Goal: Task Accomplishment & Management: Complete application form

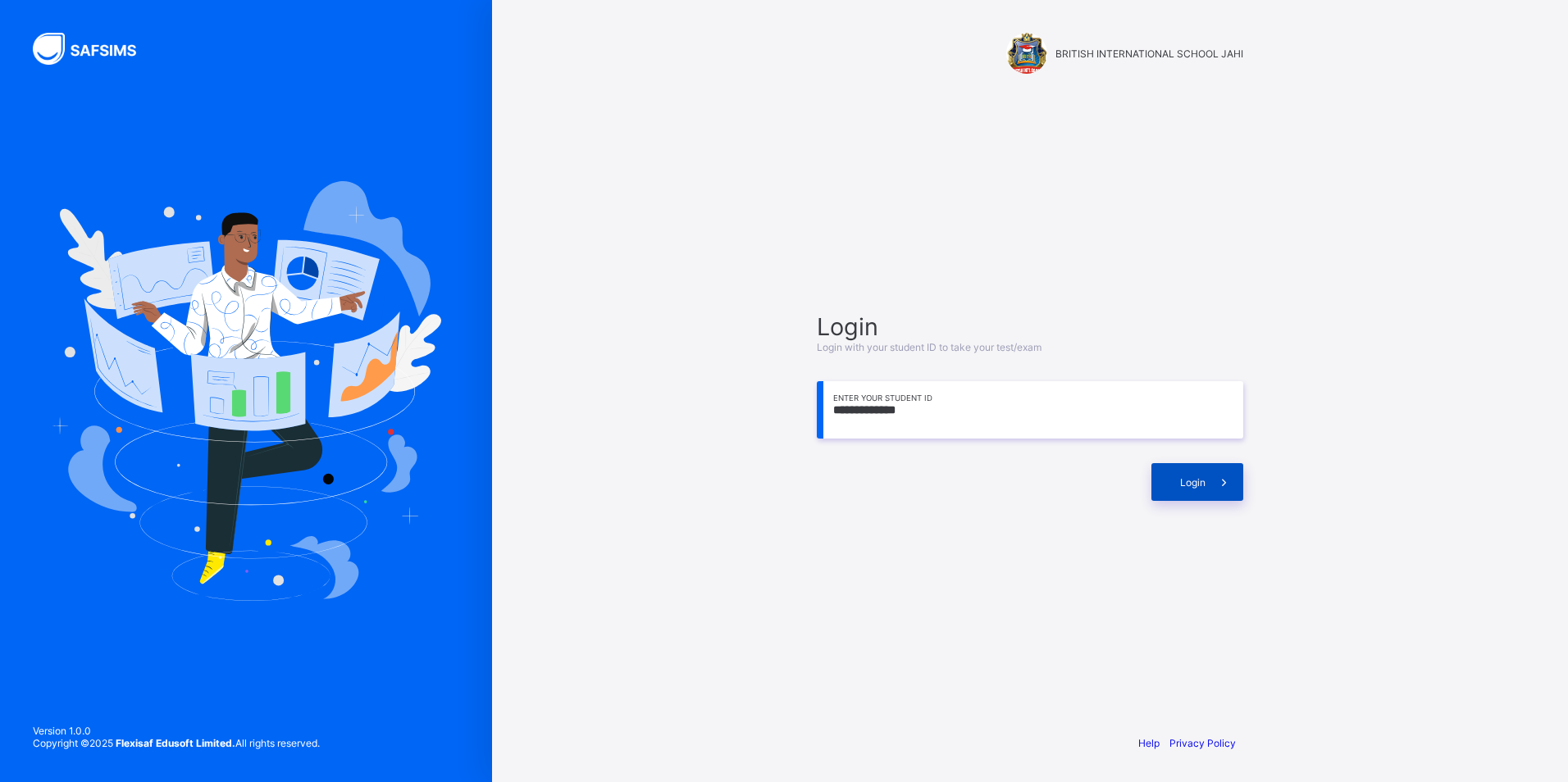
type input "**********"
click at [1204, 479] on span "Login" at bounding box center [1193, 483] width 26 height 12
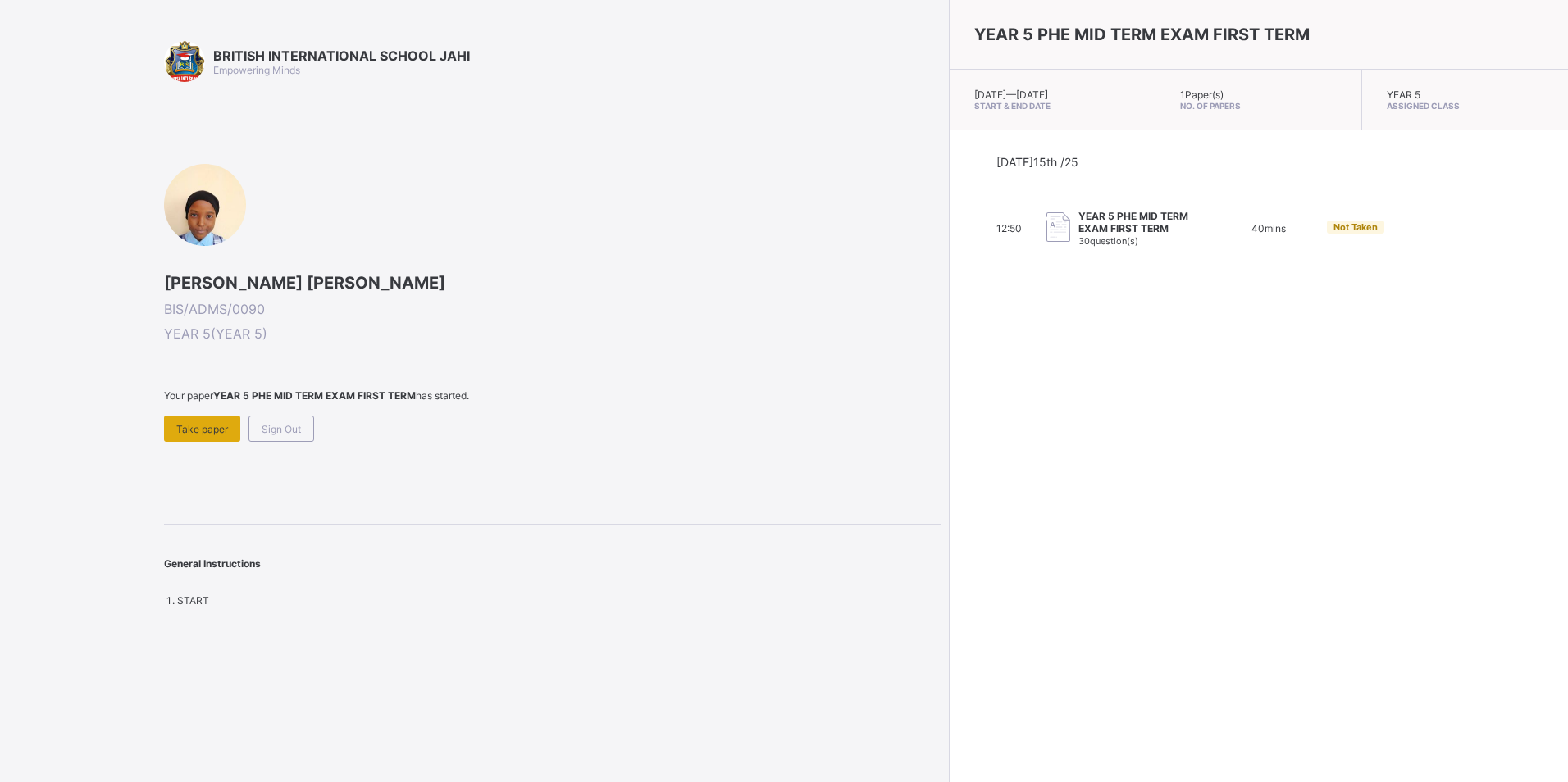
click at [185, 424] on span "Take paper" at bounding box center [202, 430] width 51 height 12
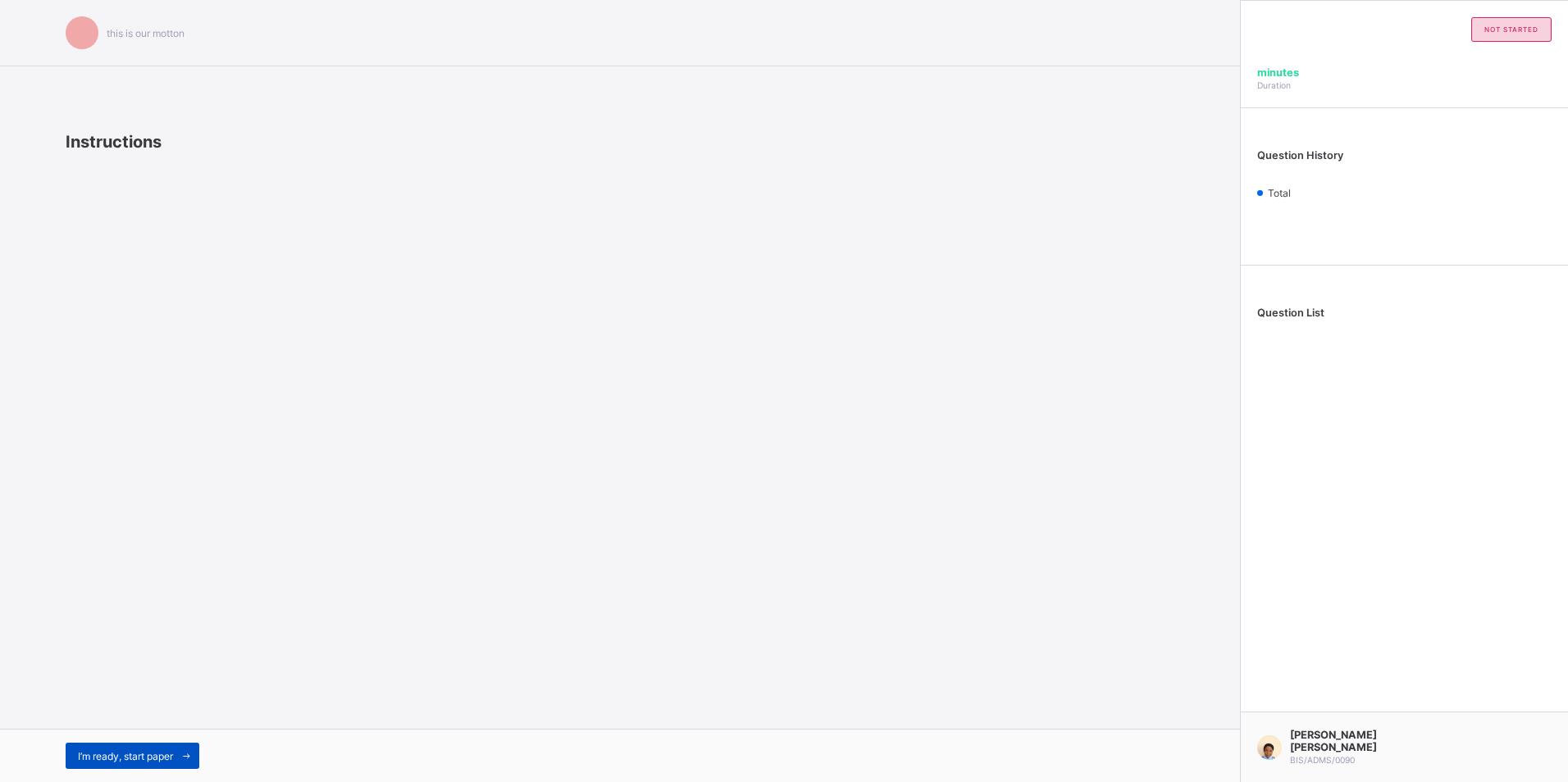
click at [115, 752] on span "I’m ready, start paper" at bounding box center [125, 756] width 95 height 12
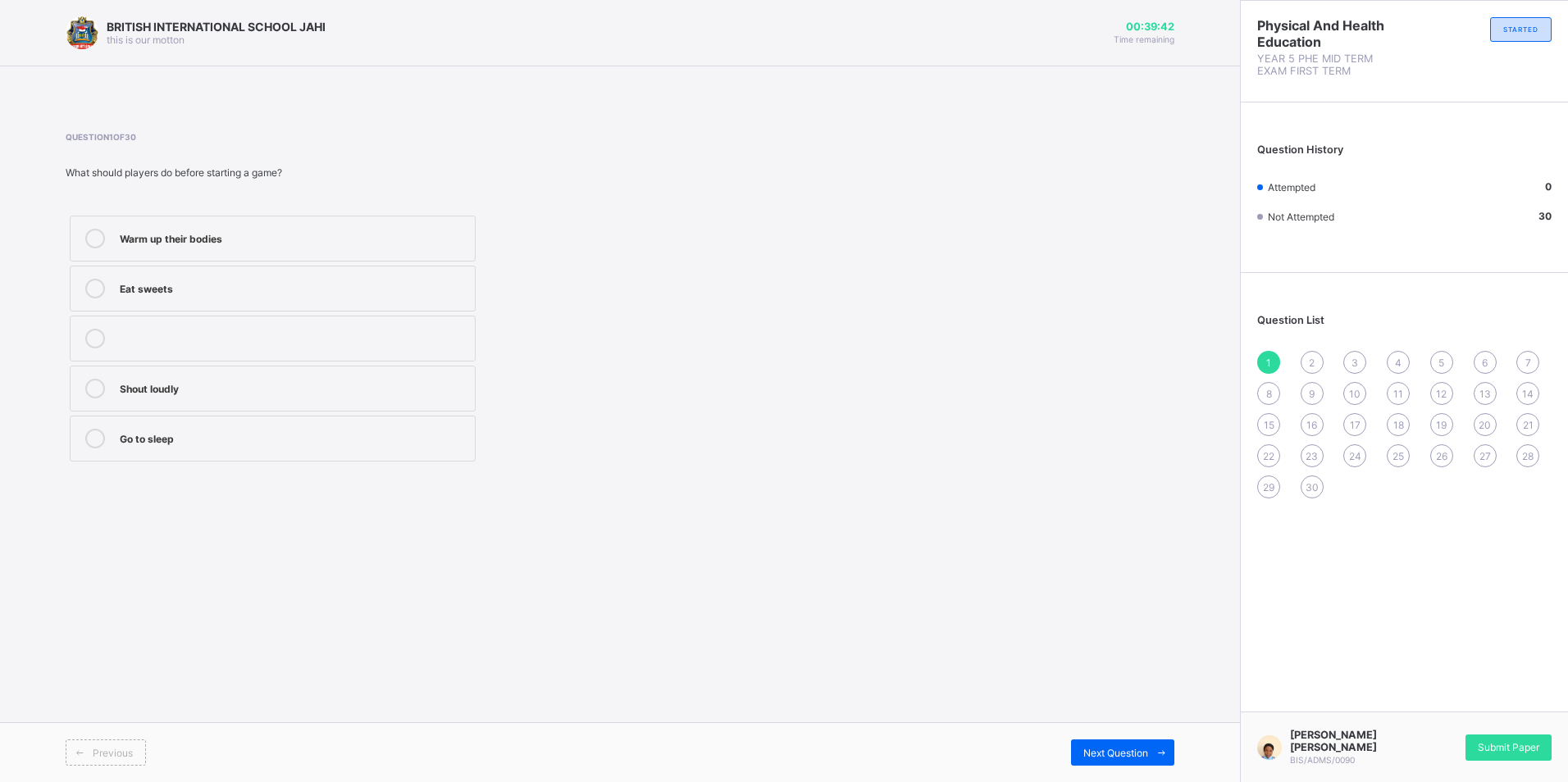
click at [307, 246] on div "Warm up their bodies" at bounding box center [292, 239] width 347 height 20
click at [1110, 742] on div "Next Question" at bounding box center [1123, 752] width 104 height 27
click at [1270, 358] on span "1" at bounding box center [1268, 362] width 5 height 12
click at [139, 235] on div "Warm up their bodies" at bounding box center [292, 237] width 347 height 17
click at [1315, 354] on div "2" at bounding box center [1311, 361] width 23 height 23
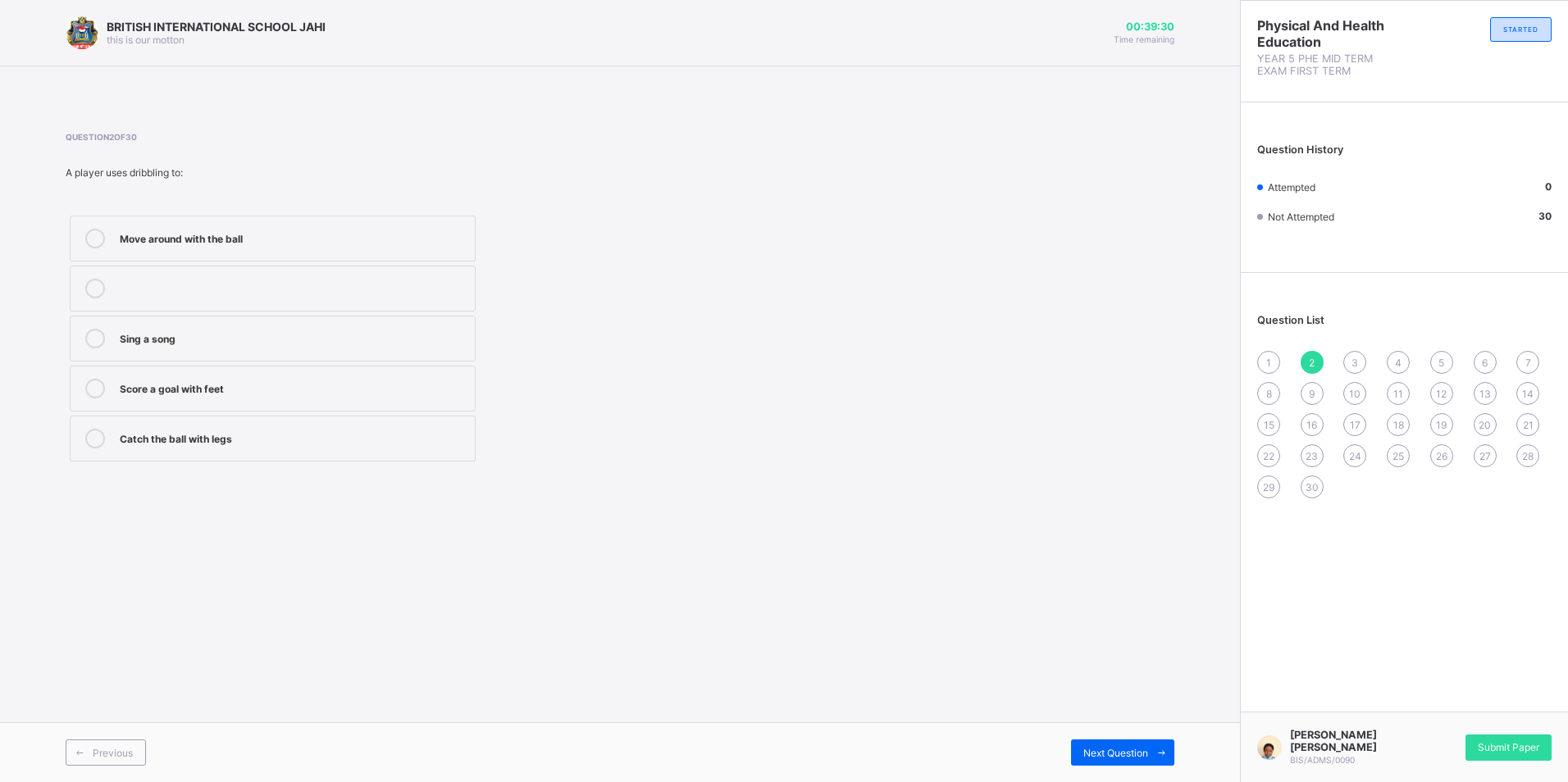
click at [1259, 365] on div "1" at bounding box center [1268, 361] width 23 height 23
click at [284, 250] on label "Warm up their bodies" at bounding box center [273, 238] width 406 height 46
click at [1306, 355] on div "2" at bounding box center [1311, 361] width 23 height 23
click at [250, 434] on div "Catch the ball with legs" at bounding box center [292, 436] width 347 height 17
click at [1125, 750] on span "Next Question" at bounding box center [1116, 753] width 65 height 12
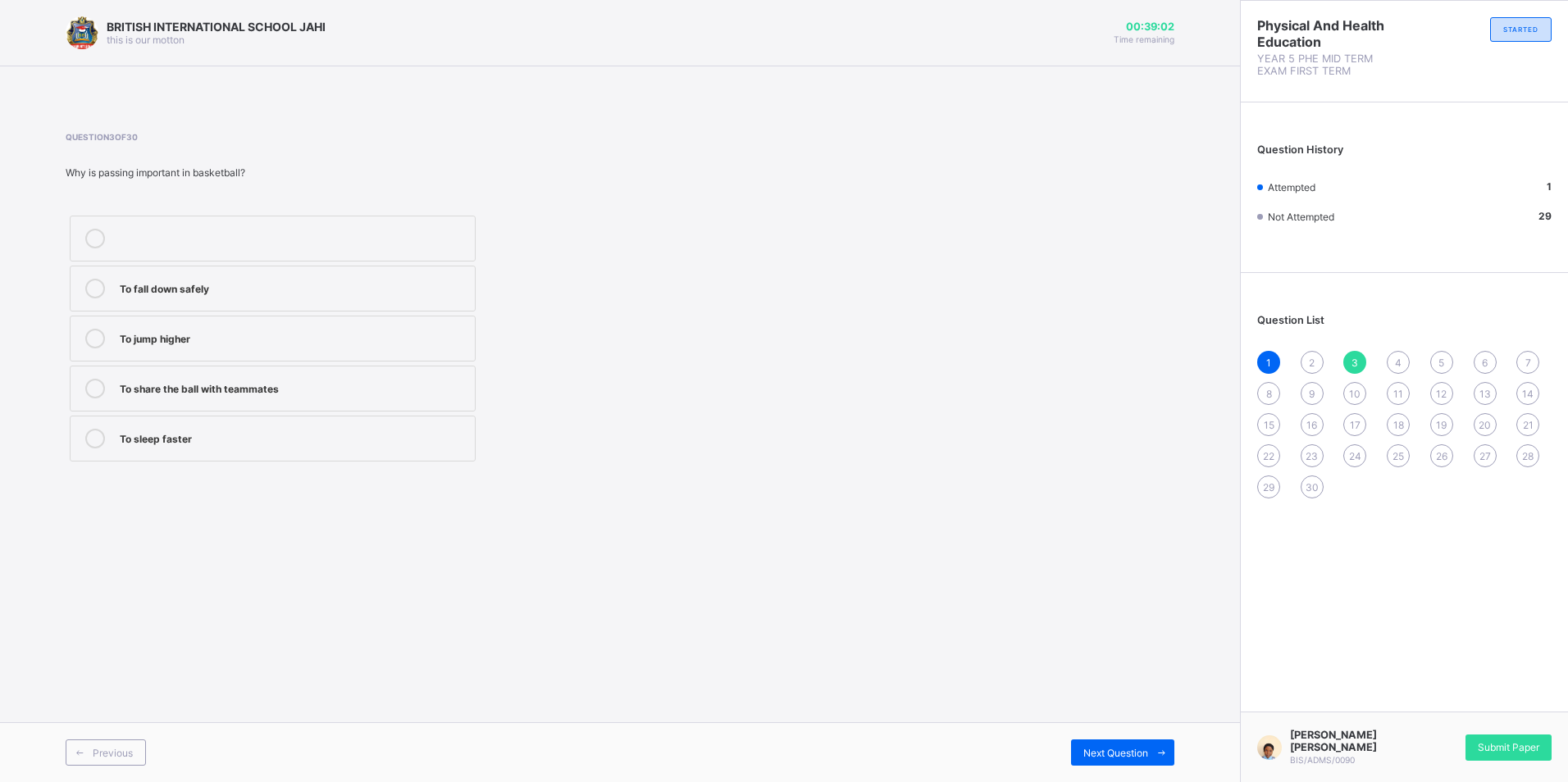
click at [1308, 351] on div "2" at bounding box center [1311, 361] width 23 height 23
drag, startPoint x: 425, startPoint y: 442, endPoint x: 435, endPoint y: 438, distance: 10.8
click at [429, 442] on div "Catch the ball with legs" at bounding box center [292, 436] width 347 height 17
click at [1361, 355] on div "3" at bounding box center [1354, 361] width 23 height 23
click at [1314, 356] on span "2" at bounding box center [1311, 362] width 6 height 12
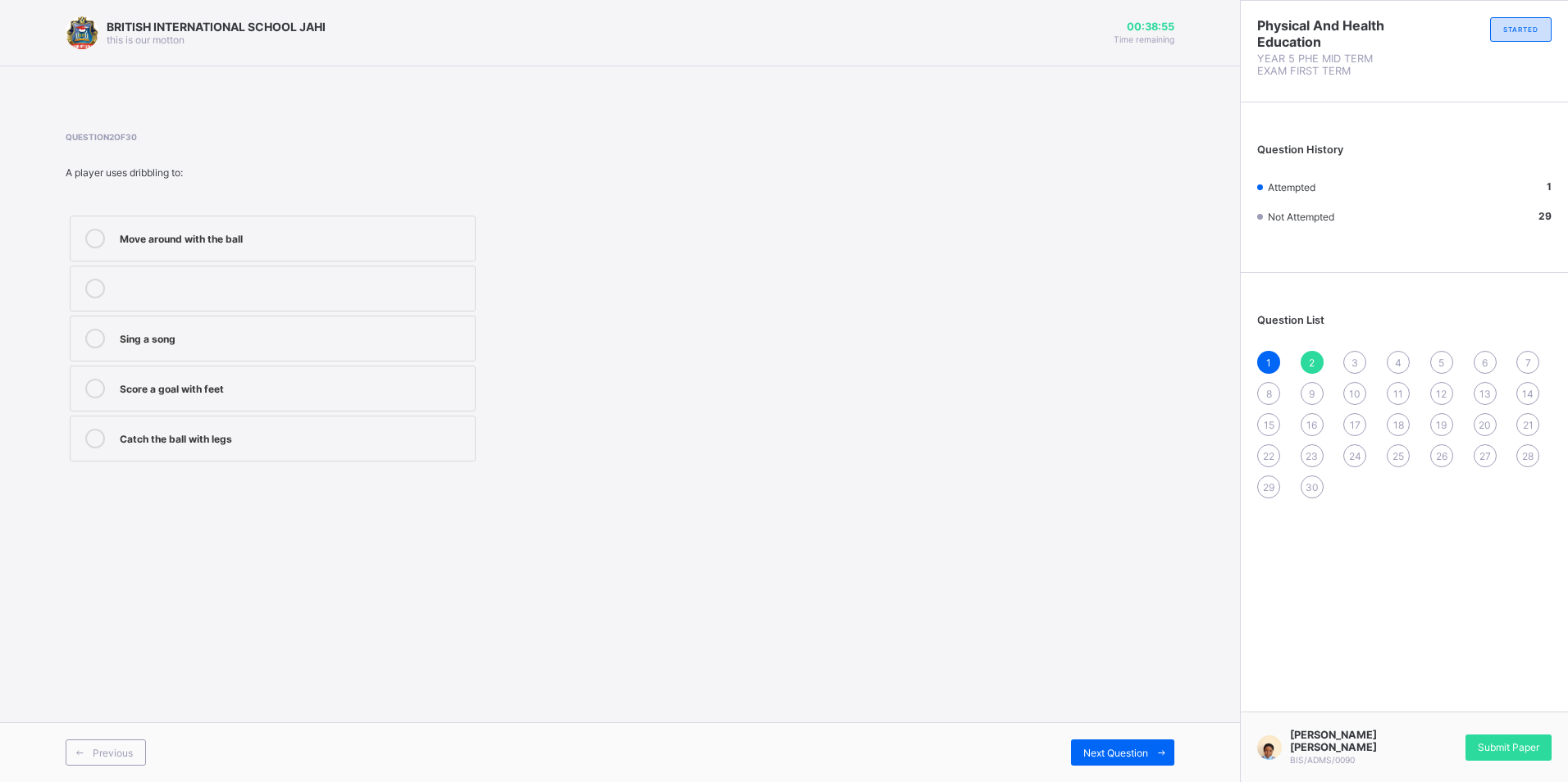
click at [330, 431] on div "Catch the ball with legs" at bounding box center [292, 436] width 347 height 17
click at [1352, 352] on div "3" at bounding box center [1354, 361] width 23 height 23
click at [1308, 357] on span "2" at bounding box center [1311, 362] width 6 height 12
click at [231, 248] on div "Move around with the ball" at bounding box center [292, 239] width 347 height 20
click at [444, 430] on div "Catch the ball with legs" at bounding box center [292, 436] width 347 height 17
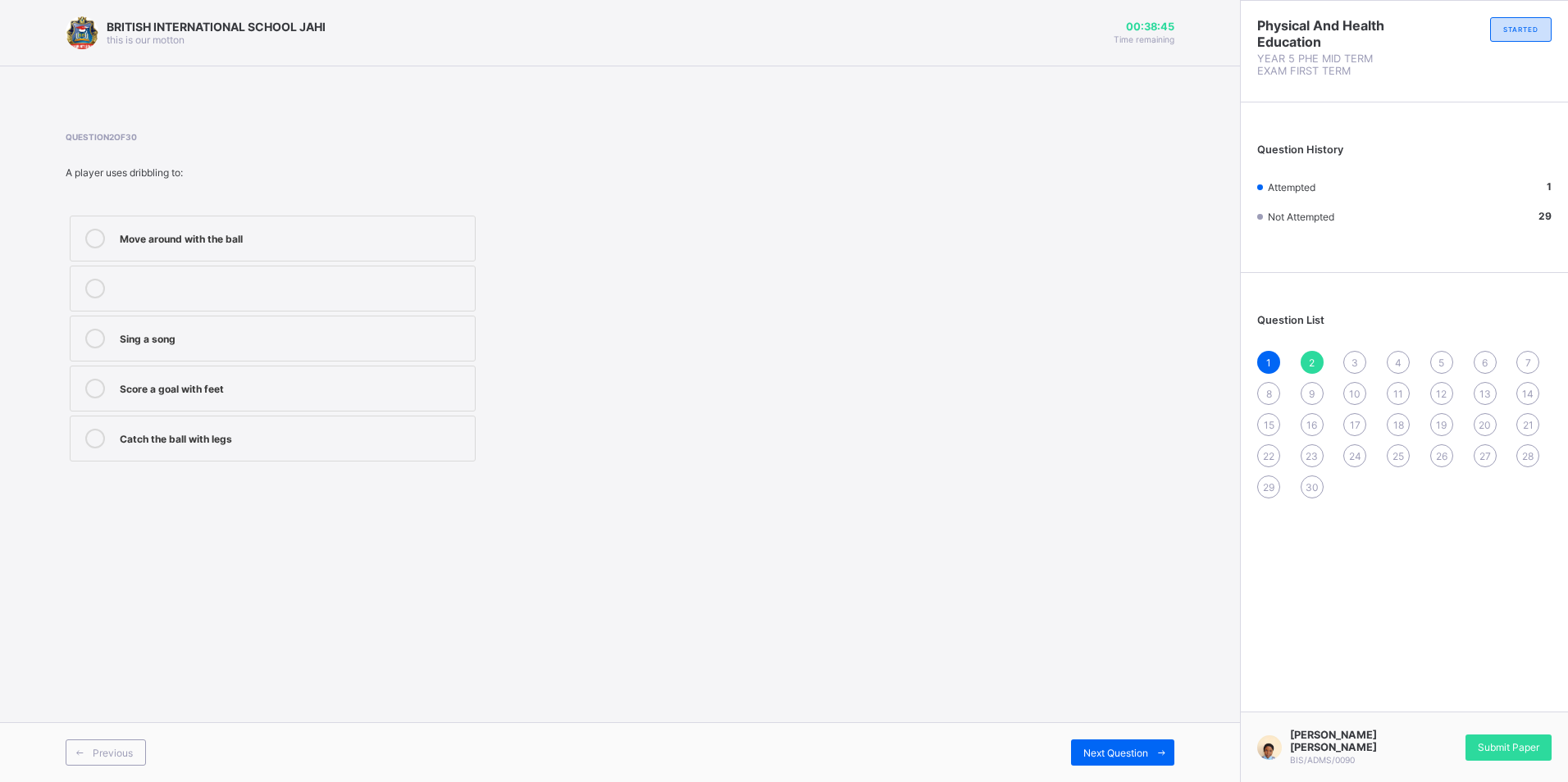
click at [1356, 361] on span "3" at bounding box center [1355, 362] width 7 height 12
click at [199, 392] on div "To share the ball with teammates" at bounding box center [292, 387] width 347 height 17
click at [1135, 742] on div "Next Question" at bounding box center [1123, 752] width 104 height 27
click at [247, 390] on div "Drawing" at bounding box center [292, 387] width 347 height 17
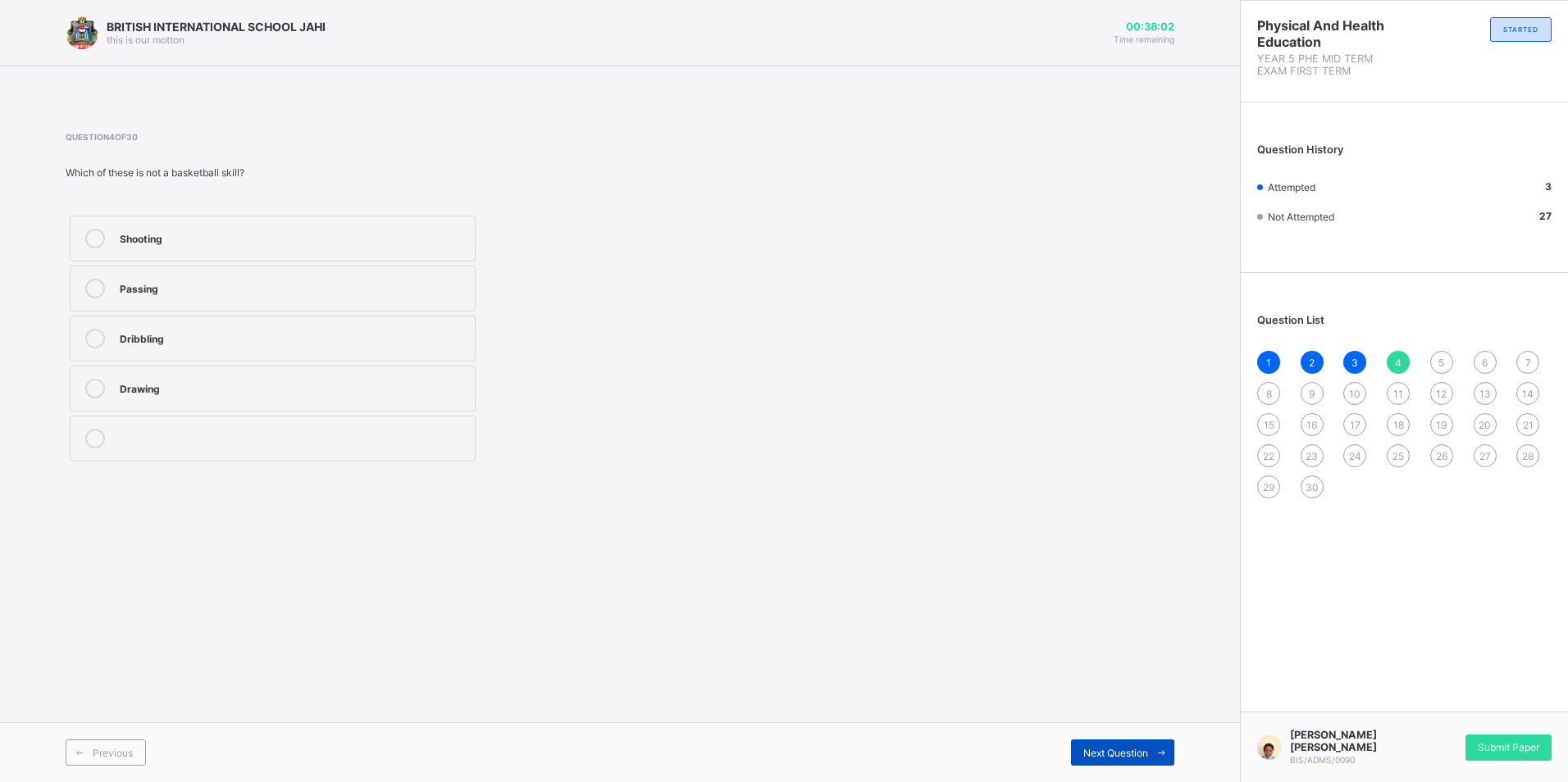
click at [1082, 742] on div "Next Question" at bounding box center [1123, 752] width 104 height 27
click at [1395, 364] on span "4" at bounding box center [1398, 362] width 7 height 12
click at [213, 391] on div "Drawing" at bounding box center [292, 387] width 347 height 17
click at [1440, 356] on span "5" at bounding box center [1442, 362] width 6 height 12
click at [302, 286] on div "Throwing the ball into the basket" at bounding box center [292, 286] width 347 height 17
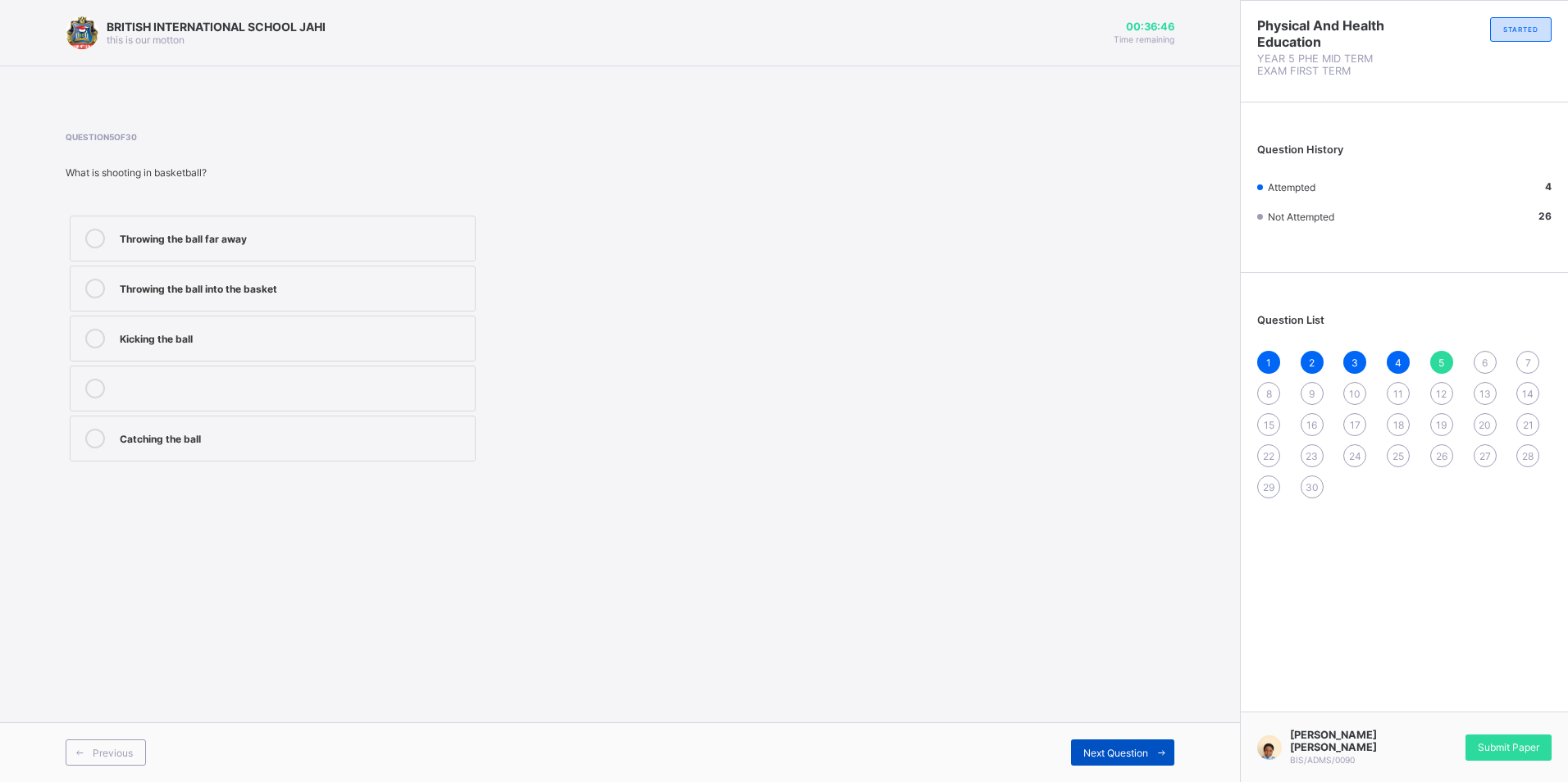
click at [1163, 750] on icon at bounding box center [1161, 752] width 12 height 11
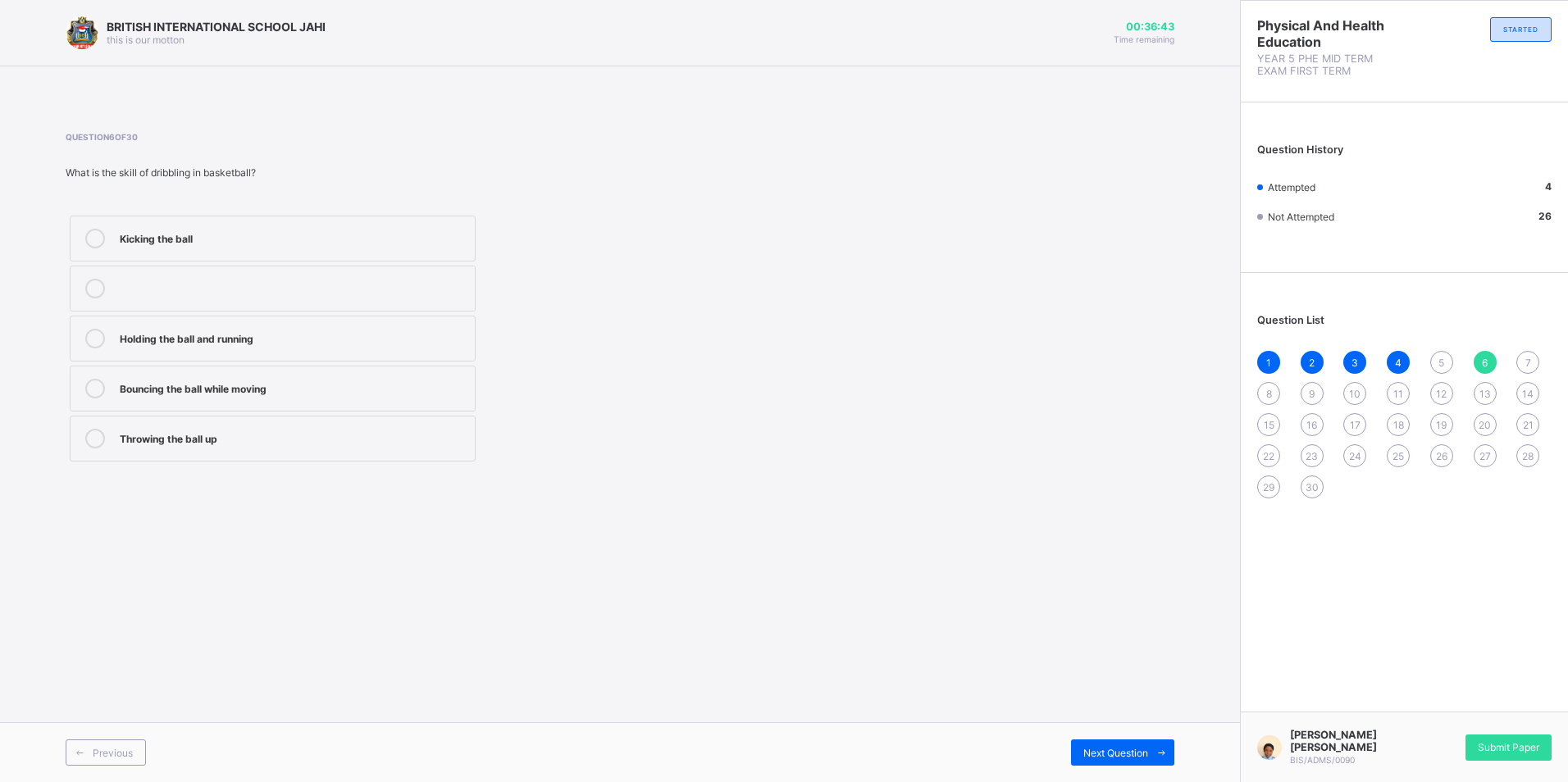
click at [1433, 360] on div "5" at bounding box center [1441, 361] width 23 height 23
click at [303, 285] on div "Throwing the ball into the basket" at bounding box center [292, 286] width 347 height 17
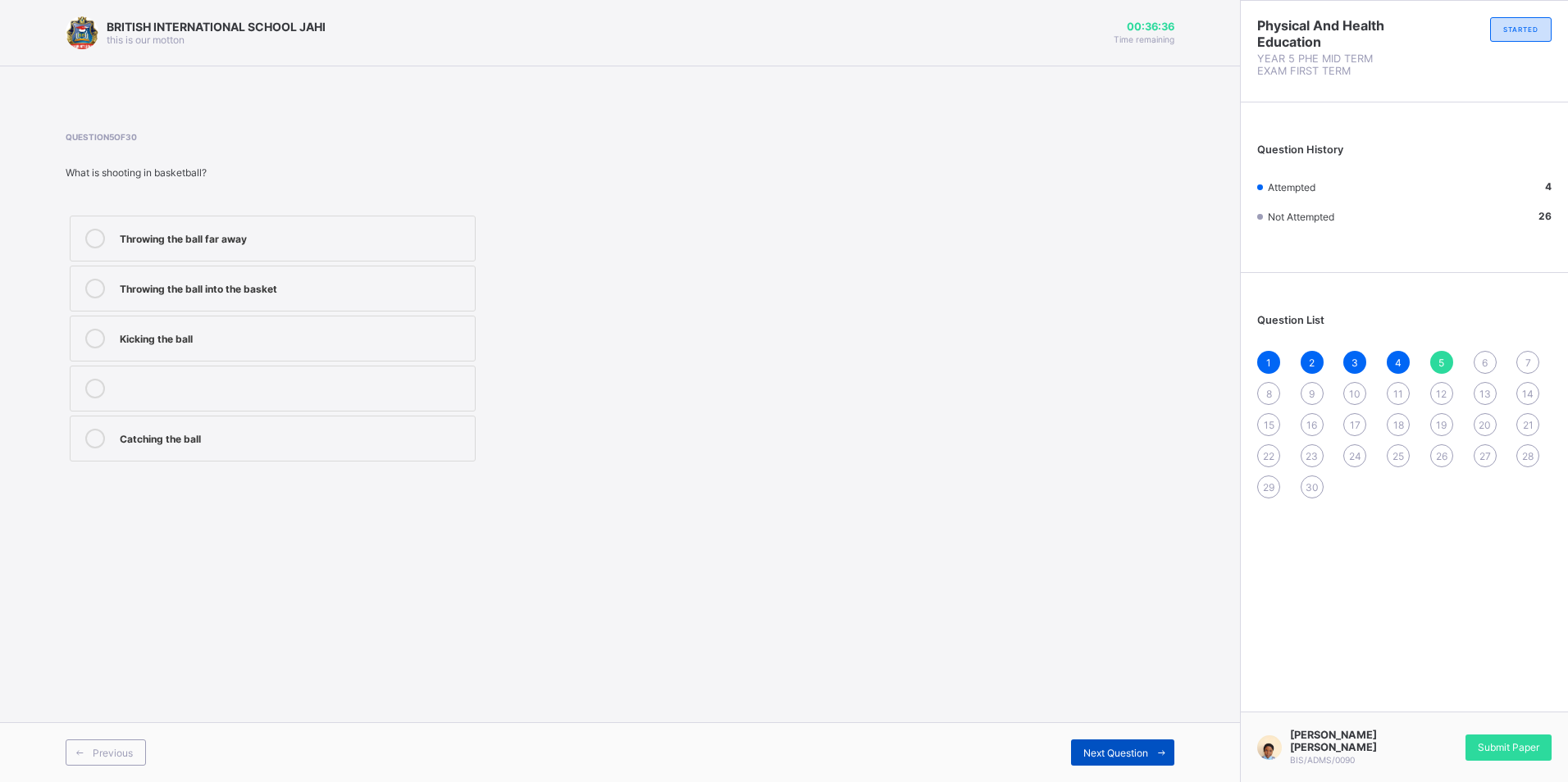
click at [1130, 752] on span "Next Question" at bounding box center [1116, 753] width 65 height 12
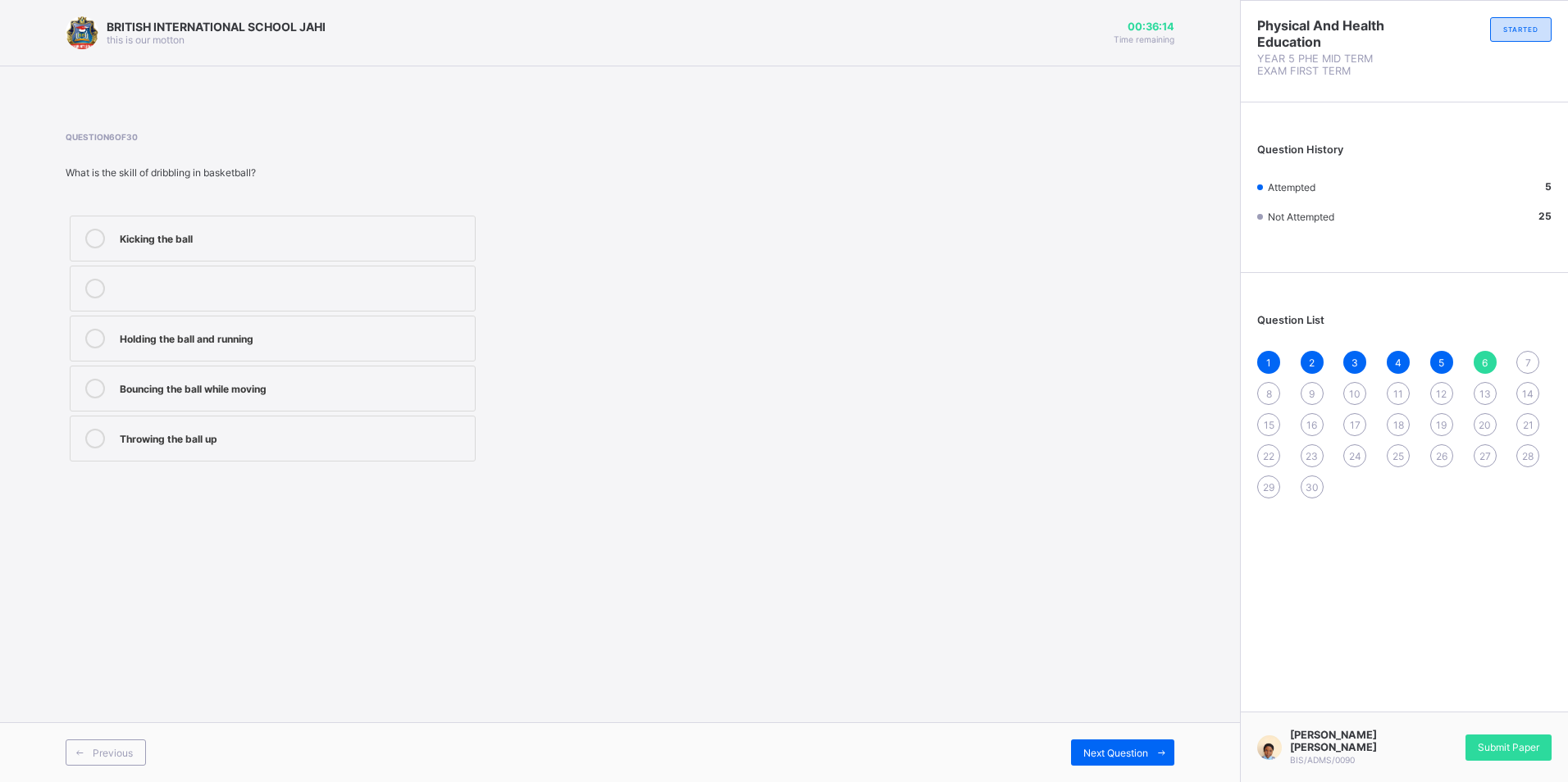
click at [318, 382] on div "Bouncing the ball while moving" at bounding box center [292, 387] width 347 height 17
click at [1165, 750] on icon at bounding box center [1161, 752] width 12 height 11
click at [288, 427] on label "Endurance and speed" at bounding box center [273, 438] width 406 height 46
click at [1071, 740] on div "Next Question" at bounding box center [1123, 752] width 104 height 27
click at [253, 238] on div "Hide and seek" at bounding box center [292, 237] width 347 height 17
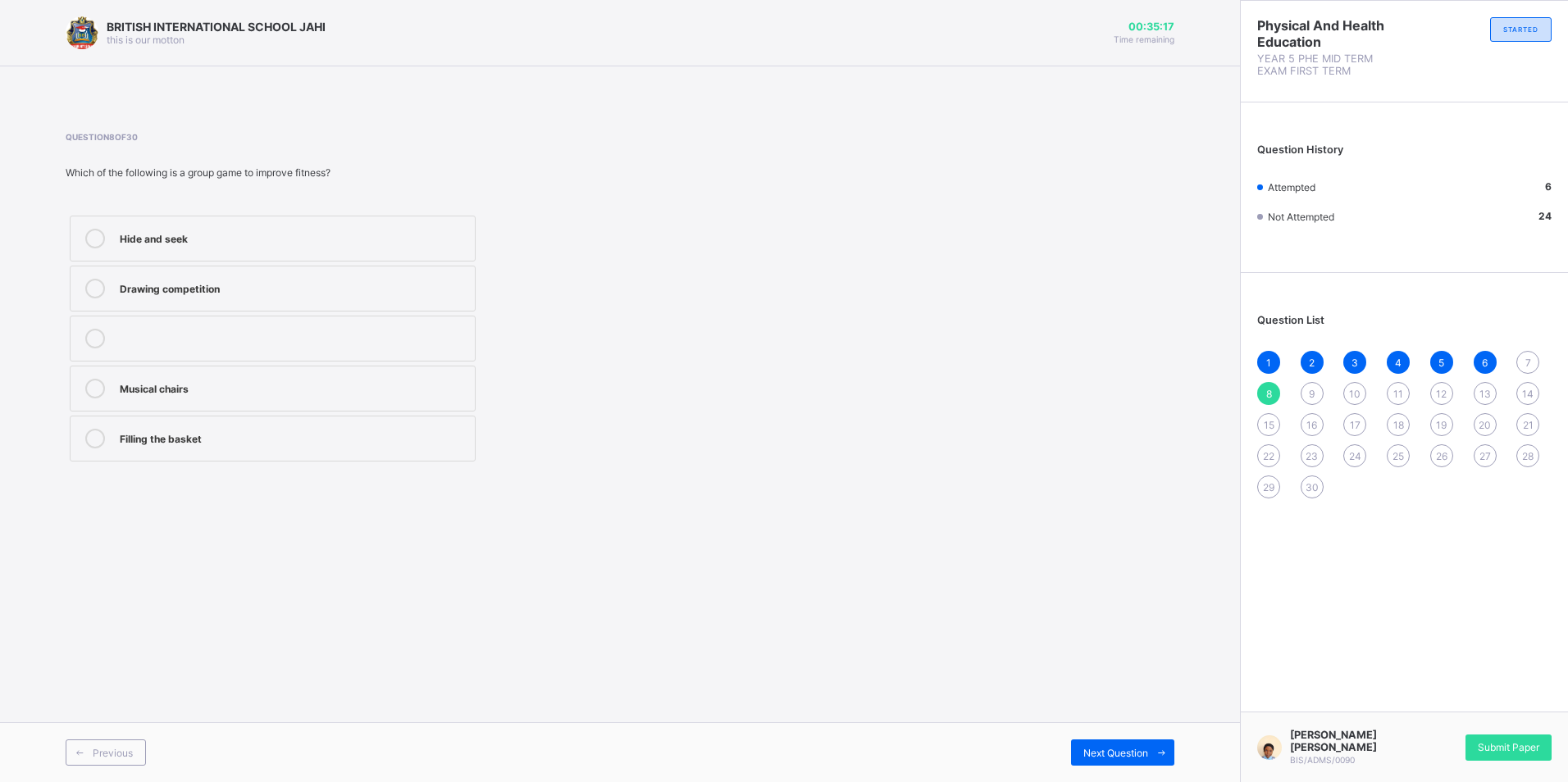
click at [425, 374] on label "Musical chairs" at bounding box center [273, 388] width 406 height 46
click at [1149, 747] on span at bounding box center [1161, 752] width 27 height 27
click at [316, 297] on div "To help children do step-ups" at bounding box center [292, 288] width 347 height 20
click at [1121, 752] on span "Next Question" at bounding box center [1116, 753] width 65 height 12
click at [219, 279] on div "Agility ladder" at bounding box center [292, 286] width 347 height 17
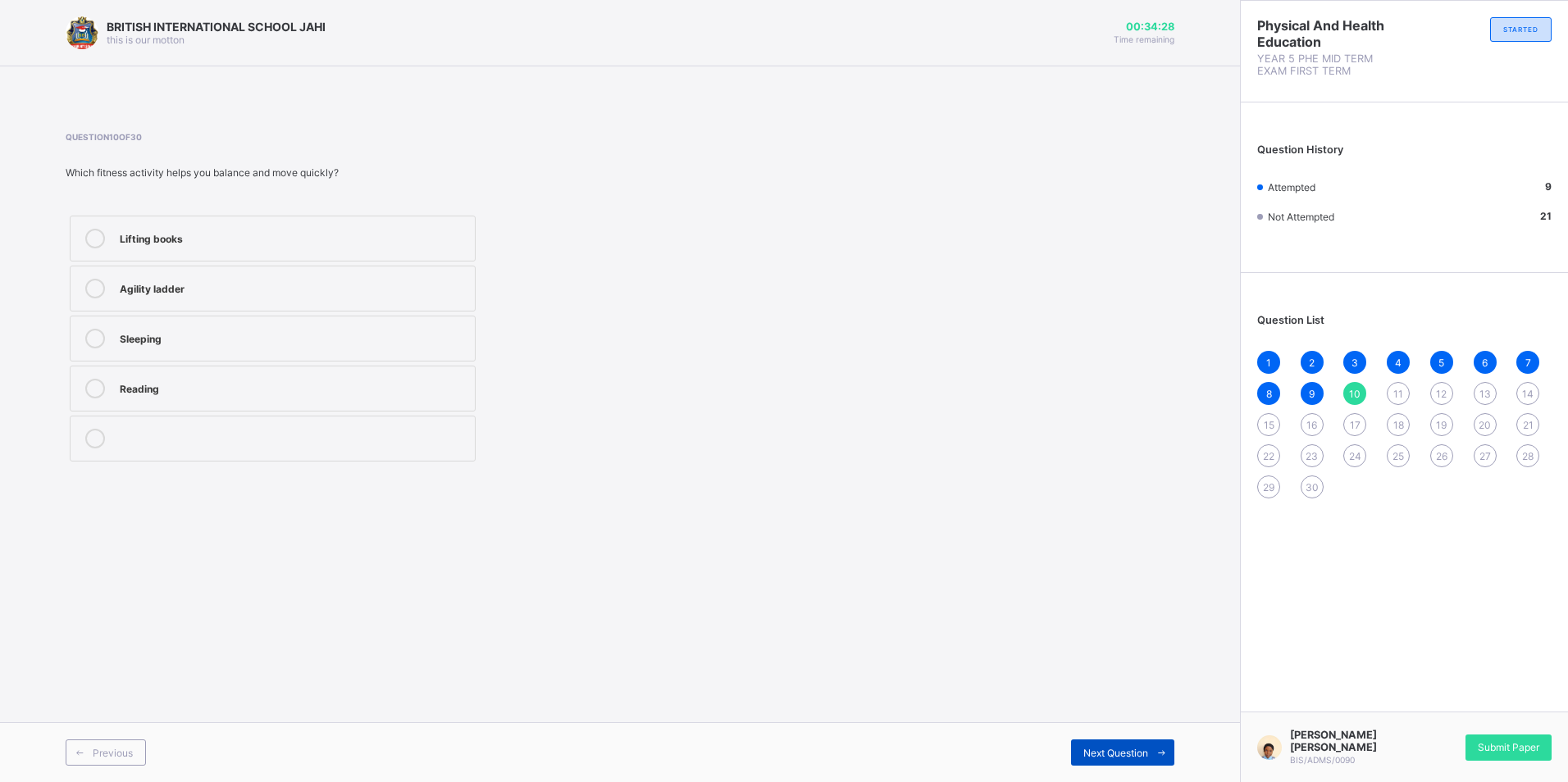
click at [1110, 756] on span "Next Question" at bounding box center [1116, 753] width 65 height 12
click at [298, 429] on div "Leg muscles" at bounding box center [292, 436] width 347 height 17
click at [1114, 749] on span "Next Question" at bounding box center [1116, 753] width 65 height 12
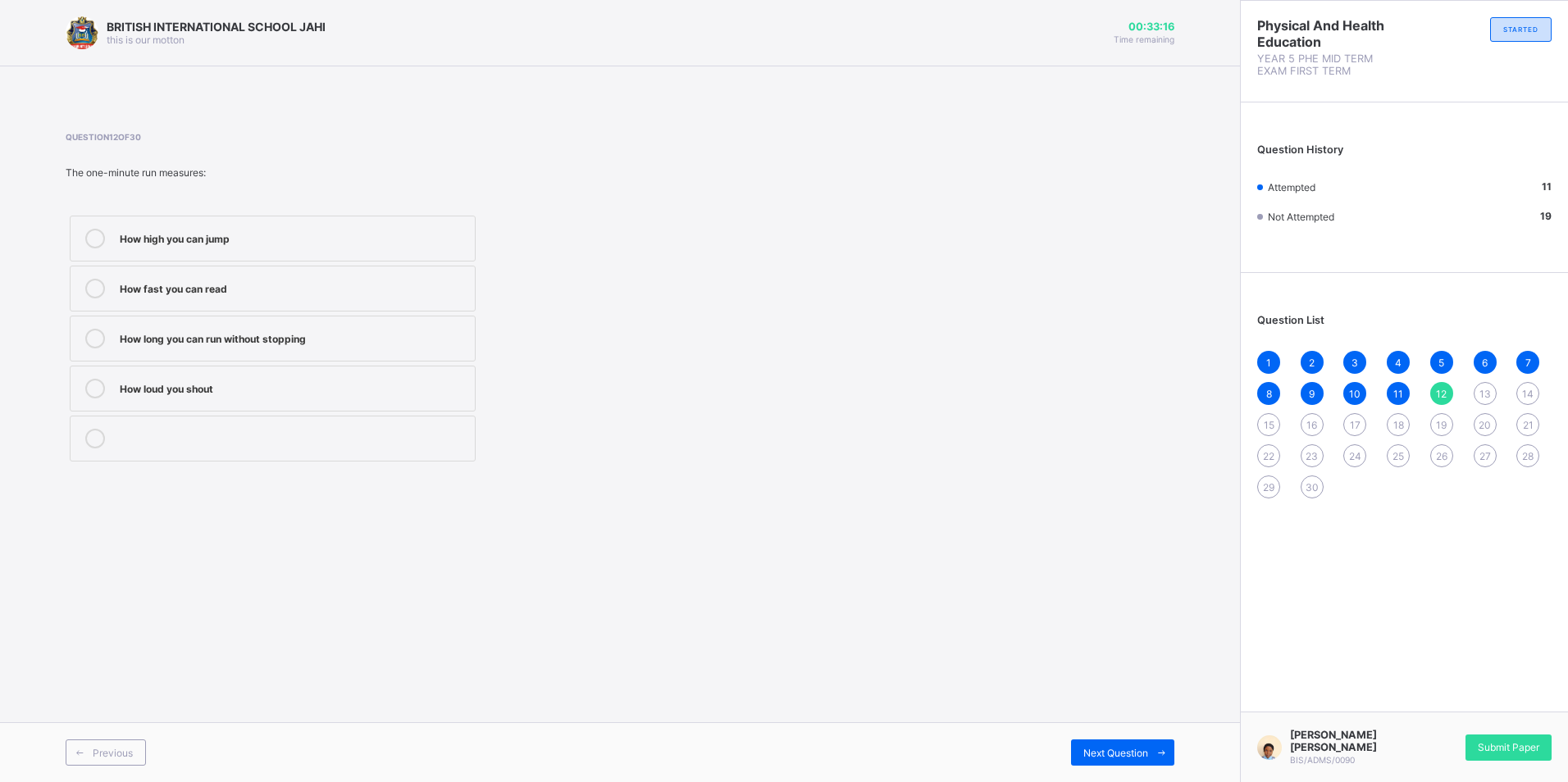
click at [283, 337] on div "How long you can run without stopping" at bounding box center [292, 337] width 347 height 17
click at [1093, 751] on span "Next Question" at bounding box center [1116, 753] width 65 height 12
click at [292, 384] on div "Bench" at bounding box center [292, 387] width 347 height 17
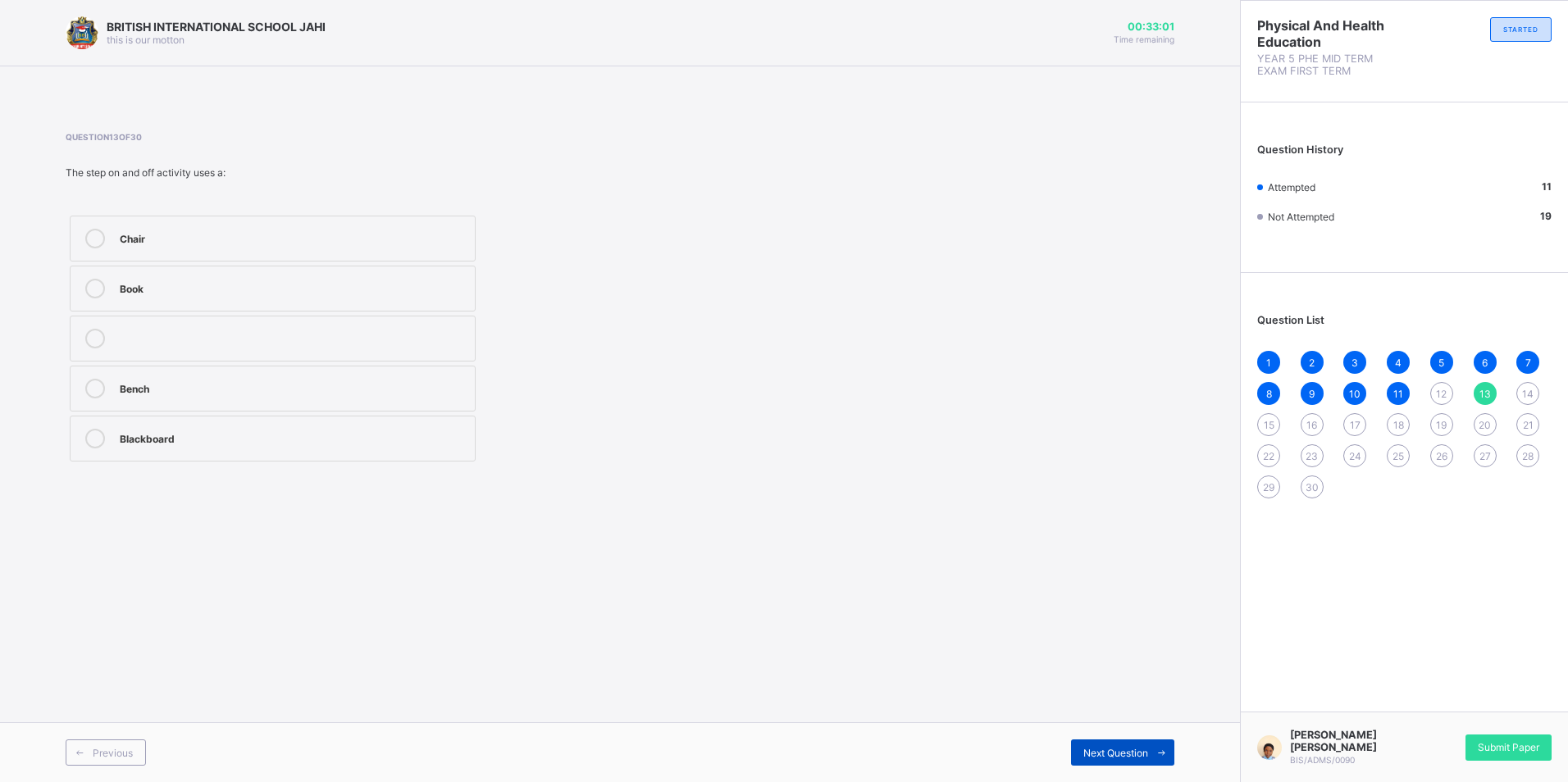
click at [1125, 749] on span "Next Question" at bounding box center [1116, 753] width 65 height 12
click at [1434, 393] on div "12" at bounding box center [1441, 393] width 23 height 23
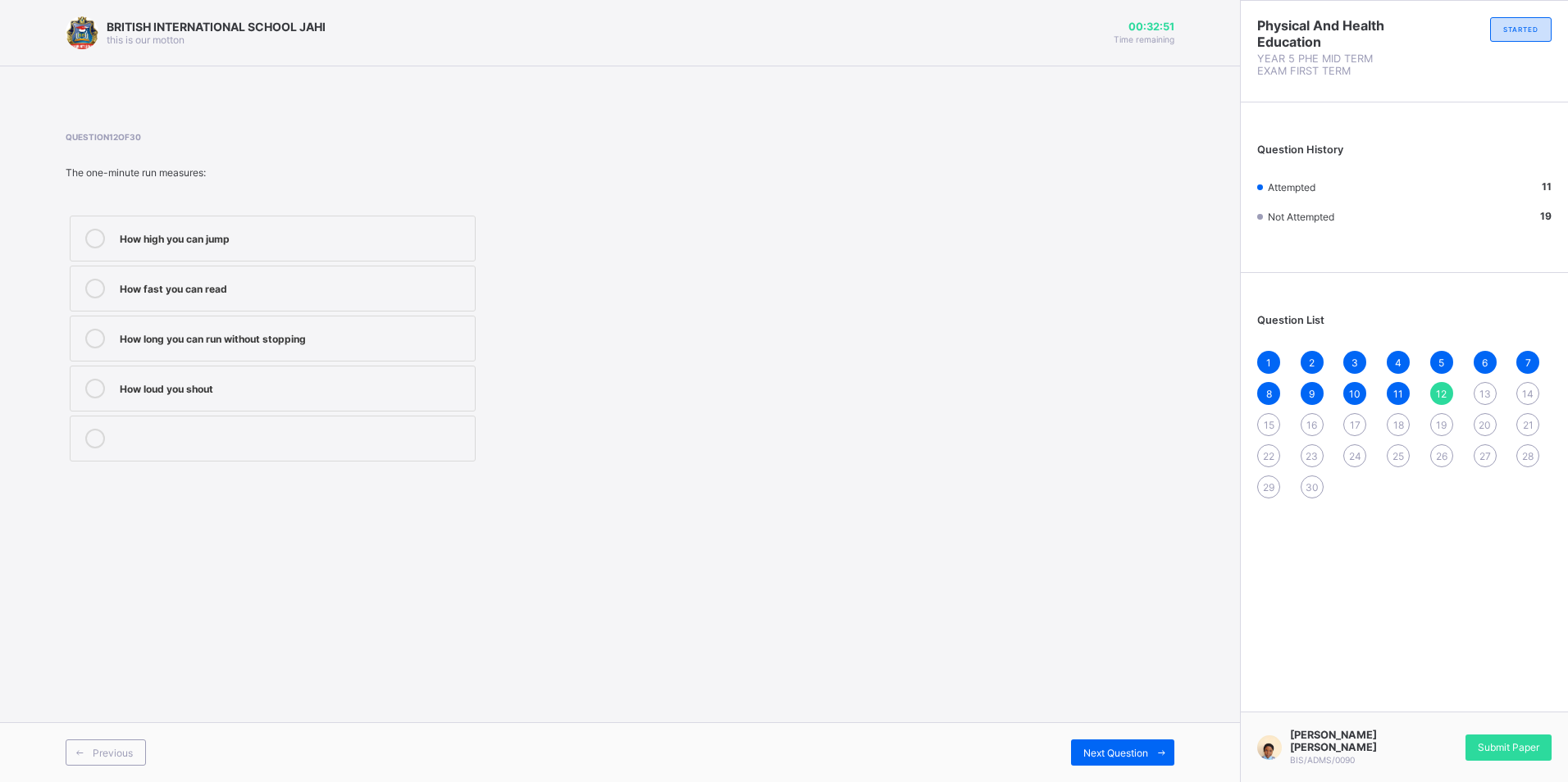
click at [308, 338] on div "How long you can run without stopping" at bounding box center [292, 337] width 347 height 17
click at [1478, 388] on div "13" at bounding box center [1484, 393] width 23 height 23
click at [203, 386] on div "Bench" at bounding box center [292, 387] width 347 height 17
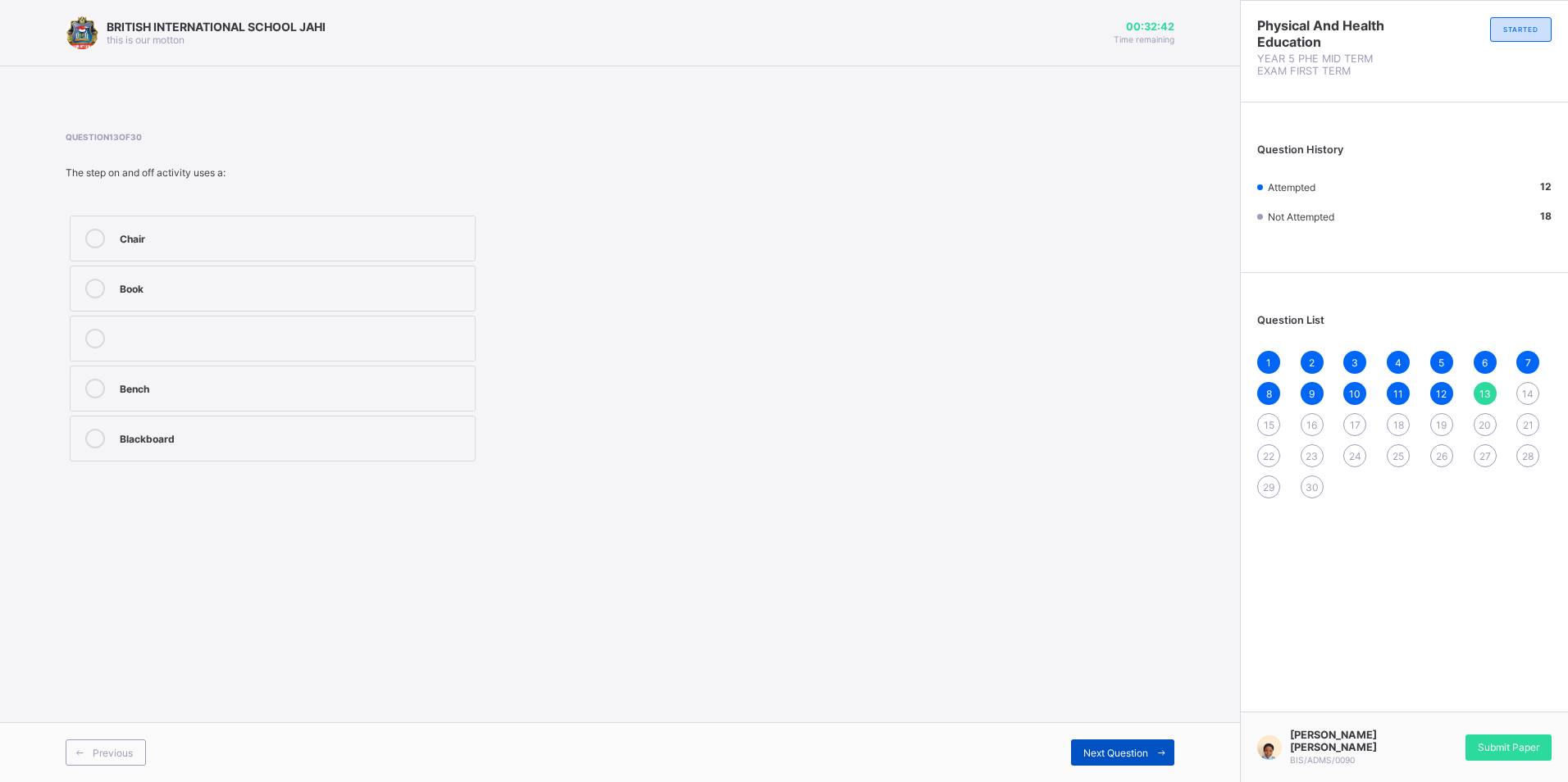
click at [1115, 748] on span "Next Question" at bounding box center [1116, 753] width 65 height 12
click at [182, 243] on div "Neck" at bounding box center [292, 237] width 347 height 17
click at [1106, 743] on div "Next Question" at bounding box center [1123, 752] width 104 height 27
click at [259, 334] on div "Press-up" at bounding box center [292, 337] width 347 height 17
click at [1120, 742] on div "Next Question" at bounding box center [1123, 752] width 104 height 27
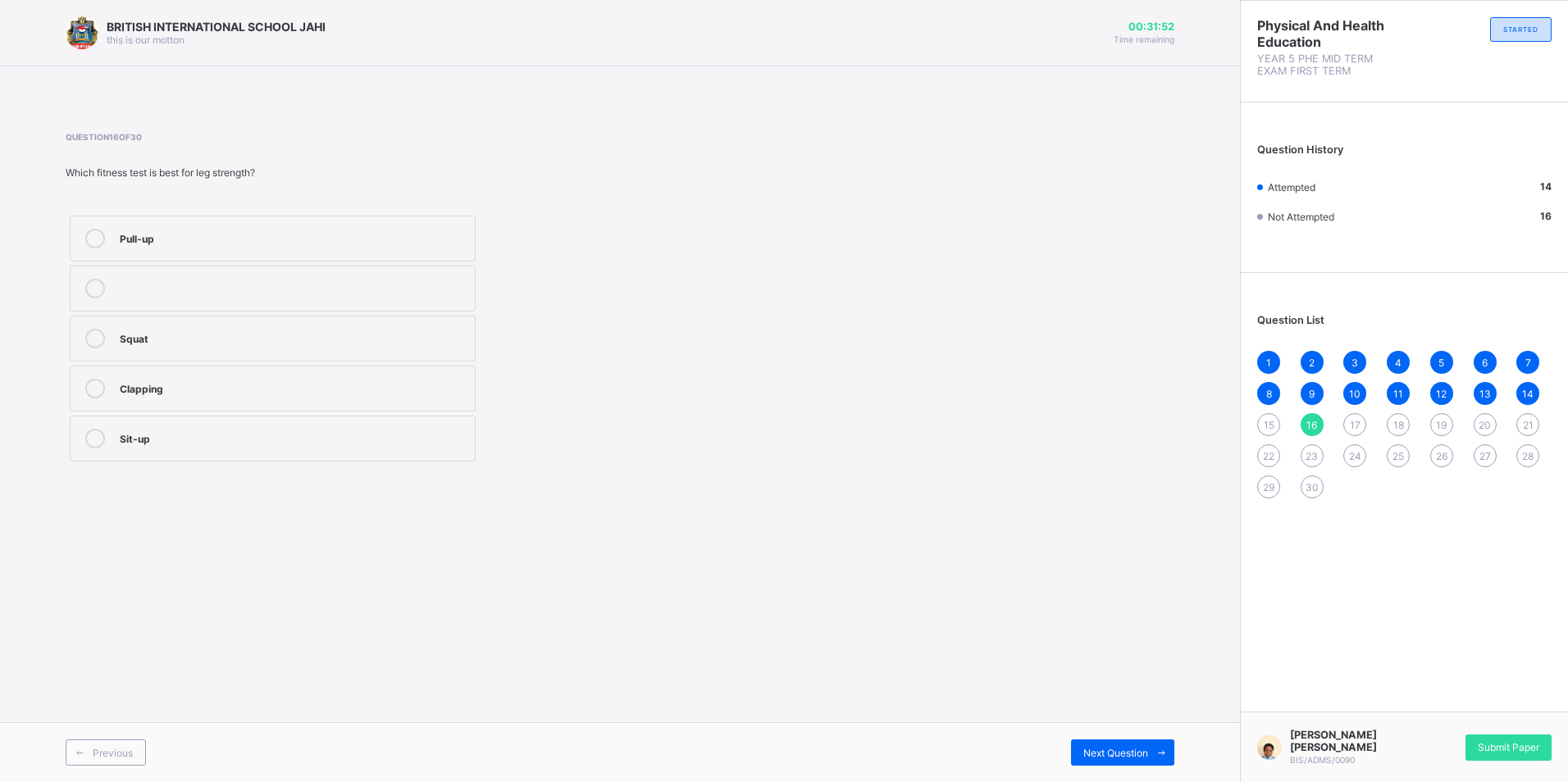
click at [211, 332] on div "Squat" at bounding box center [292, 337] width 347 height 17
click at [1107, 747] on span "Next Question" at bounding box center [1116, 753] width 65 height 12
click at [244, 244] on div "Press-up" at bounding box center [292, 237] width 347 height 17
click at [1129, 753] on span "Next Question" at bounding box center [1116, 753] width 65 height 12
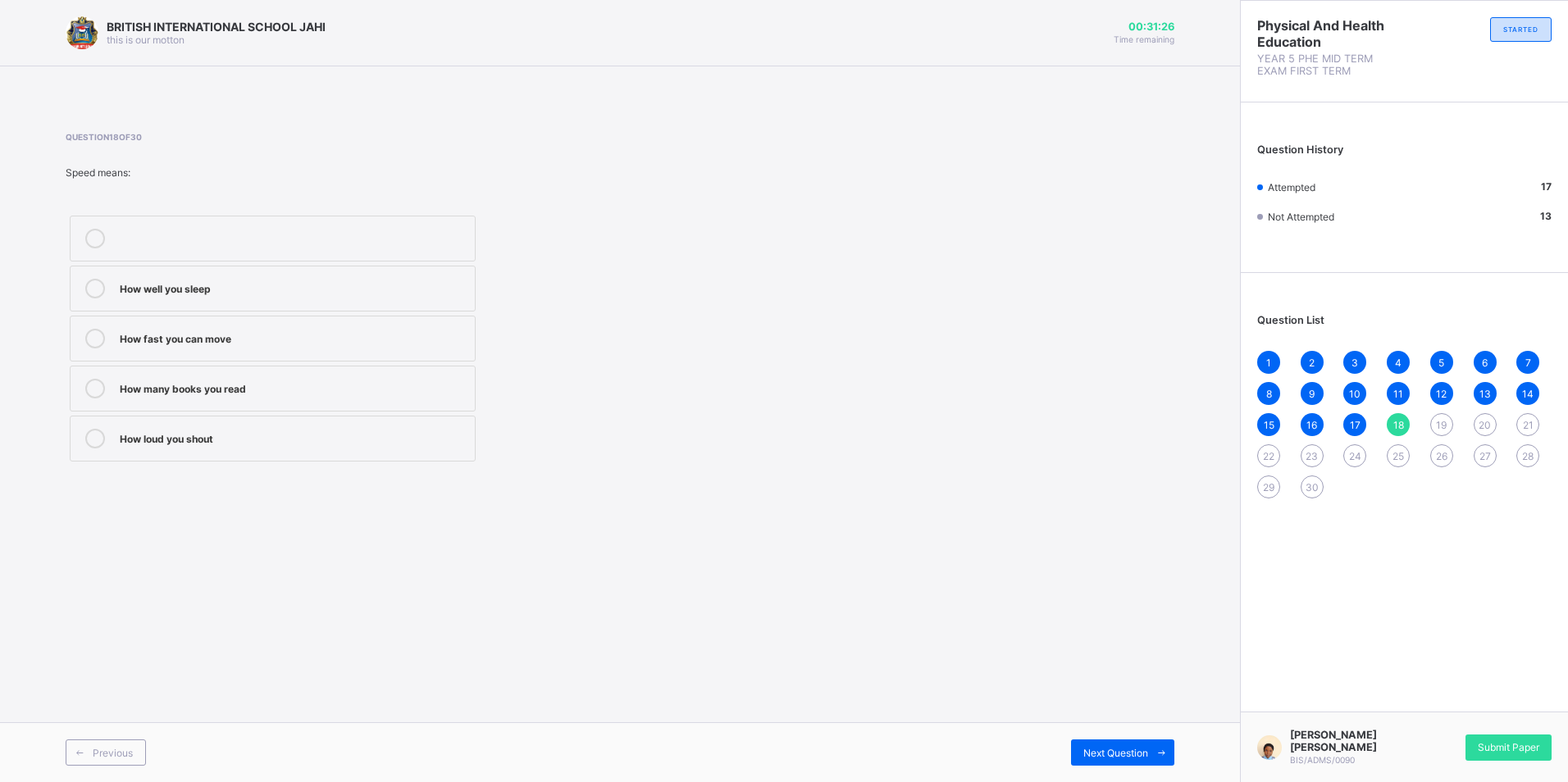
click at [243, 335] on div "How fast you can move" at bounding box center [292, 337] width 347 height 17
click at [1122, 745] on div "Next Question" at bounding box center [1123, 752] width 104 height 27
click at [283, 385] on div "Move quickly and change direction easily" at bounding box center [292, 387] width 347 height 17
click at [1115, 743] on div "Next Question" at bounding box center [1123, 752] width 104 height 27
click at [232, 243] on div "Pulling a rope in tug-of-war" at bounding box center [292, 237] width 347 height 17
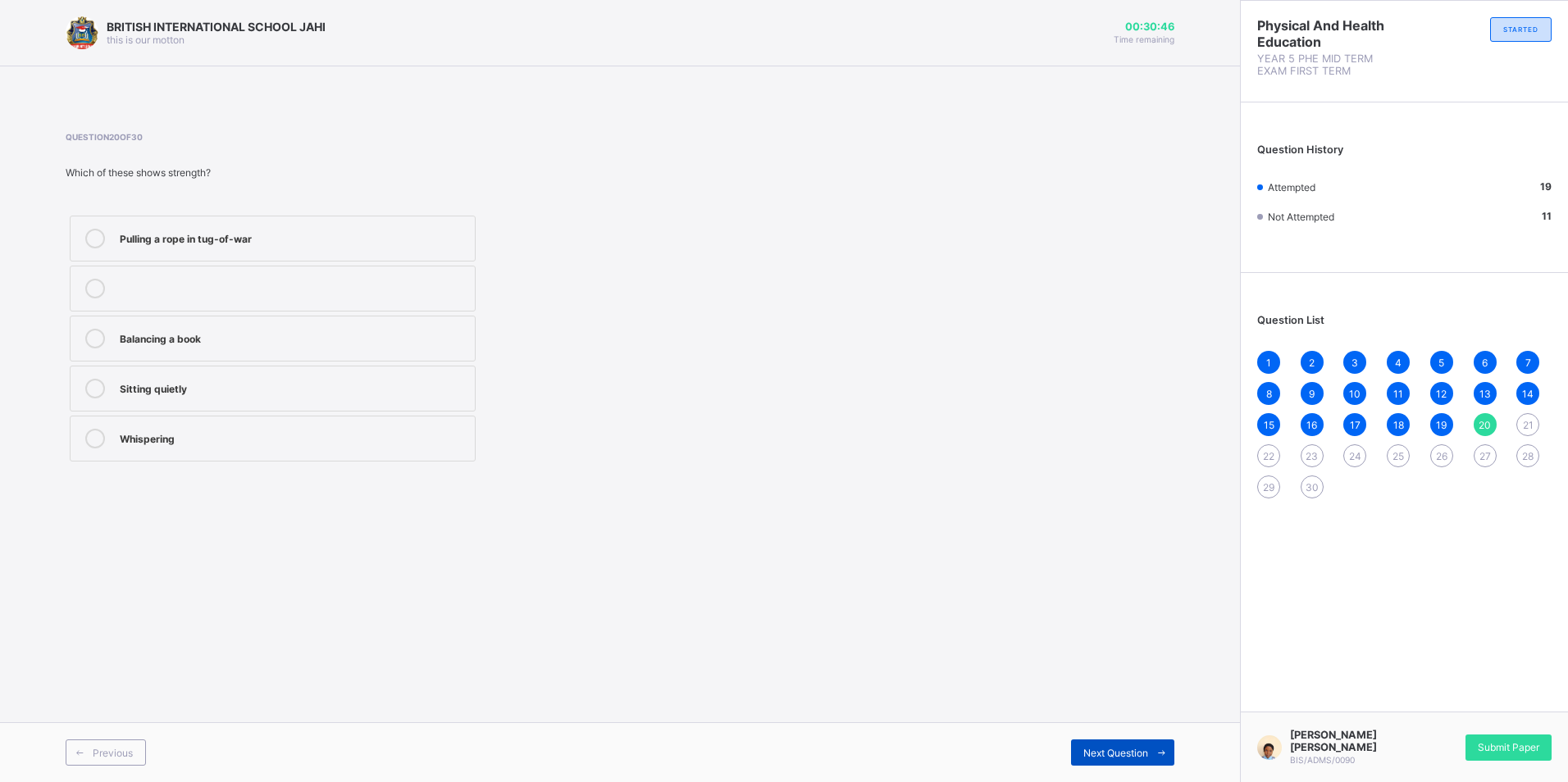
click at [1079, 746] on div "Next Question" at bounding box center [1123, 752] width 104 height 27
click at [342, 385] on div "One-minute run" at bounding box center [292, 387] width 347 height 17
click at [1095, 752] on span "Next Question" at bounding box center [1116, 753] width 65 height 12
click at [317, 441] on div "Endurance" at bounding box center [292, 436] width 347 height 17
click at [1082, 745] on div "Next Question" at bounding box center [1123, 752] width 104 height 27
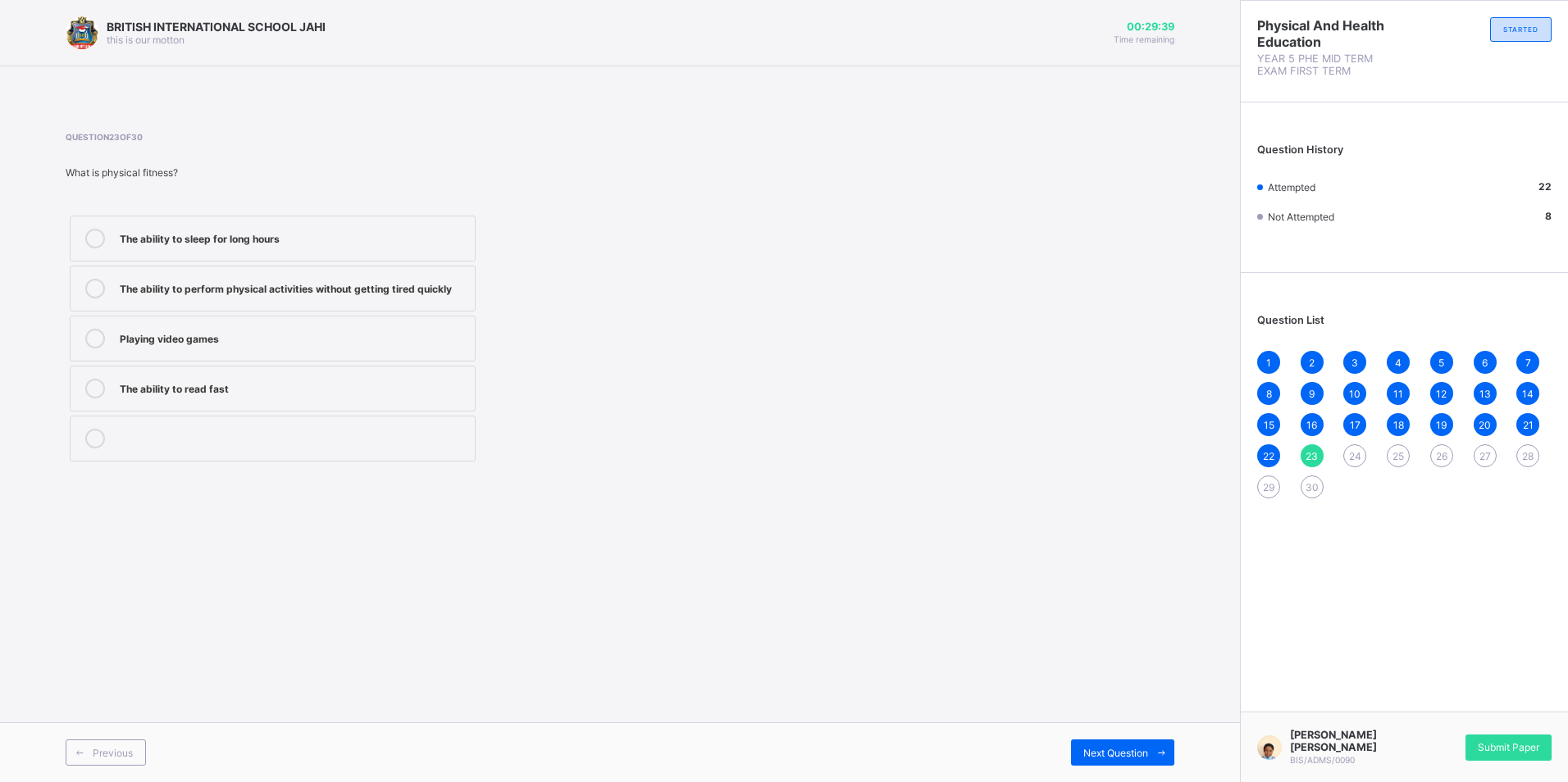
click at [287, 303] on label "The ability to perform physical activities without getting tired quickly" at bounding box center [273, 288] width 406 height 46
drag, startPoint x: 1110, startPoint y: 750, endPoint x: 1096, endPoint y: 729, distance: 25.2
click at [1108, 747] on span "Next Question" at bounding box center [1116, 753] width 65 height 12
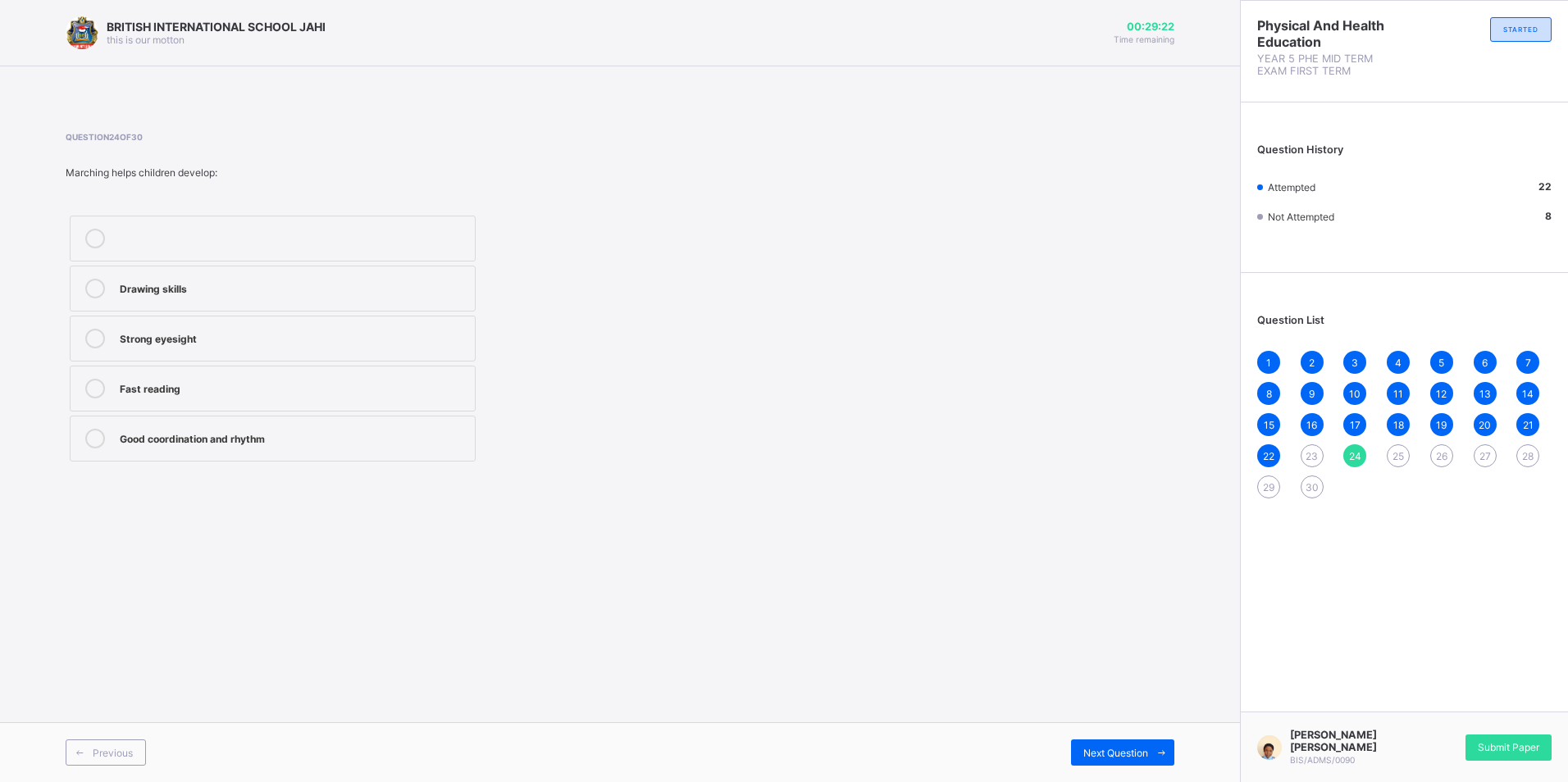
click at [289, 419] on label "Good coordination and rhythm" at bounding box center [273, 438] width 406 height 46
click at [1122, 752] on span "Next Question" at bounding box center [1116, 753] width 65 height 12
click at [1308, 452] on span "23" at bounding box center [1311, 456] width 12 height 12
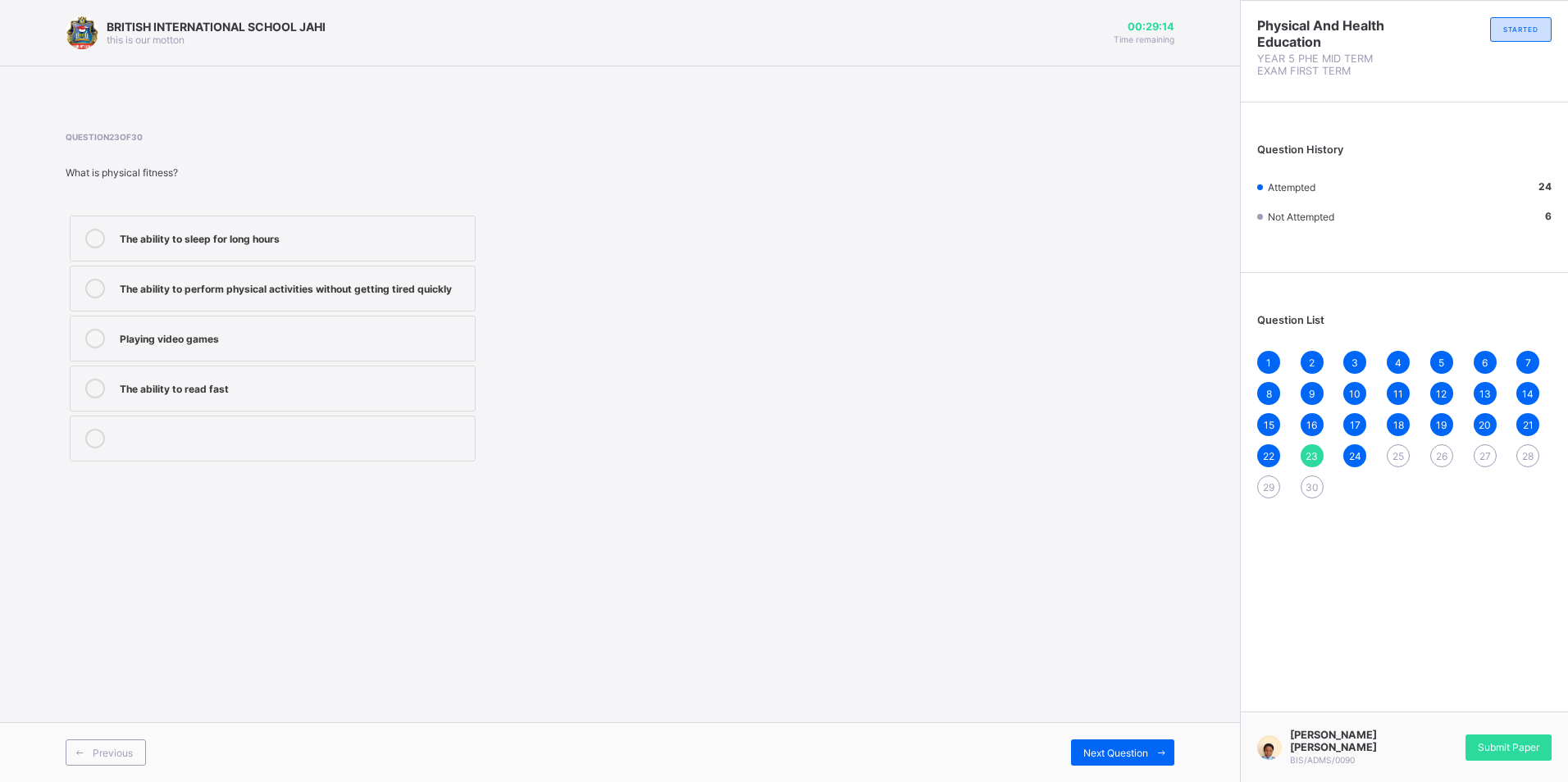
click at [1388, 454] on div "25" at bounding box center [1397, 455] width 23 height 23
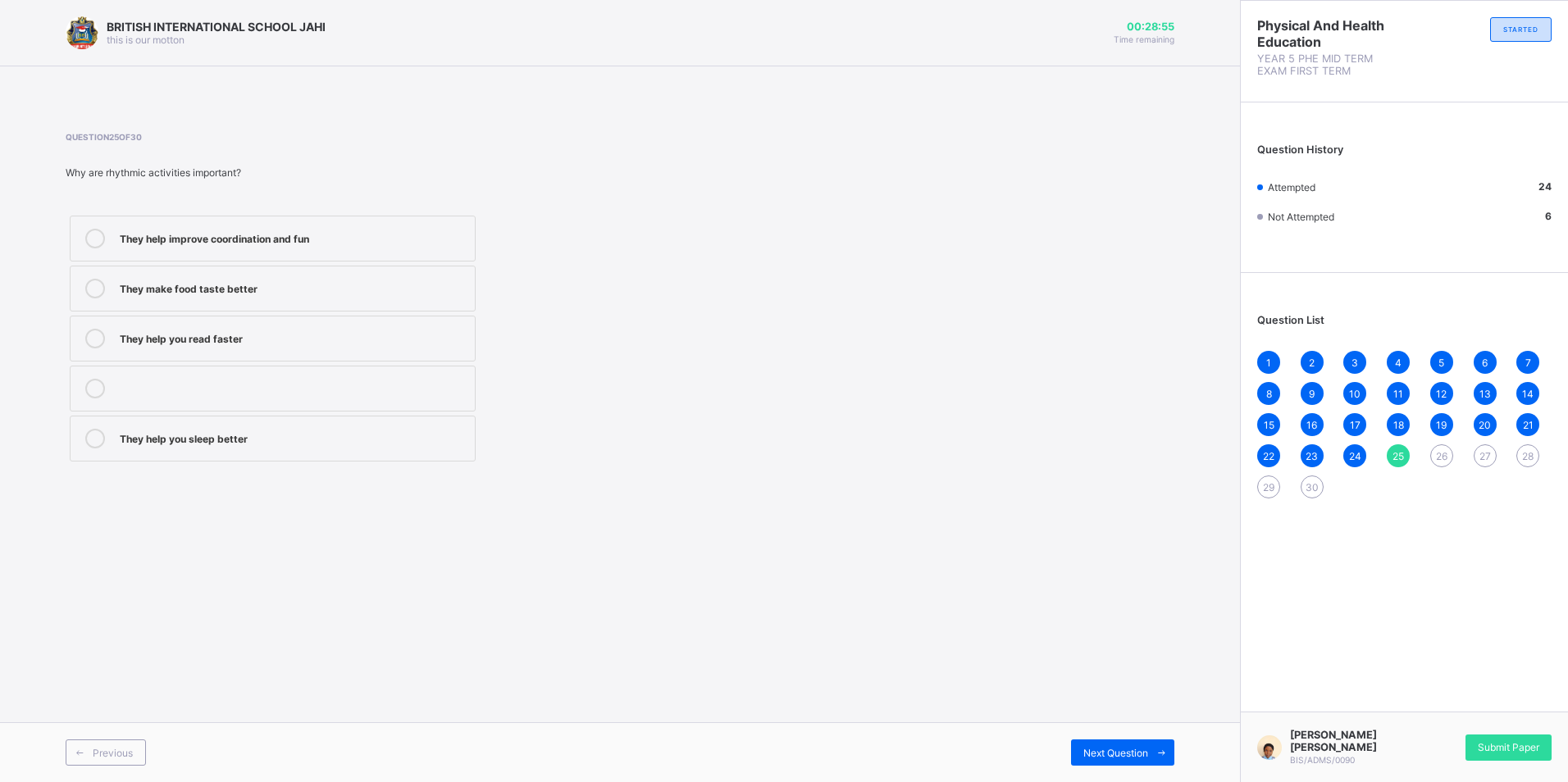
click at [317, 259] on label "They help improve coordination and fun" at bounding box center [273, 238] width 406 height 46
click at [428, 442] on div "They help you sleep better" at bounding box center [292, 436] width 347 height 17
click at [1107, 741] on div "Next Question" at bounding box center [1123, 752] width 104 height 27
click at [264, 229] on div "Marching" at bounding box center [292, 237] width 347 height 17
click at [1101, 745] on div "Next Question" at bounding box center [1123, 752] width 104 height 27
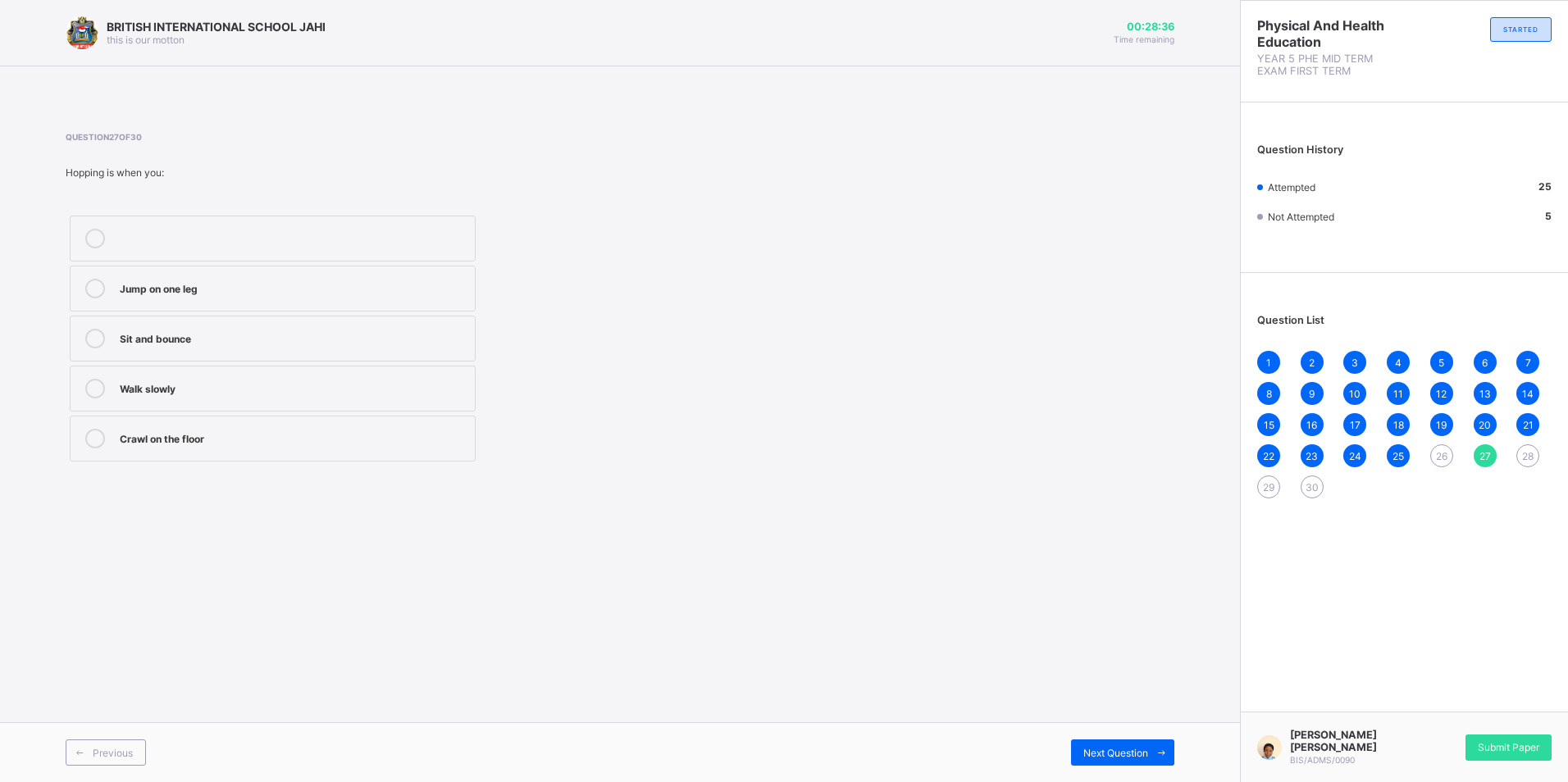
click at [249, 278] on div "Jump on one leg" at bounding box center [292, 286] width 347 height 17
click at [1092, 742] on div "Next Question" at bounding box center [1123, 752] width 104 height 27
click at [192, 294] on div "Jumping up and down" at bounding box center [292, 286] width 347 height 17
click at [1109, 747] on span "Next Question" at bounding box center [1116, 753] width 65 height 12
click at [215, 236] on div "Marching" at bounding box center [292, 237] width 347 height 17
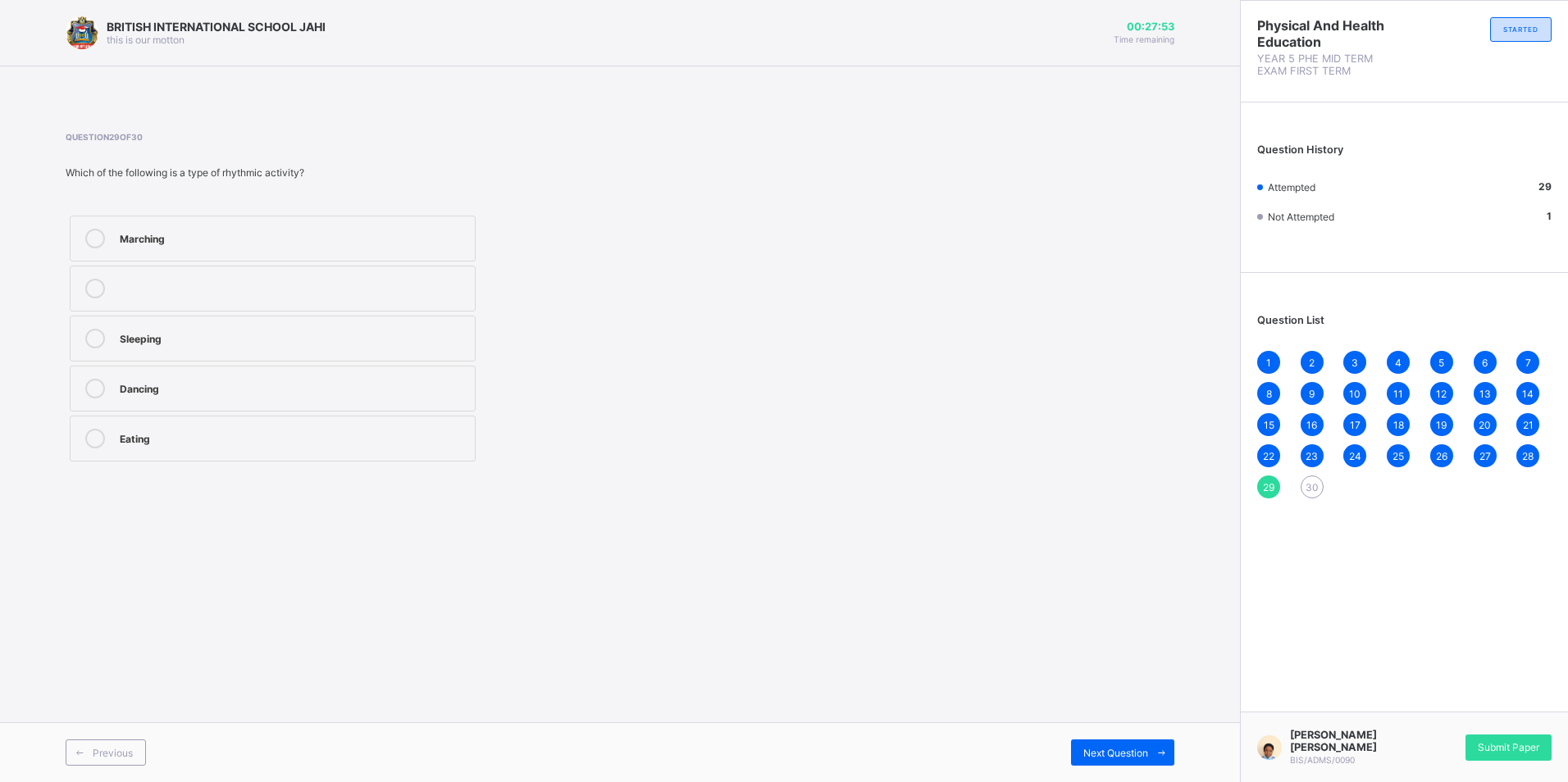
click at [1093, 733] on div "Previous Next Question" at bounding box center [620, 752] width 1240 height 60
click at [1084, 743] on div "Next Question" at bounding box center [1123, 752] width 104 height 27
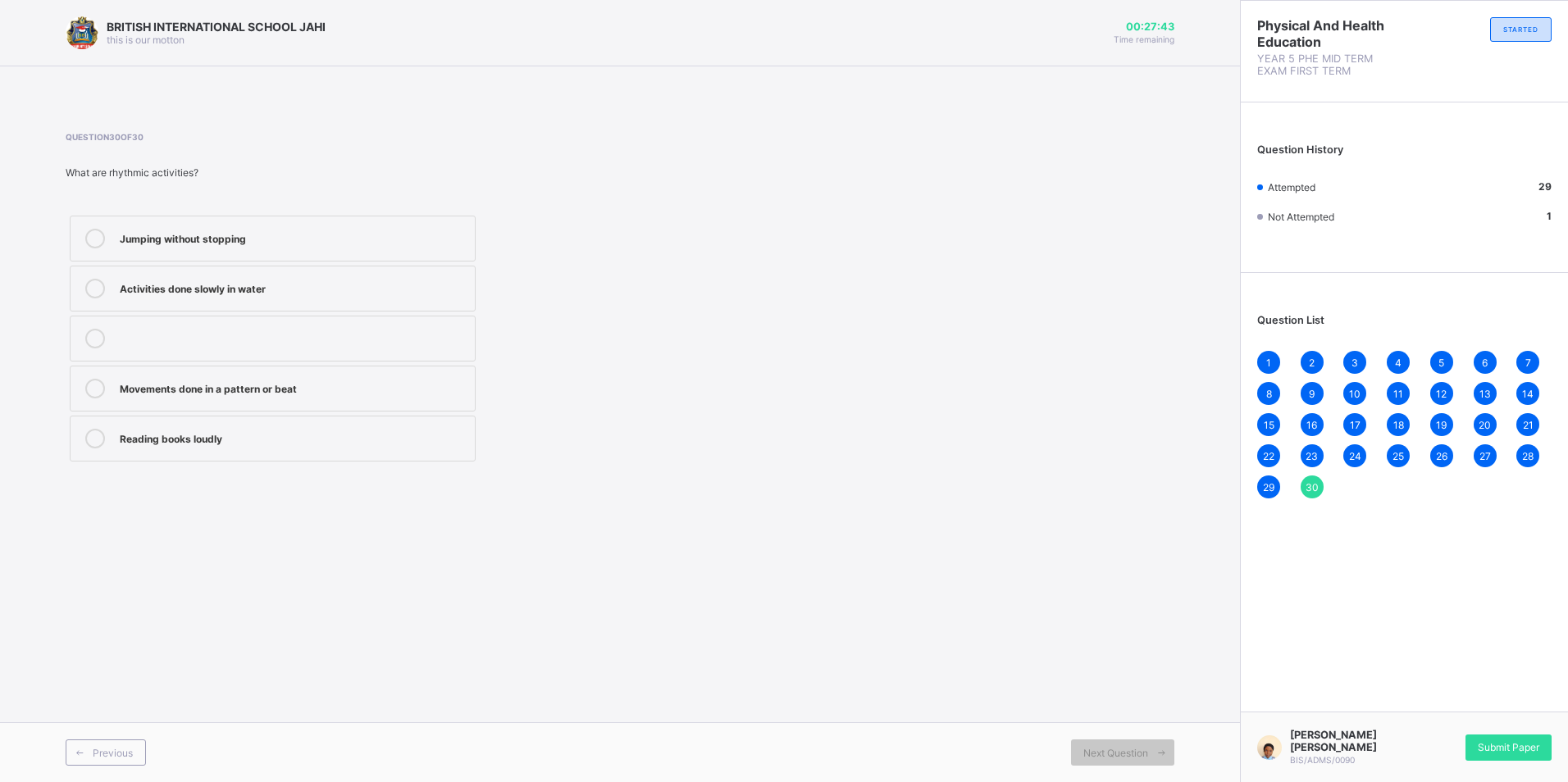
click at [300, 388] on div "Movements done in a pattern or beat" at bounding box center [292, 387] width 347 height 17
click at [1509, 738] on div "Submit Paper" at bounding box center [1508, 747] width 86 height 27
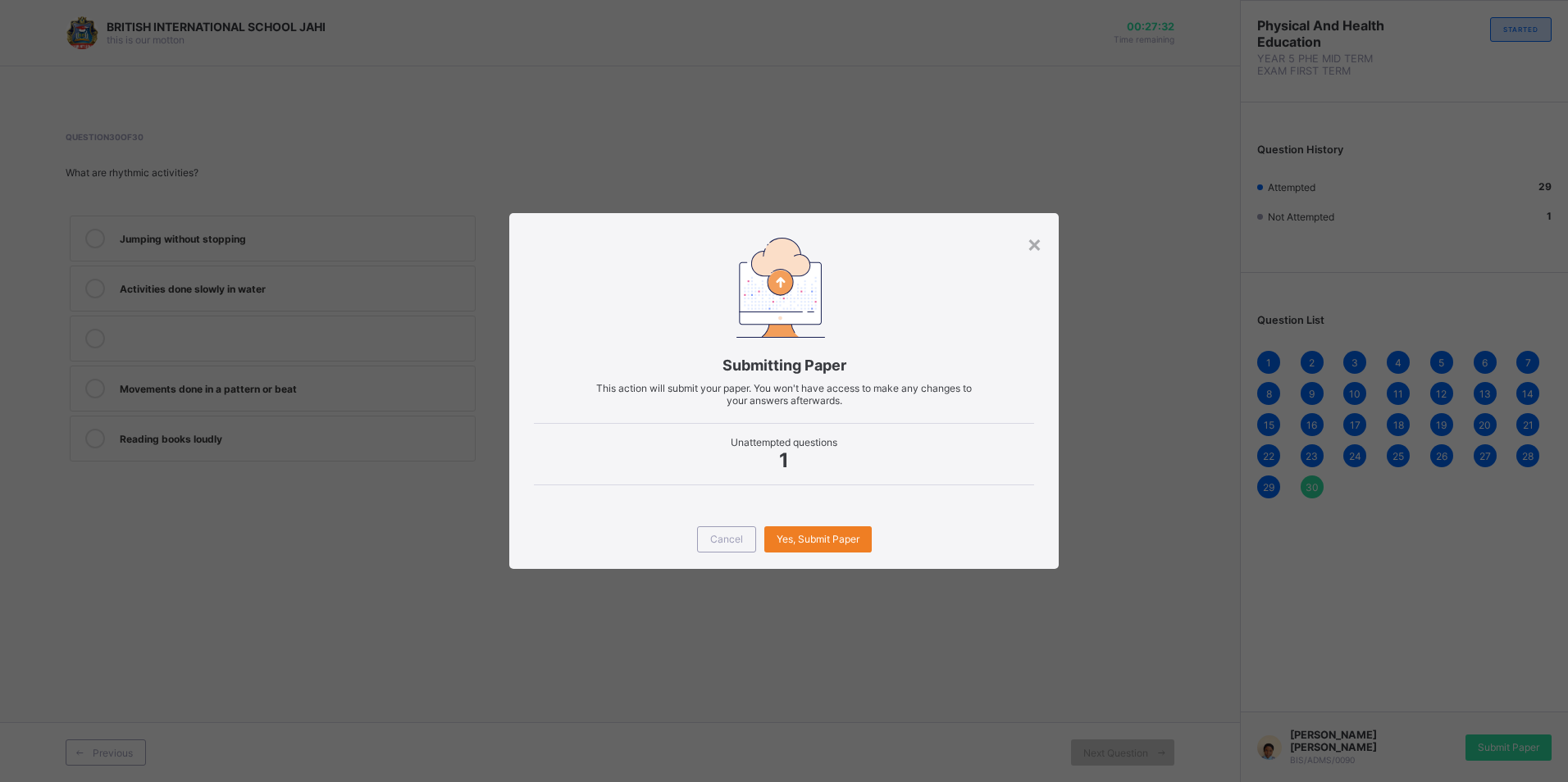
click at [1254, 553] on div "× Submitting Paper This action will submit your paper. You won't have access to…" at bounding box center [784, 391] width 1568 height 782
click at [1033, 240] on div "×" at bounding box center [1035, 244] width 16 height 28
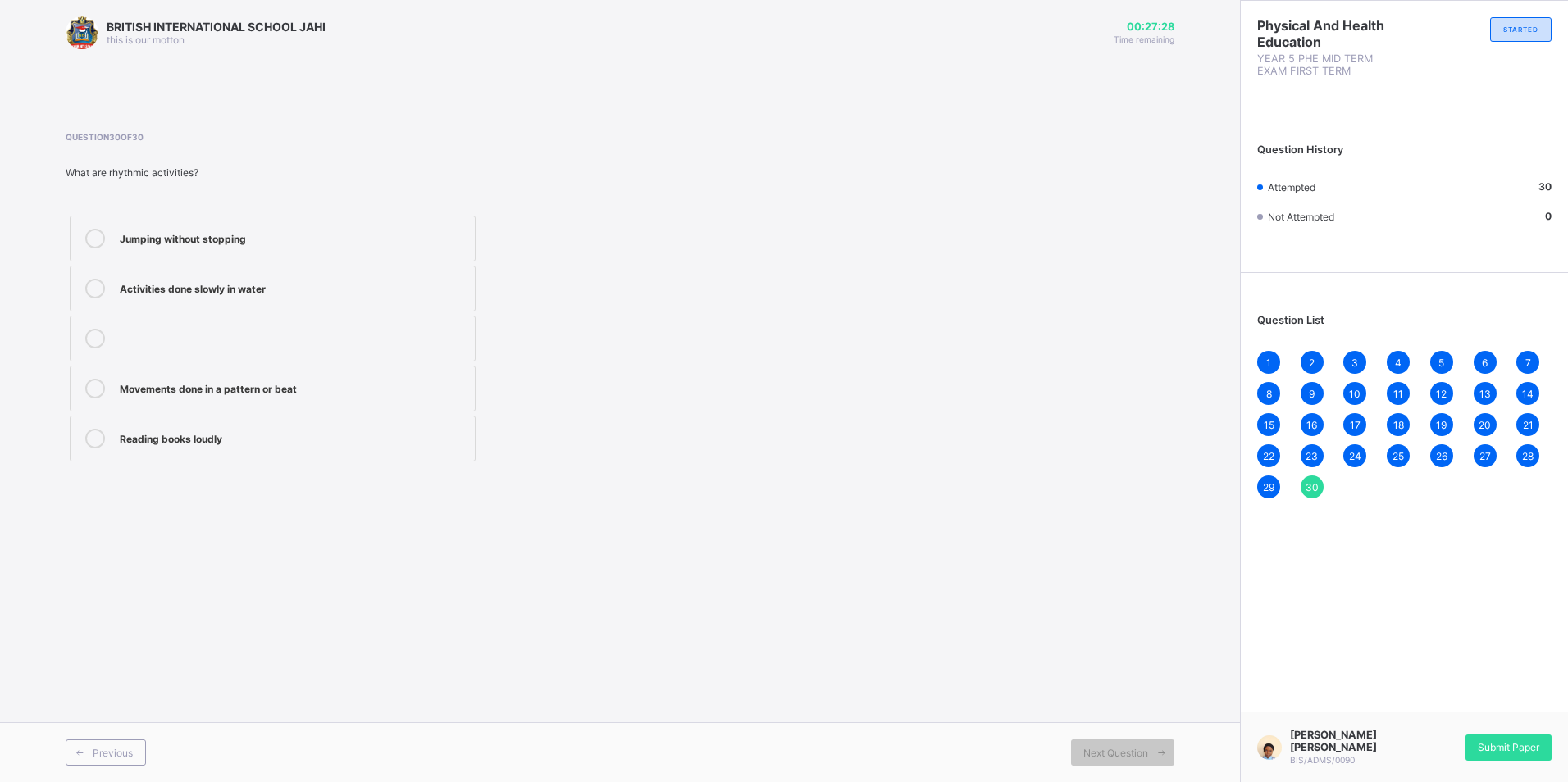
click at [1263, 486] on span "29" at bounding box center [1269, 487] width 12 height 12
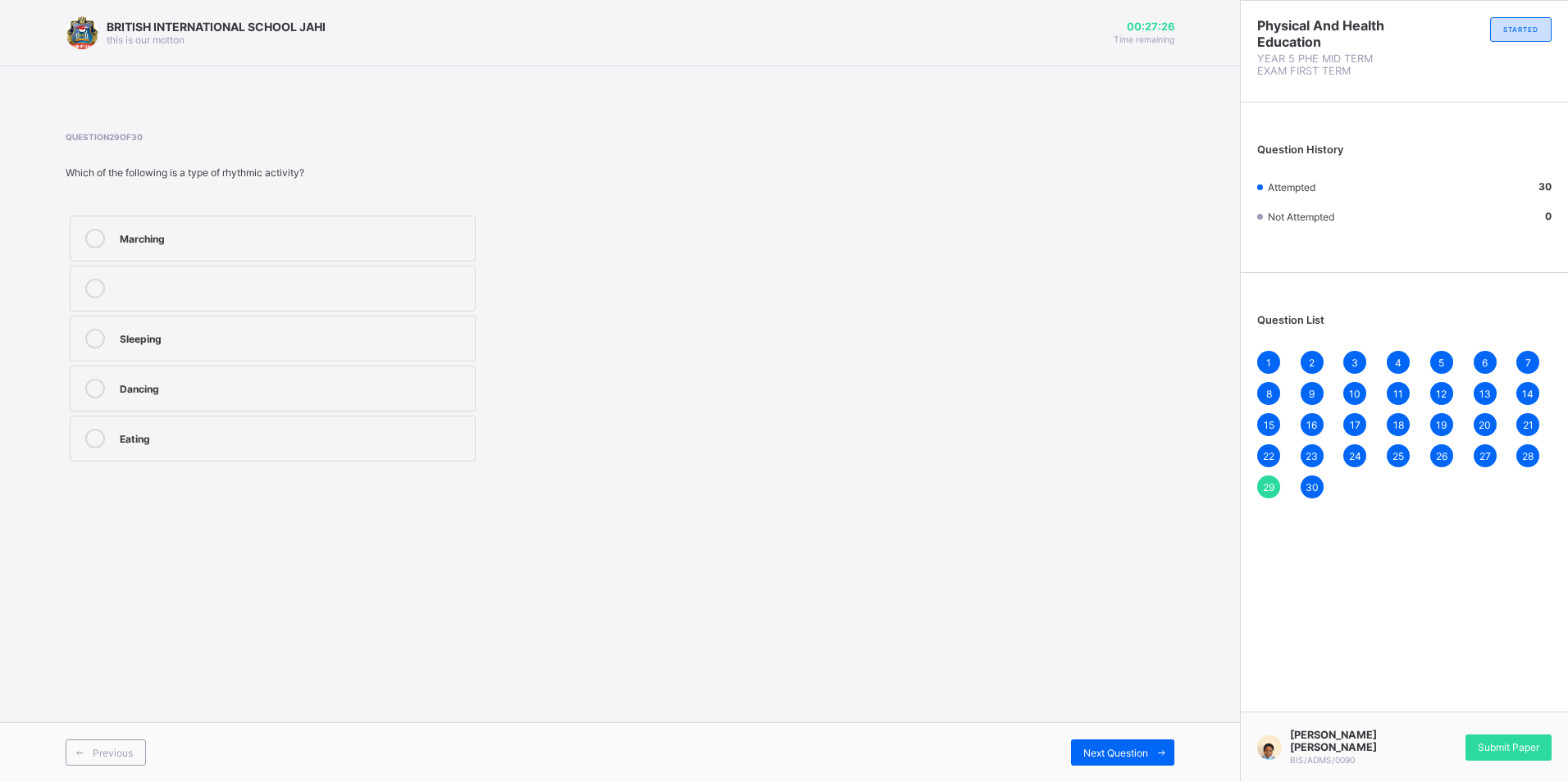
click at [1318, 484] on div "30" at bounding box center [1311, 487] width 23 height 23
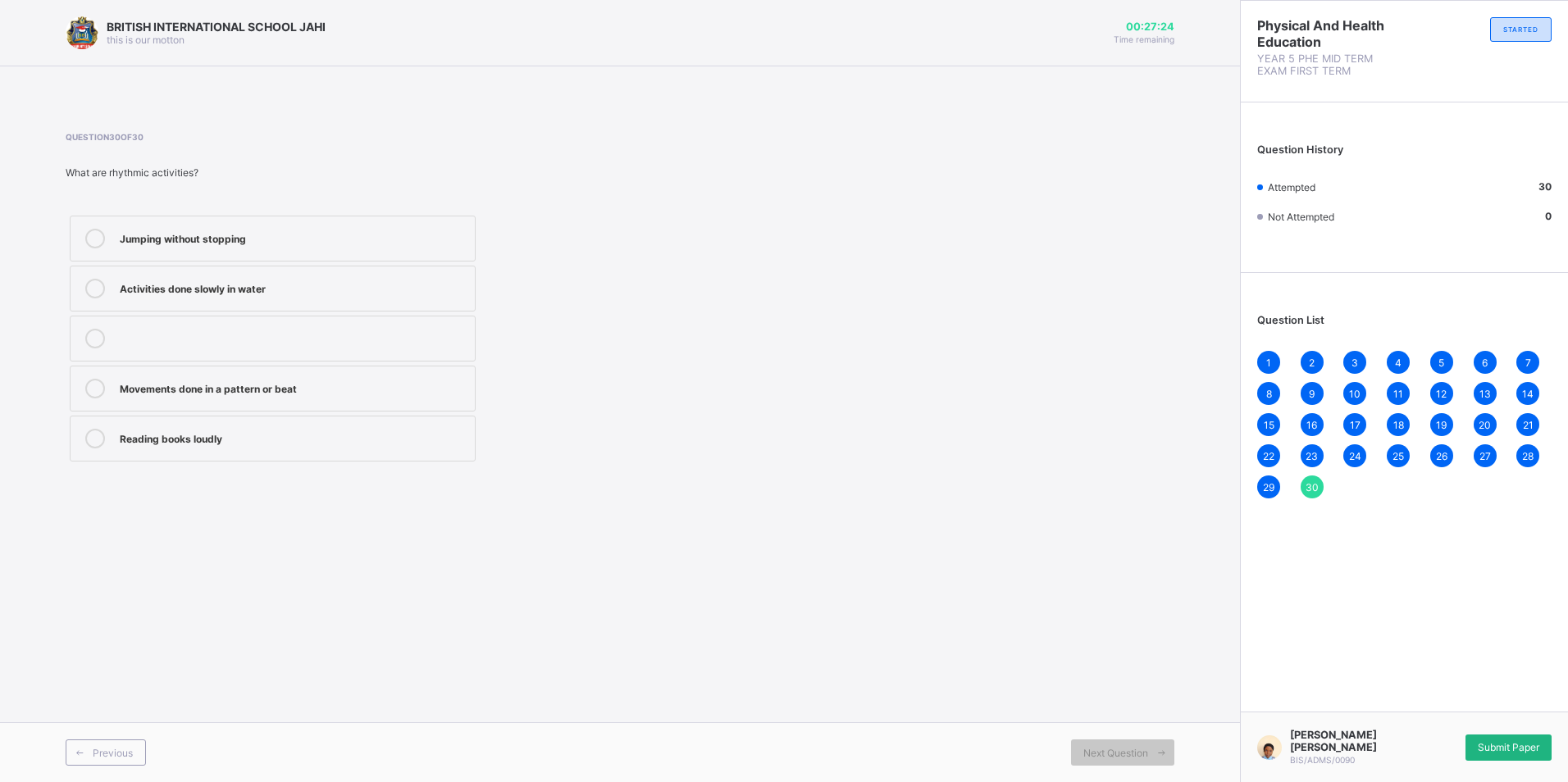
click at [1496, 738] on div "Submit Paper" at bounding box center [1508, 747] width 86 height 27
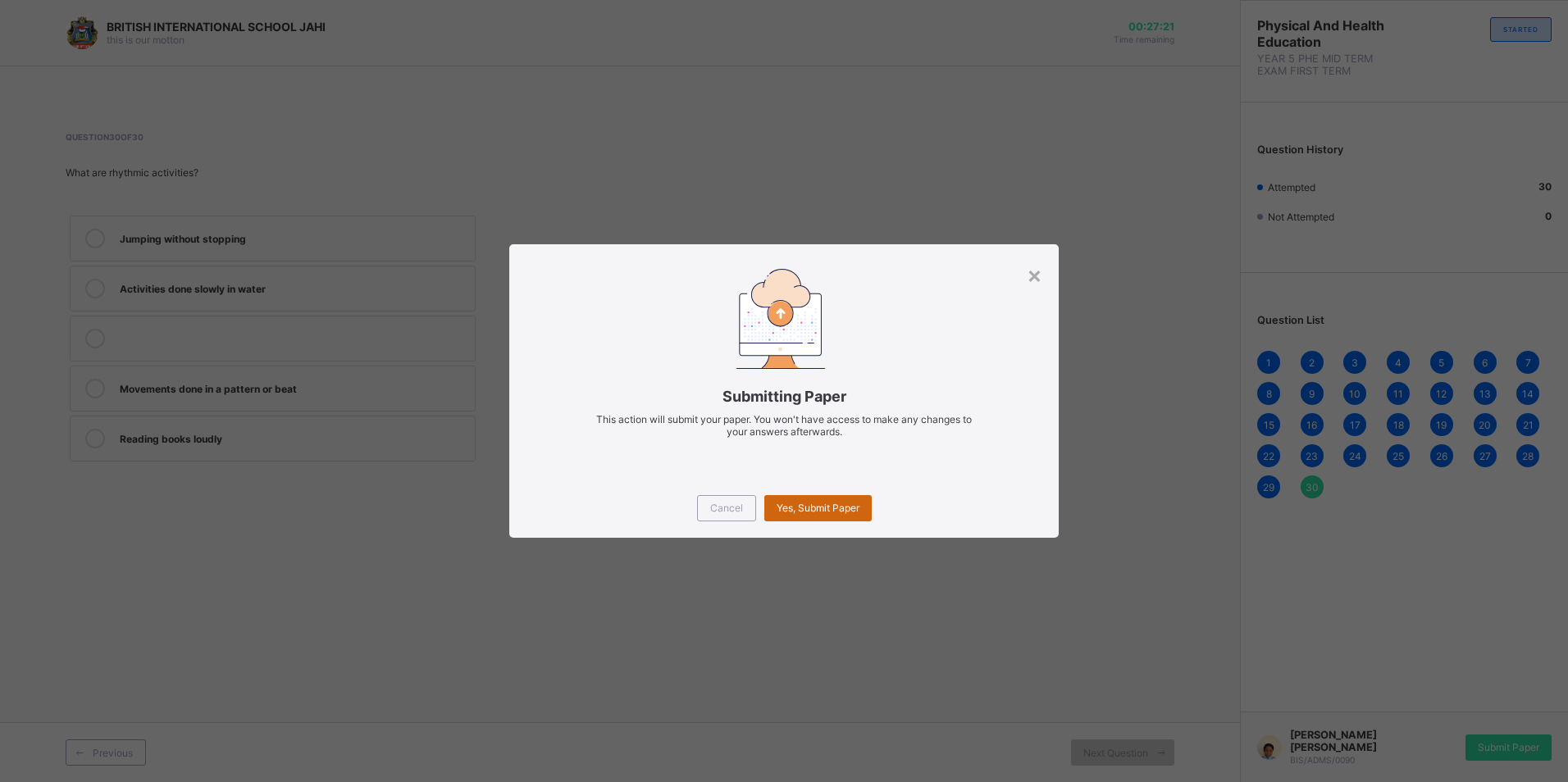
click at [826, 503] on span "Yes, Submit Paper" at bounding box center [818, 508] width 83 height 12
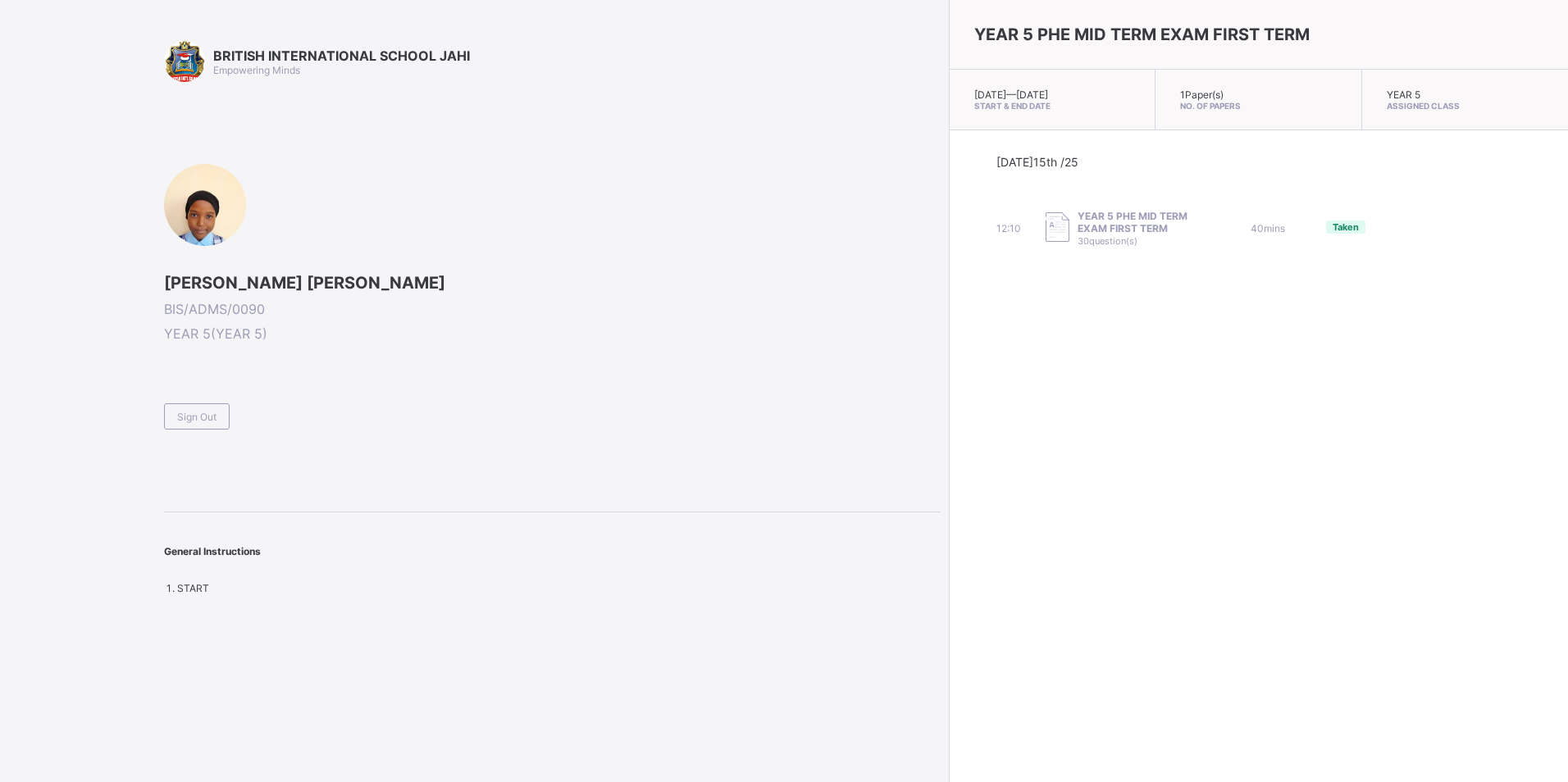
drag, startPoint x: 222, startPoint y: 416, endPoint x: 252, endPoint y: 415, distance: 30.0
click at [229, 415] on div "Sign Out" at bounding box center [196, 417] width 65 height 27
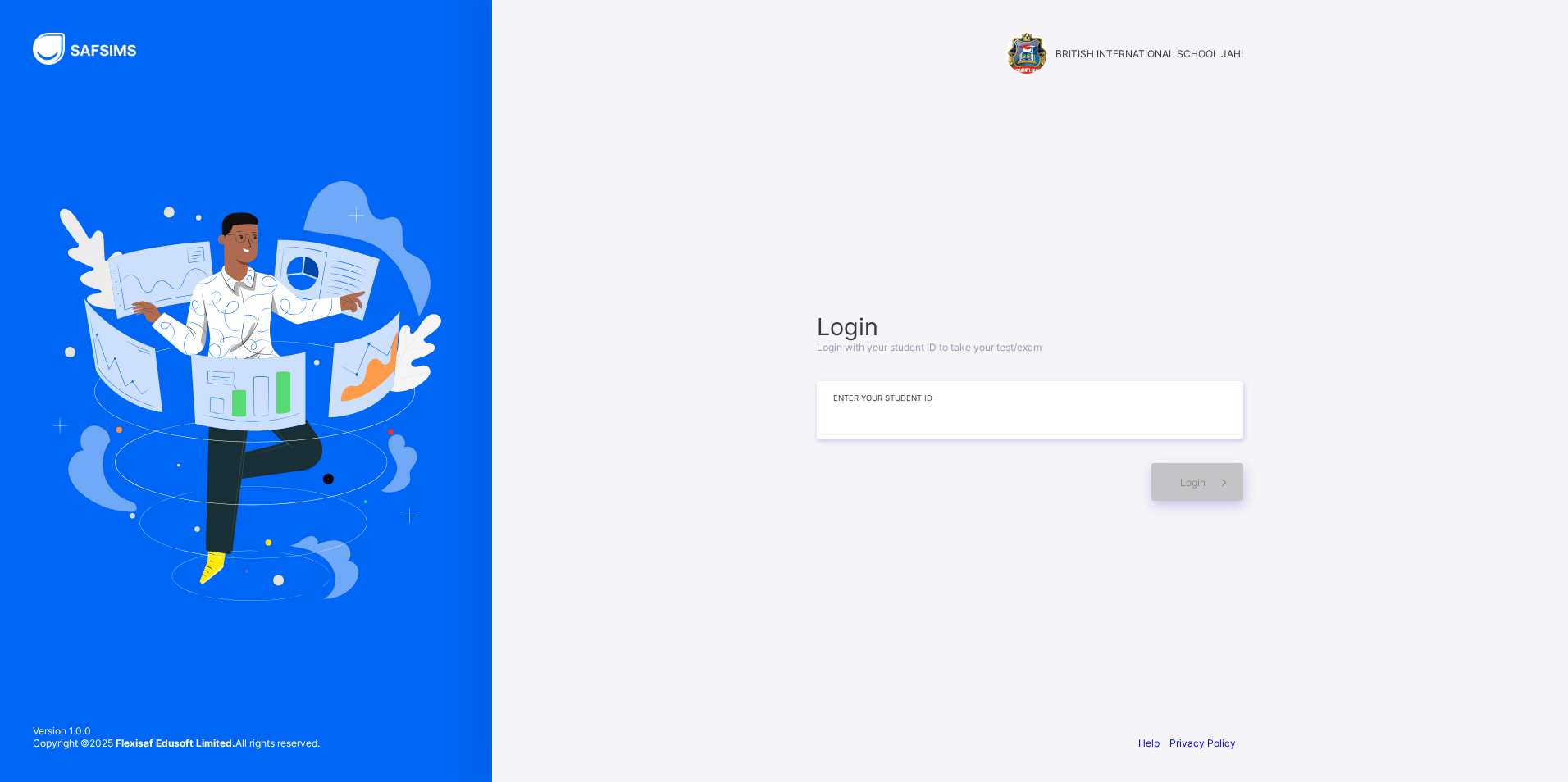
click at [952, 422] on input at bounding box center [1030, 410] width 427 height 57
type input "**********"
click at [1215, 480] on span at bounding box center [1224, 482] width 38 height 38
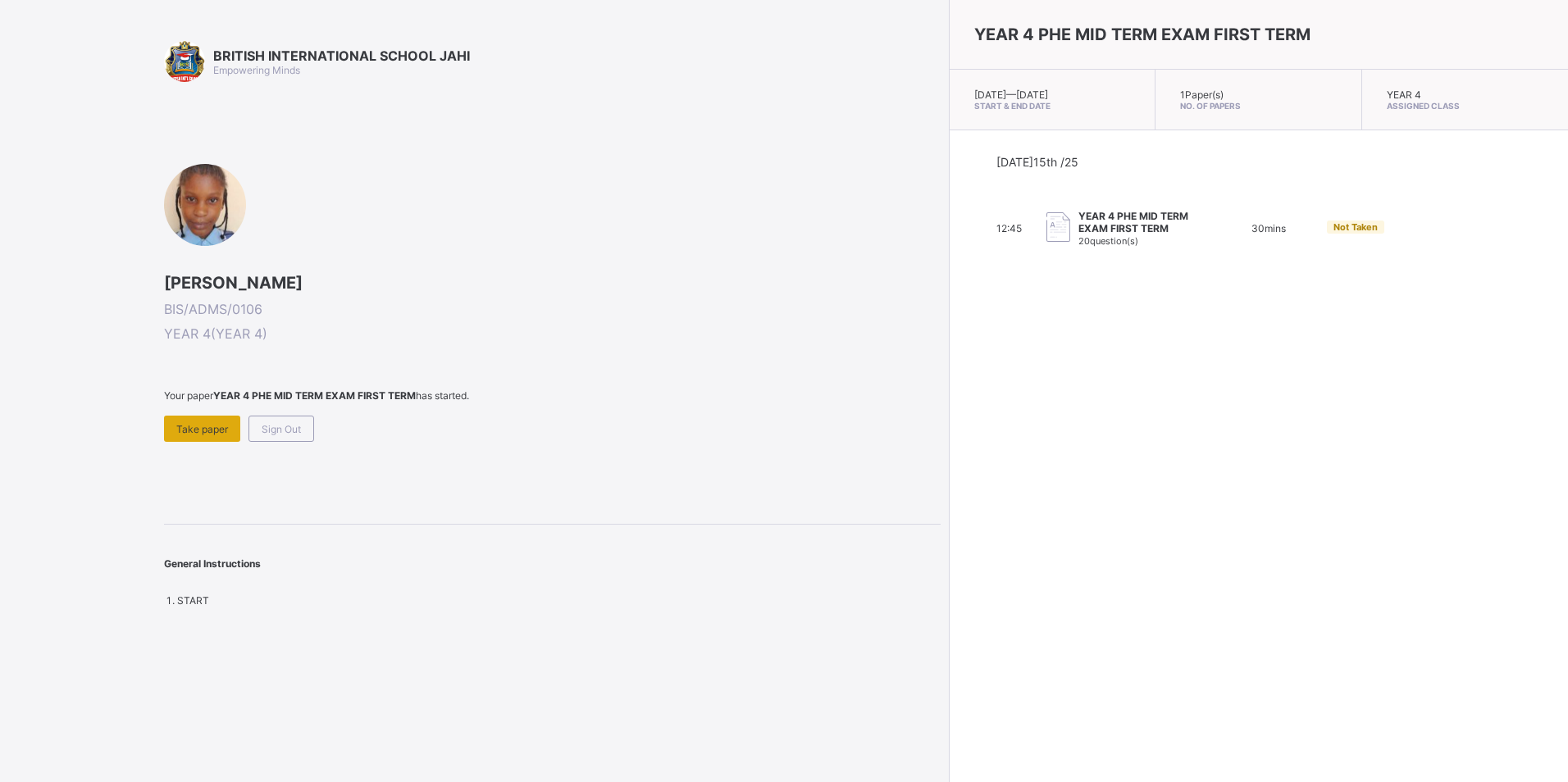
click at [203, 424] on span "Take paper" at bounding box center [202, 430] width 51 height 12
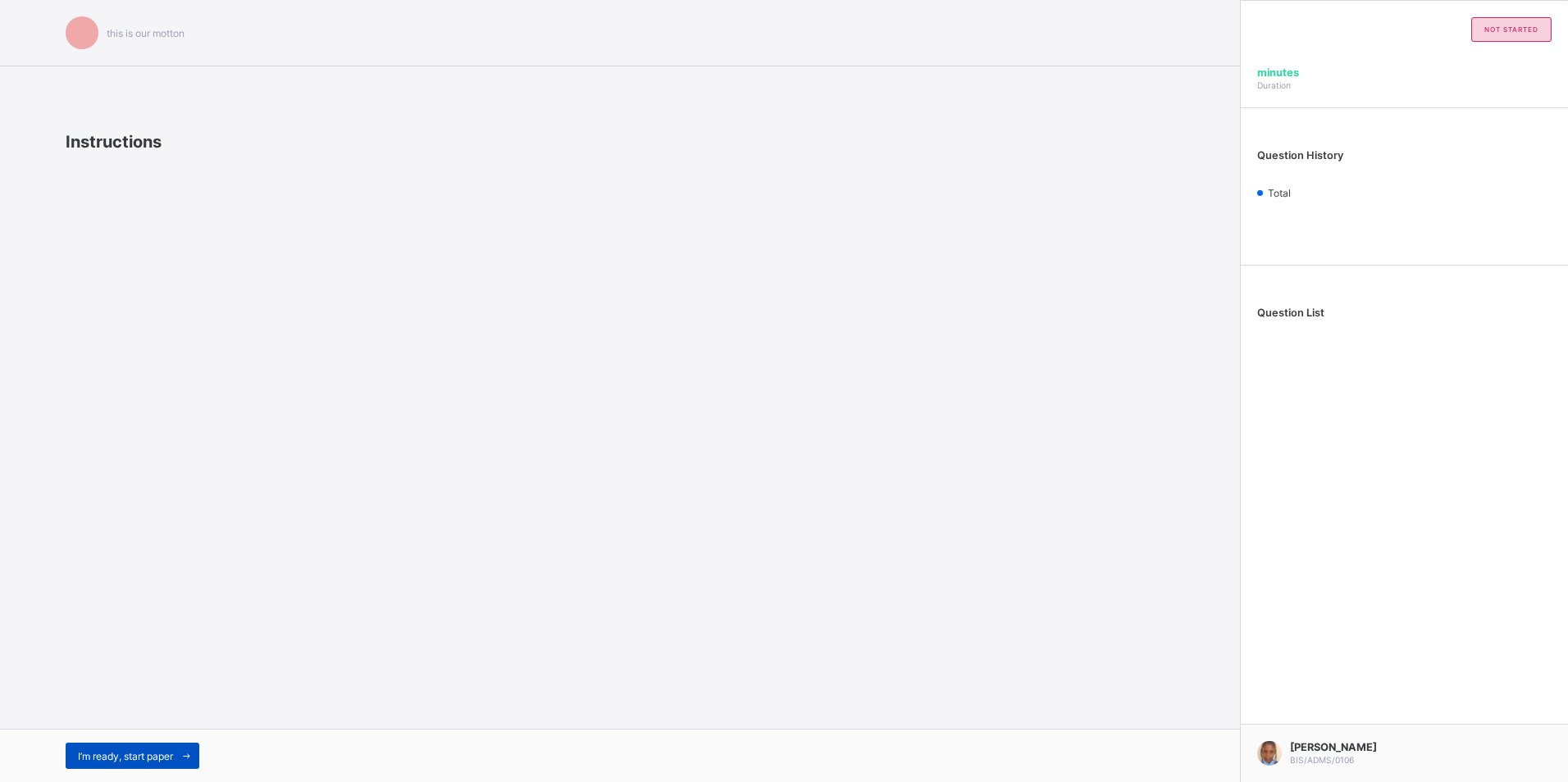
click at [171, 751] on span "I’m ready, start paper" at bounding box center [125, 756] width 95 height 12
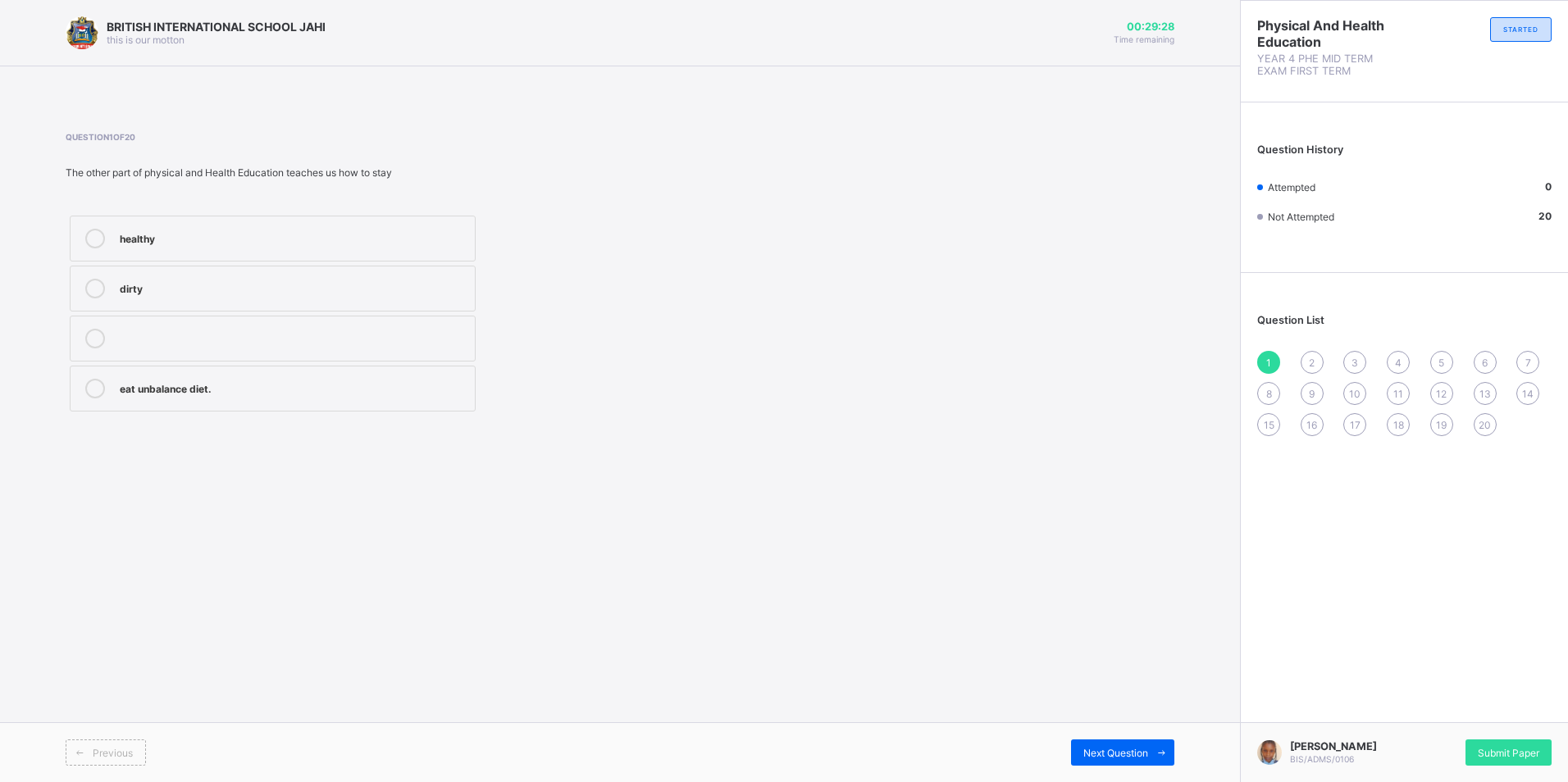
click at [292, 244] on div "healthy" at bounding box center [292, 237] width 347 height 17
click at [1139, 747] on div "Next Question" at bounding box center [1123, 752] width 104 height 27
click at [208, 232] on div "strong and fit" at bounding box center [292, 237] width 347 height 17
click at [1149, 747] on span at bounding box center [1161, 752] width 27 height 27
click at [222, 290] on div "fit and healthy" at bounding box center [292, 286] width 347 height 17
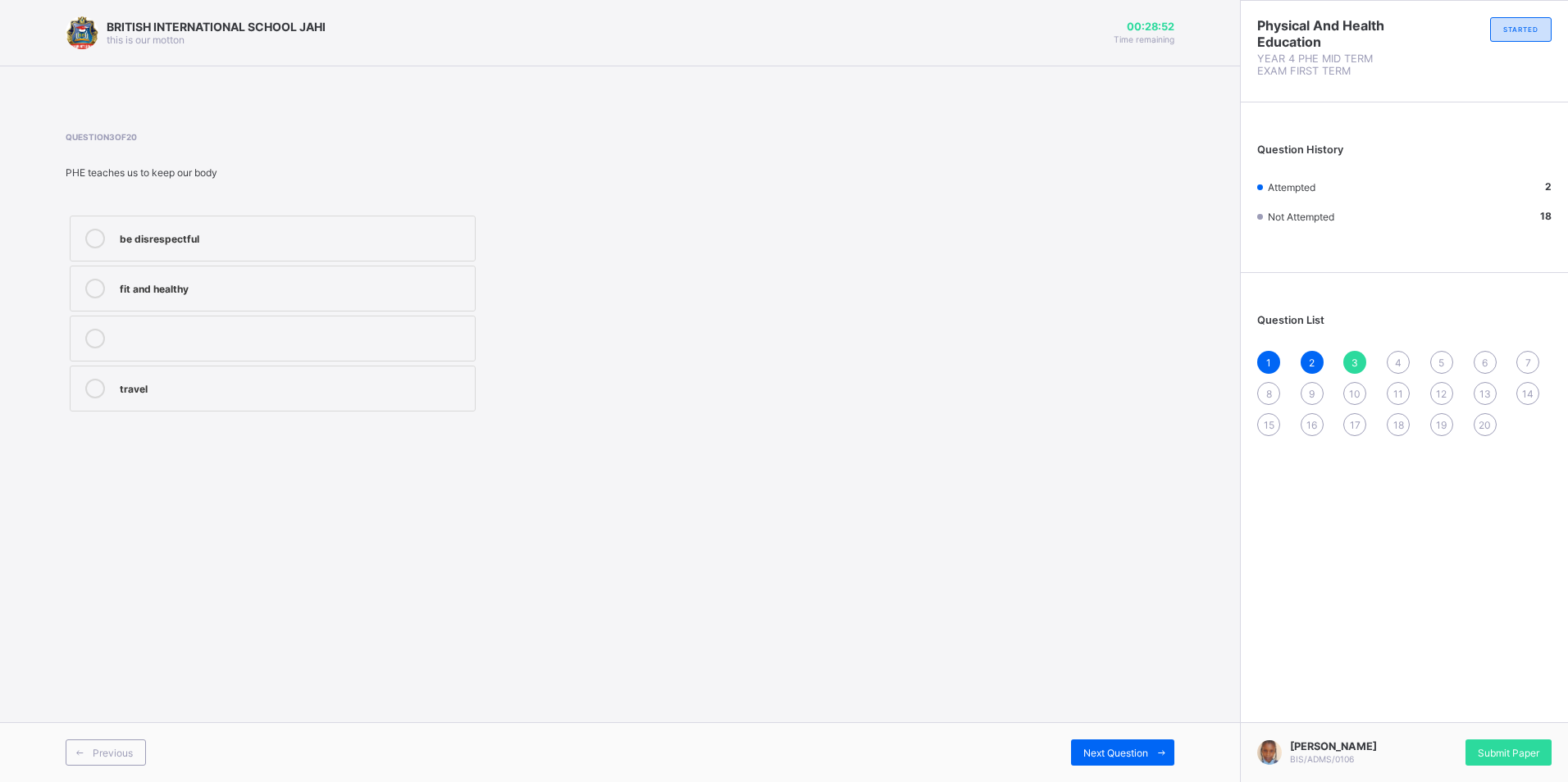
click at [1317, 353] on div "2" at bounding box center [1311, 361] width 23 height 23
click at [1353, 360] on span "3" at bounding box center [1355, 362] width 7 height 12
click at [1397, 353] on div "4" at bounding box center [1397, 361] width 23 height 23
drag, startPoint x: 336, startPoint y: 379, endPoint x: 336, endPoint y: 360, distance: 19.0
click at [339, 368] on label "physical and Health Education" at bounding box center [273, 388] width 406 height 46
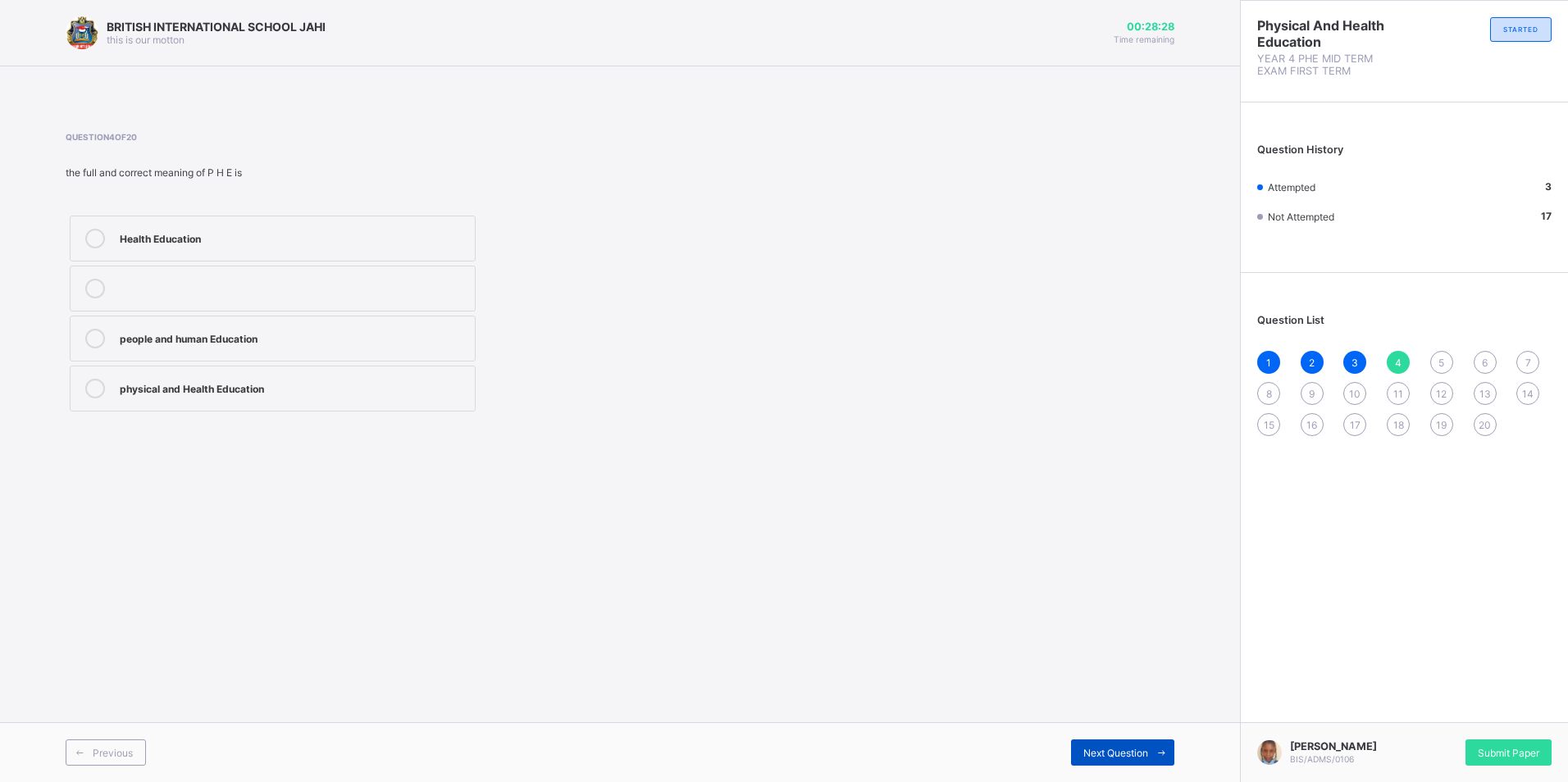
click at [1155, 741] on span at bounding box center [1161, 752] width 27 height 27
click at [260, 235] on div "certain parts of the body" at bounding box center [292, 237] width 347 height 17
click at [1152, 752] on span at bounding box center [1161, 752] width 27 height 27
click at [1435, 353] on div "5" at bounding box center [1441, 361] width 23 height 23
drag, startPoint x: 353, startPoint y: 242, endPoint x: 349, endPoint y: 223, distance: 19.4
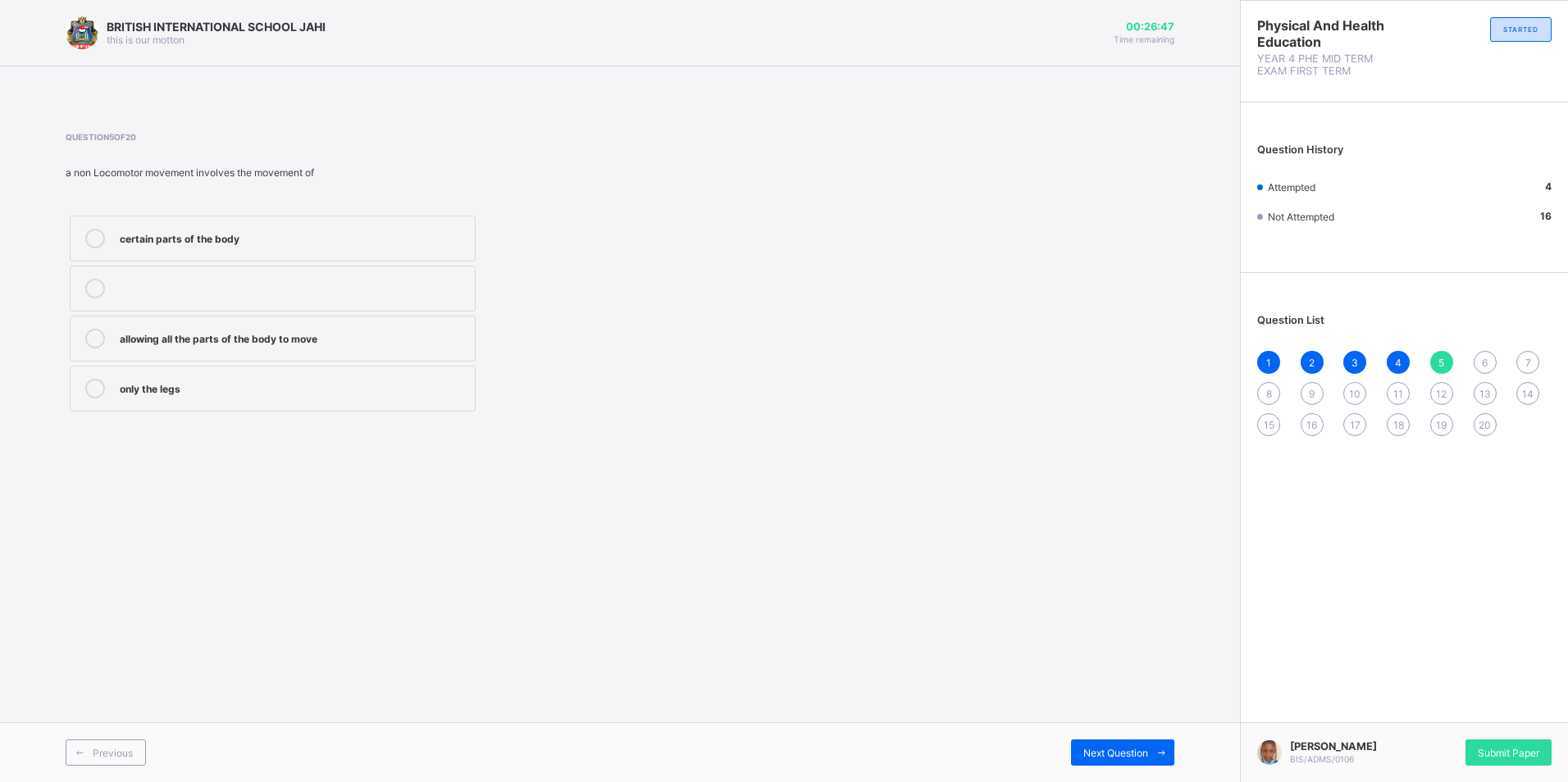
click at [354, 225] on label "certain parts of the body" at bounding box center [273, 238] width 406 height 46
click at [1480, 364] on div "6" at bounding box center [1484, 361] width 23 height 23
click at [1438, 360] on div "5" at bounding box center [1441, 361] width 23 height 23
click at [308, 230] on div "certain parts of the body" at bounding box center [292, 237] width 347 height 17
click at [1486, 349] on div "Question List 1 2 3 4 5 6 7 8 9 10 11 12 13 14 15 16 17 18 19 20" at bounding box center [1404, 367] width 327 height 172
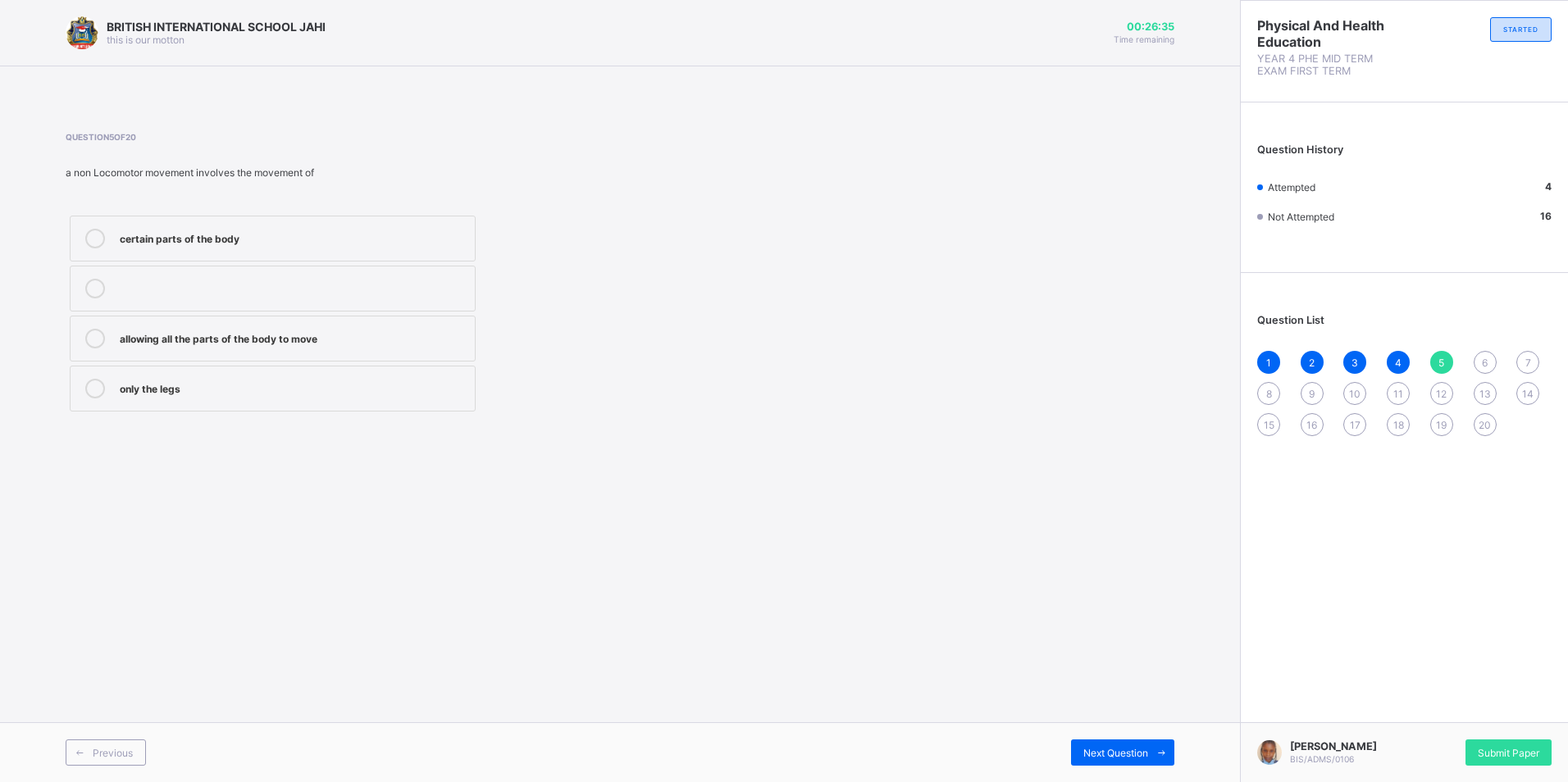
click at [1486, 360] on span "6" at bounding box center [1485, 362] width 6 height 12
click at [1434, 351] on div "1 2 3 4 5 6 7 8 9 10 11 12 13 14 15 16 17 18 19 20" at bounding box center [1404, 393] width 294 height 85
click at [1440, 351] on div "5" at bounding box center [1441, 361] width 23 height 23
click at [440, 236] on div "certain parts of the body" at bounding box center [292, 237] width 347 height 17
click at [1163, 748] on icon at bounding box center [1161, 752] width 12 height 11
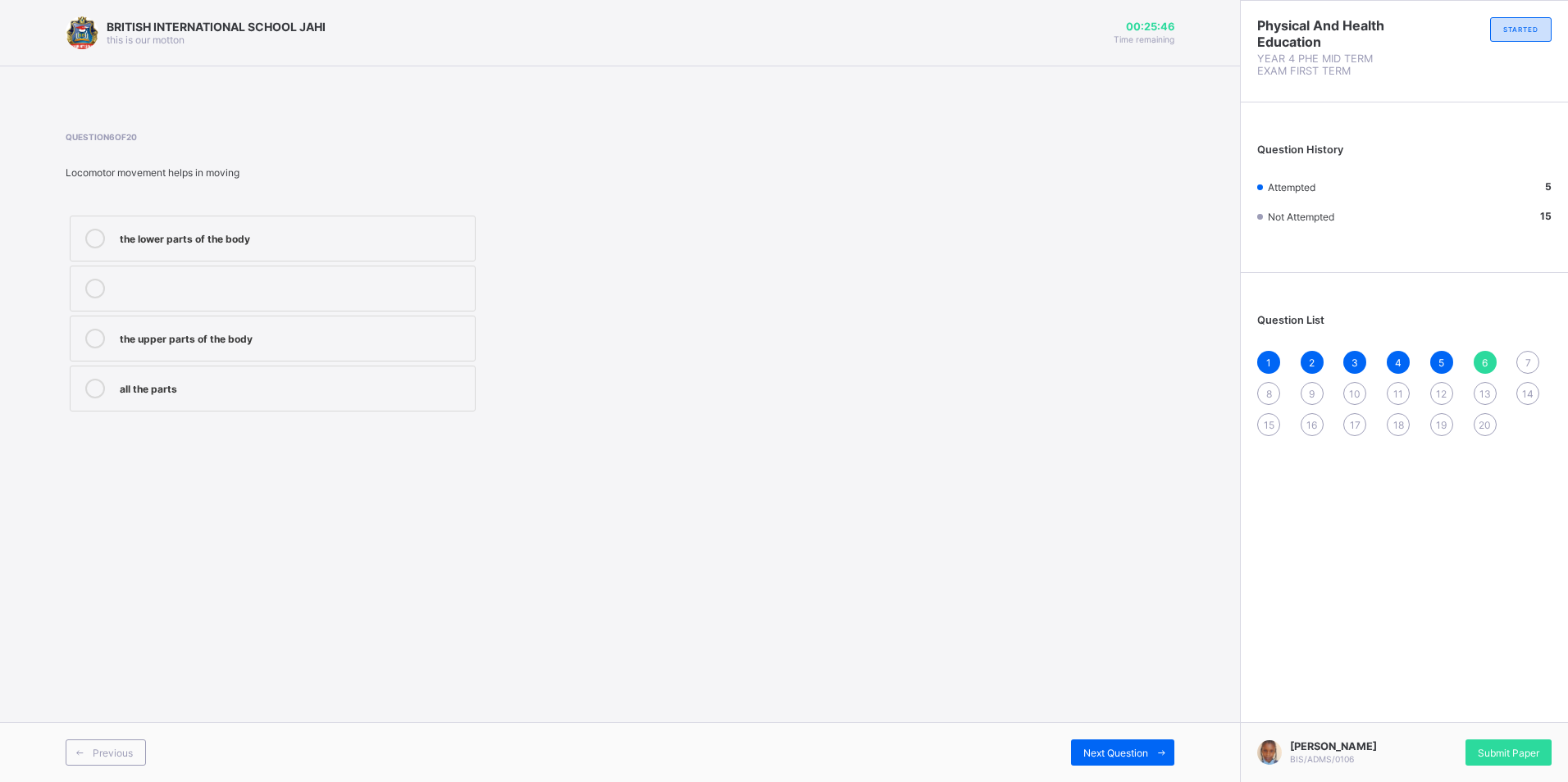
click at [262, 388] on div "all the parts" at bounding box center [292, 387] width 347 height 17
click at [1145, 745] on div "Next Question" at bounding box center [1123, 752] width 104 height 27
click at [224, 231] on div "first aid" at bounding box center [292, 237] width 347 height 17
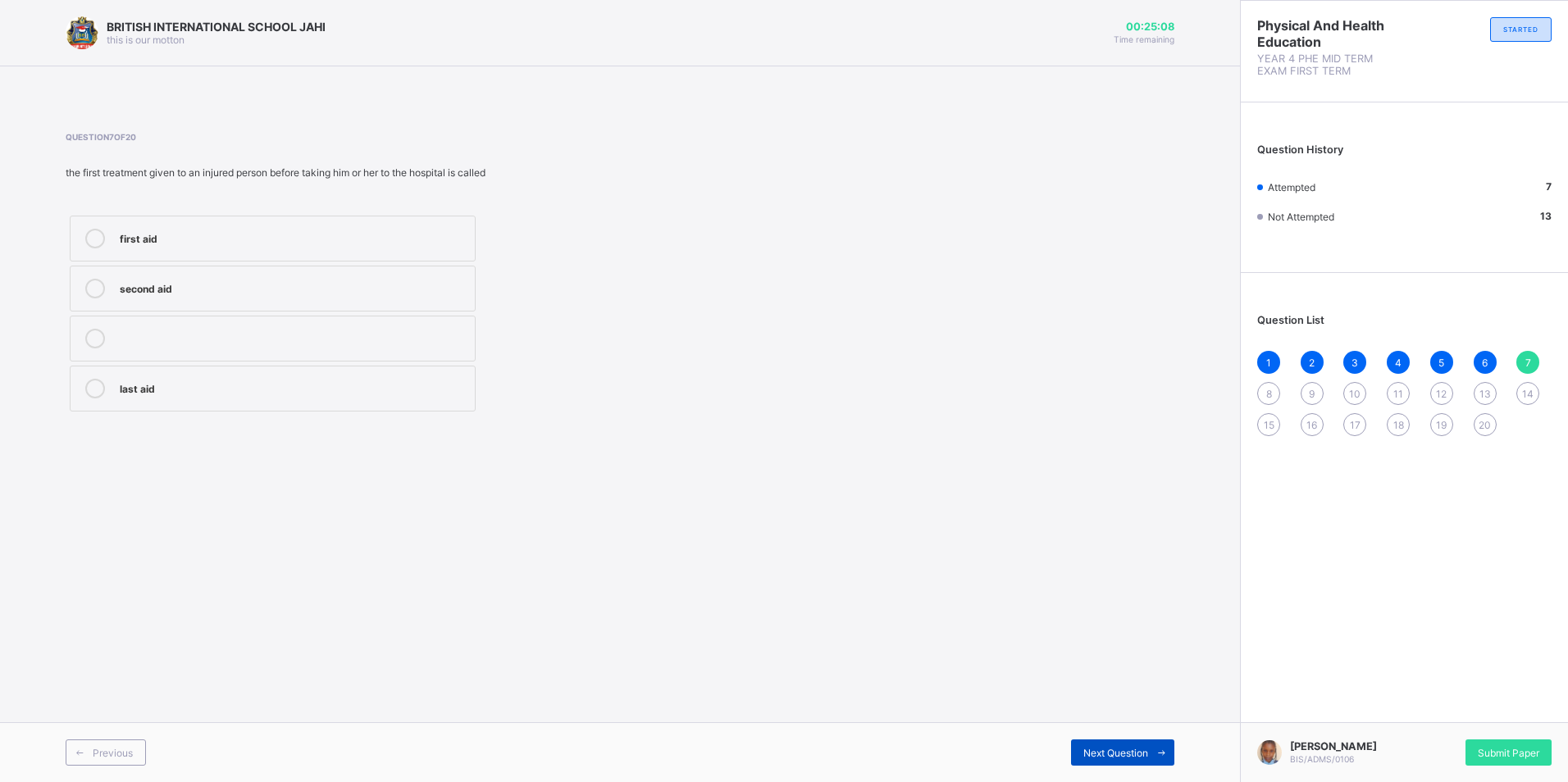
click at [1165, 744] on span at bounding box center [1161, 752] width 27 height 27
click at [330, 279] on div "pulling" at bounding box center [292, 286] width 347 height 17
click at [1152, 747] on span at bounding box center [1161, 752] width 27 height 27
click at [284, 324] on label "pushing" at bounding box center [273, 339] width 406 height 46
click at [1166, 742] on span at bounding box center [1161, 752] width 27 height 27
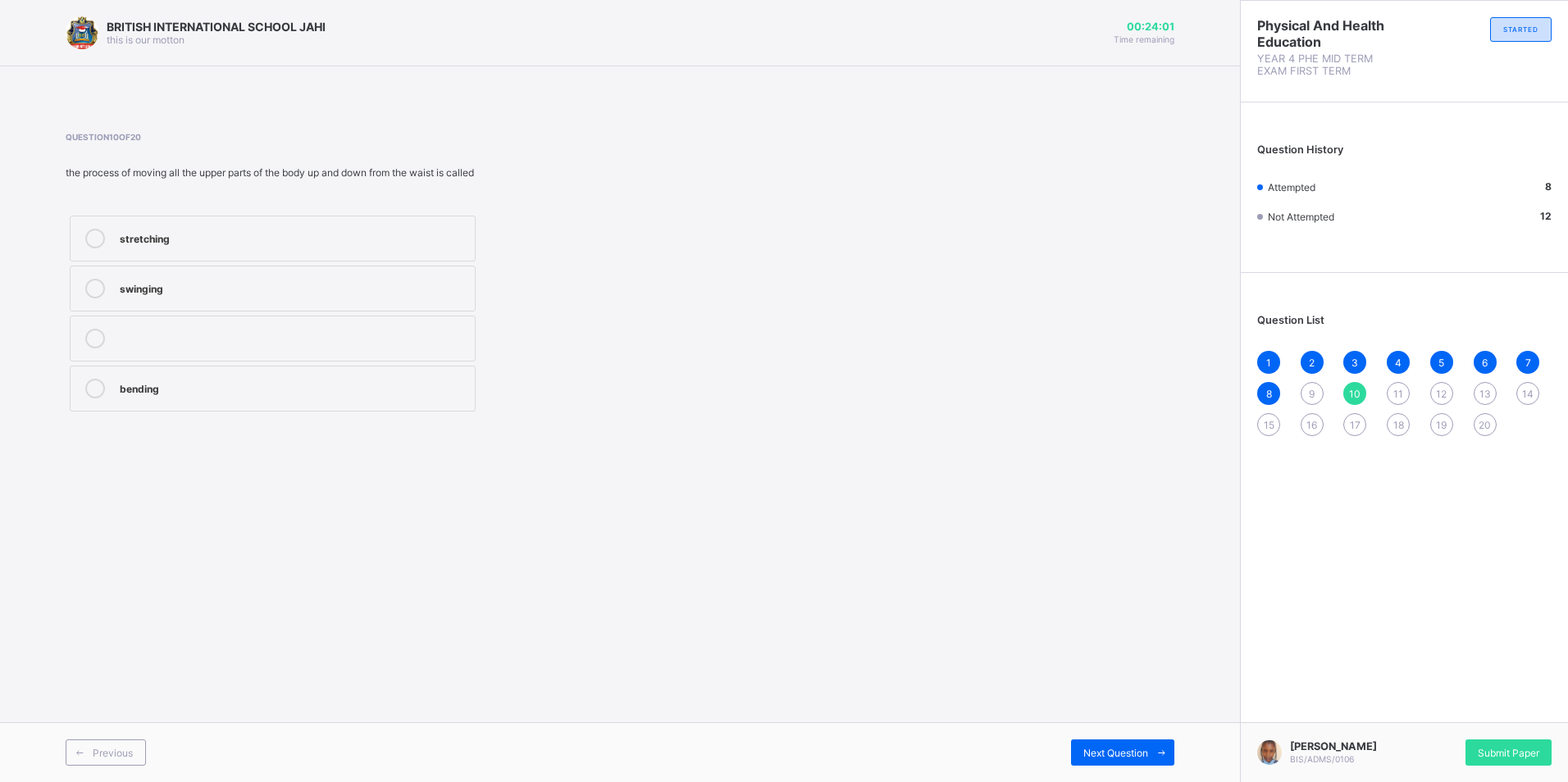
click at [1303, 385] on div "9" at bounding box center [1311, 393] width 23 height 23
drag, startPoint x: 218, startPoint y: 338, endPoint x: 227, endPoint y: 338, distance: 9.0
click at [227, 338] on div "pushing" at bounding box center [292, 337] width 347 height 17
click at [1359, 384] on div "10" at bounding box center [1354, 393] width 23 height 23
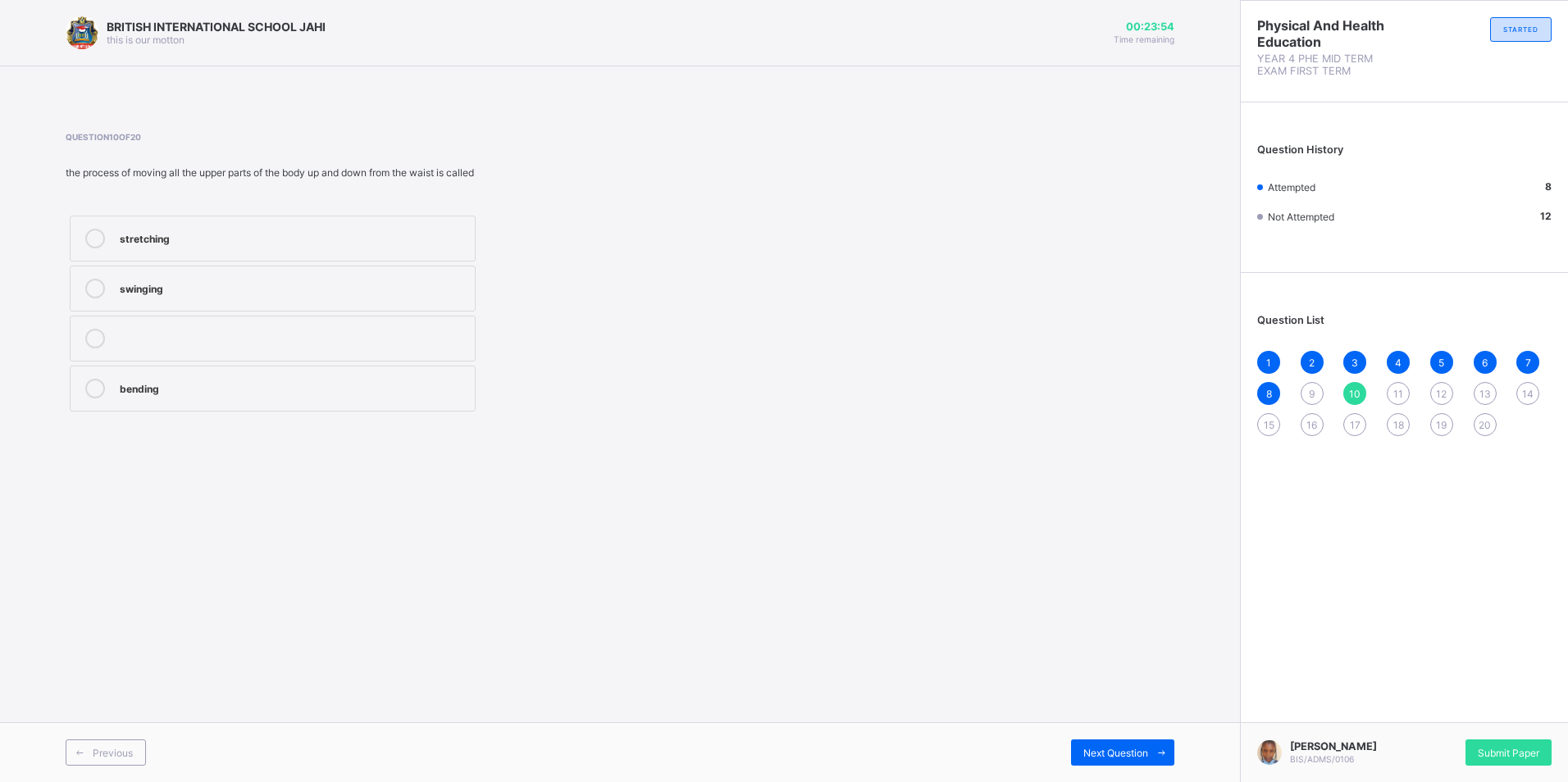
click at [1311, 394] on span "9" at bounding box center [1311, 394] width 6 height 12
click at [341, 332] on div "pushing" at bounding box center [292, 337] width 347 height 17
click at [1153, 754] on span at bounding box center [1161, 752] width 27 height 27
click at [1309, 391] on span "9" at bounding box center [1311, 394] width 6 height 12
click at [182, 335] on div "pushing" at bounding box center [292, 337] width 347 height 17
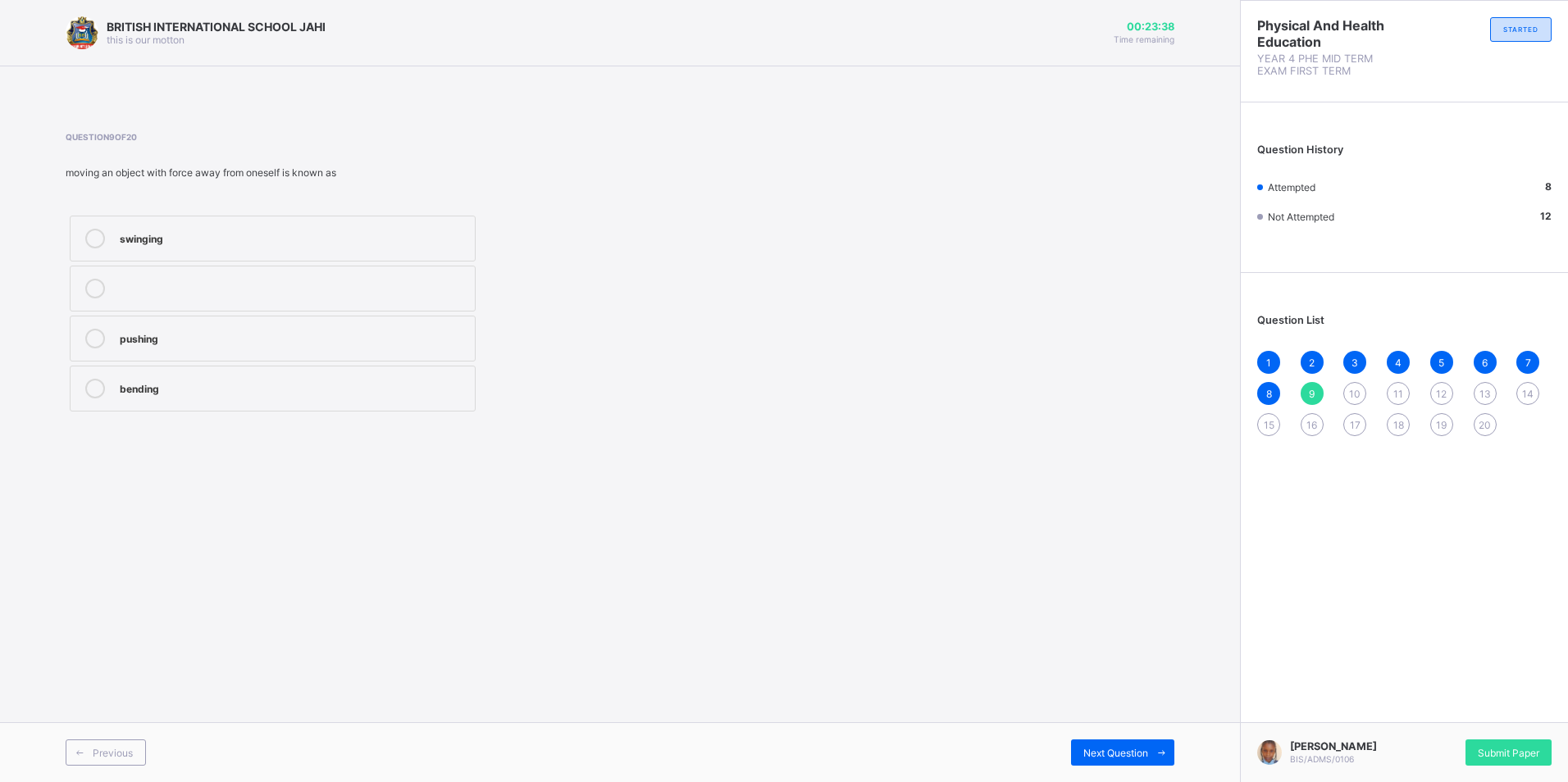
click at [1355, 389] on span "10" at bounding box center [1355, 394] width 12 height 12
click at [1317, 395] on div "9" at bounding box center [1311, 393] width 23 height 23
click at [410, 346] on div "pushing" at bounding box center [292, 339] width 347 height 20
click at [1352, 393] on span "10" at bounding box center [1355, 394] width 12 height 12
click at [1309, 389] on span "9" at bounding box center [1311, 394] width 6 height 12
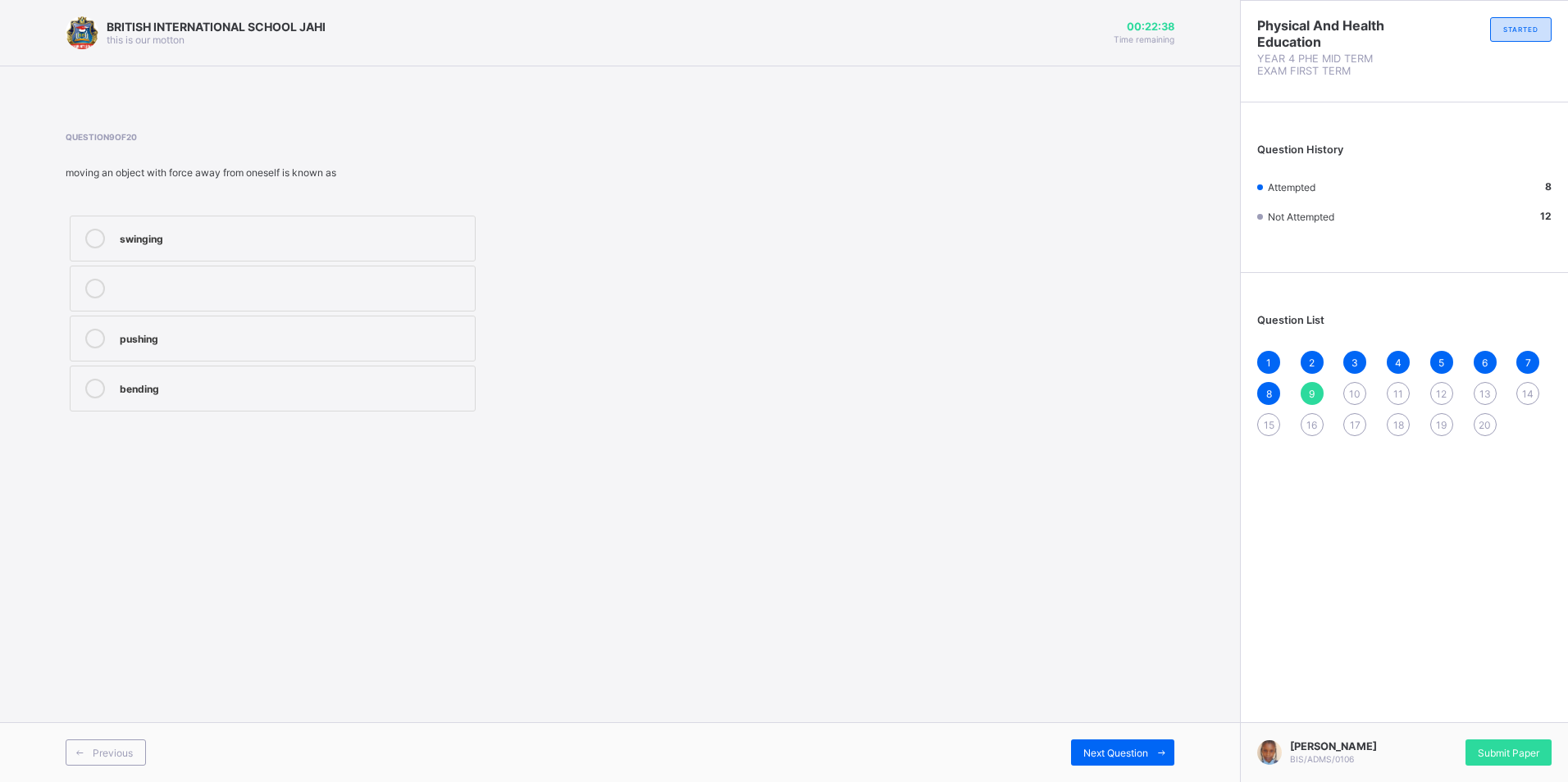
click at [364, 327] on label "pushing" at bounding box center [273, 339] width 406 height 46
click at [1350, 390] on span "10" at bounding box center [1355, 394] width 12 height 12
click at [1314, 394] on span "9" at bounding box center [1311, 394] width 6 height 12
click at [200, 336] on div "pushing" at bounding box center [292, 337] width 347 height 17
click at [1359, 384] on div "10" at bounding box center [1354, 393] width 23 height 23
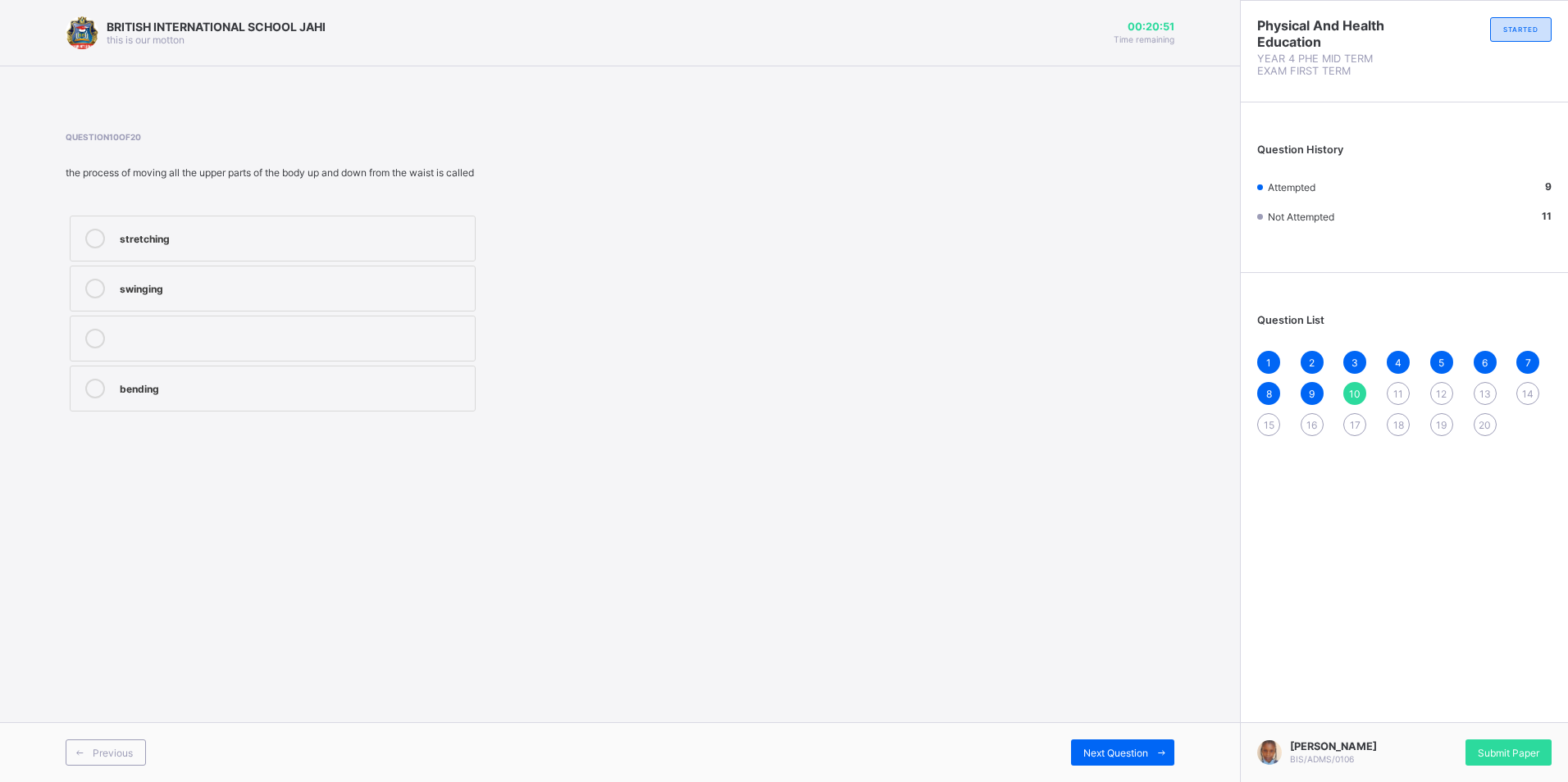
click at [249, 388] on div "bending" at bounding box center [292, 387] width 347 height 17
click at [1140, 743] on div "Next Question" at bounding box center [1123, 752] width 104 height 27
click at [244, 327] on label "stretching" at bounding box center [273, 339] width 406 height 46
click at [1156, 751] on icon at bounding box center [1161, 752] width 12 height 11
click at [1165, 750] on icon at bounding box center [1161, 752] width 12 height 11
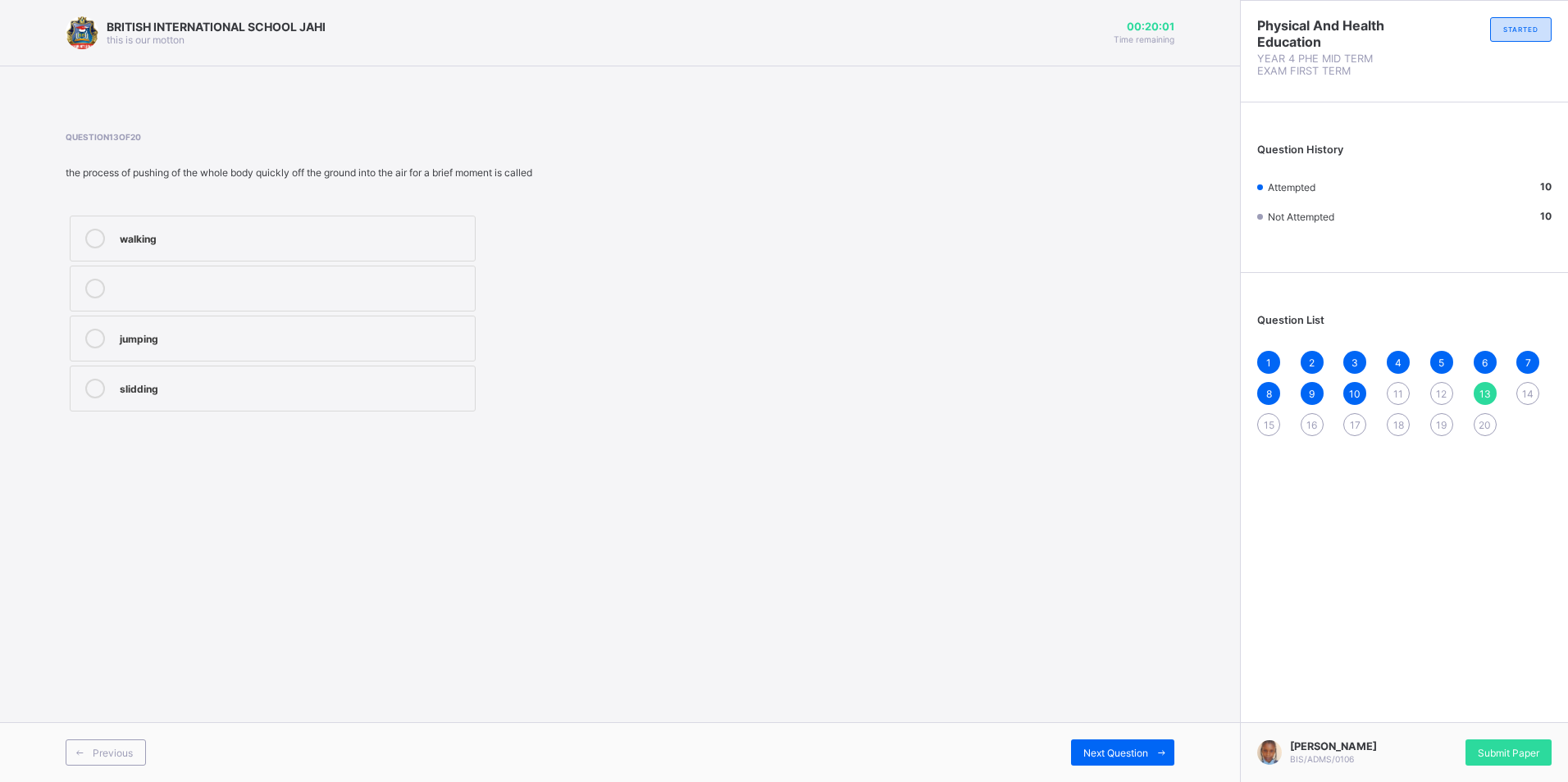
click at [1435, 384] on div "1 2 3 4 5 6 7 8 9 10 11 12 13 14 15 16 17 18 19 20" at bounding box center [1404, 393] width 294 height 85
click at [1438, 392] on span "12" at bounding box center [1441, 394] width 11 height 12
click at [307, 237] on div "jumping" at bounding box center [292, 237] width 347 height 17
click at [1167, 747] on span at bounding box center [1161, 752] width 27 height 27
click at [372, 325] on label "jumping" at bounding box center [273, 339] width 406 height 46
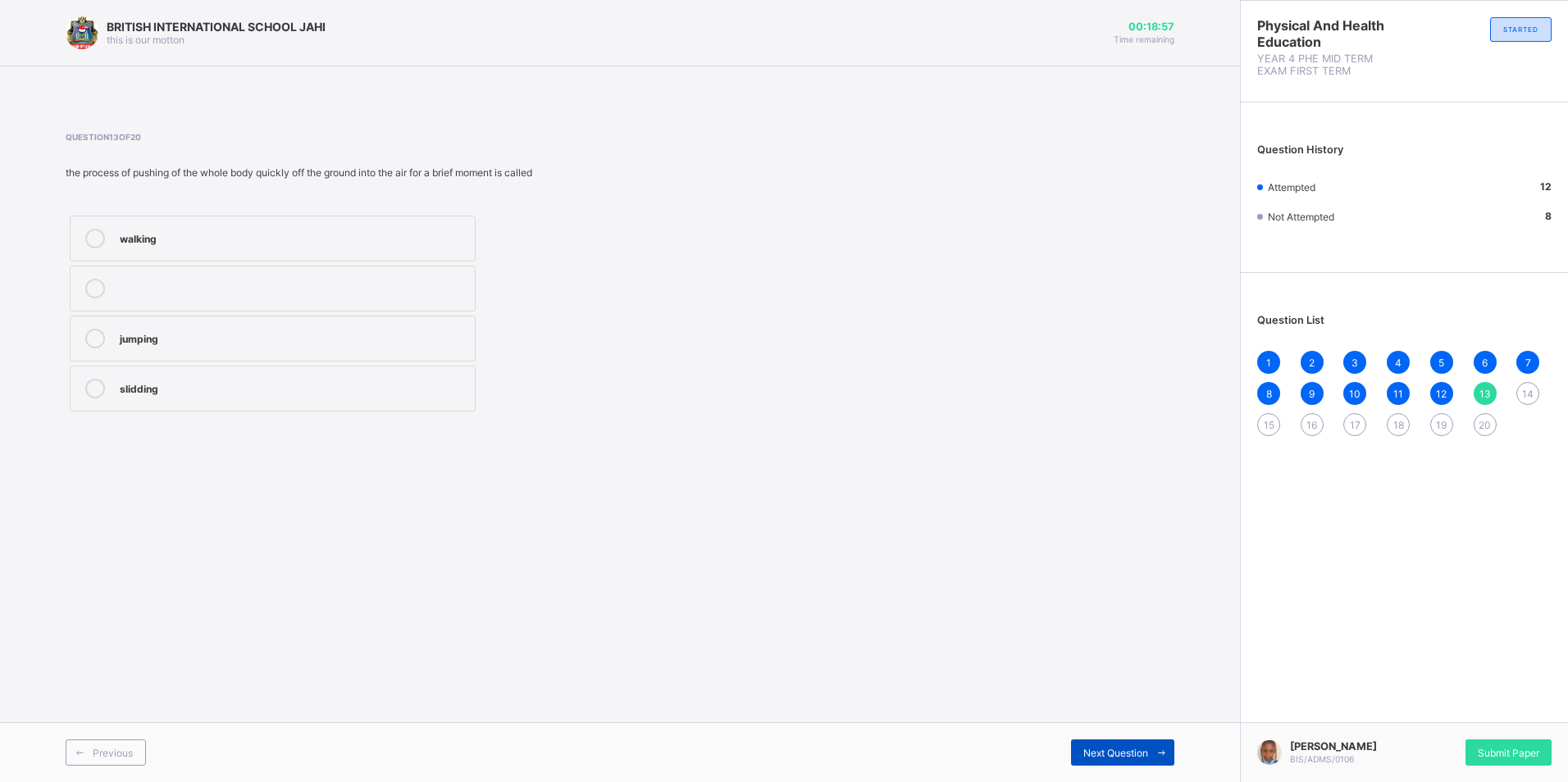
click at [1158, 749] on icon at bounding box center [1161, 752] width 12 height 11
click at [339, 339] on div "slidding" at bounding box center [292, 337] width 347 height 17
click at [1163, 750] on icon at bounding box center [1161, 752] width 12 height 11
click at [173, 332] on div "walking" at bounding box center [292, 337] width 347 height 17
click at [1147, 756] on div "Next Question" at bounding box center [1123, 752] width 104 height 27
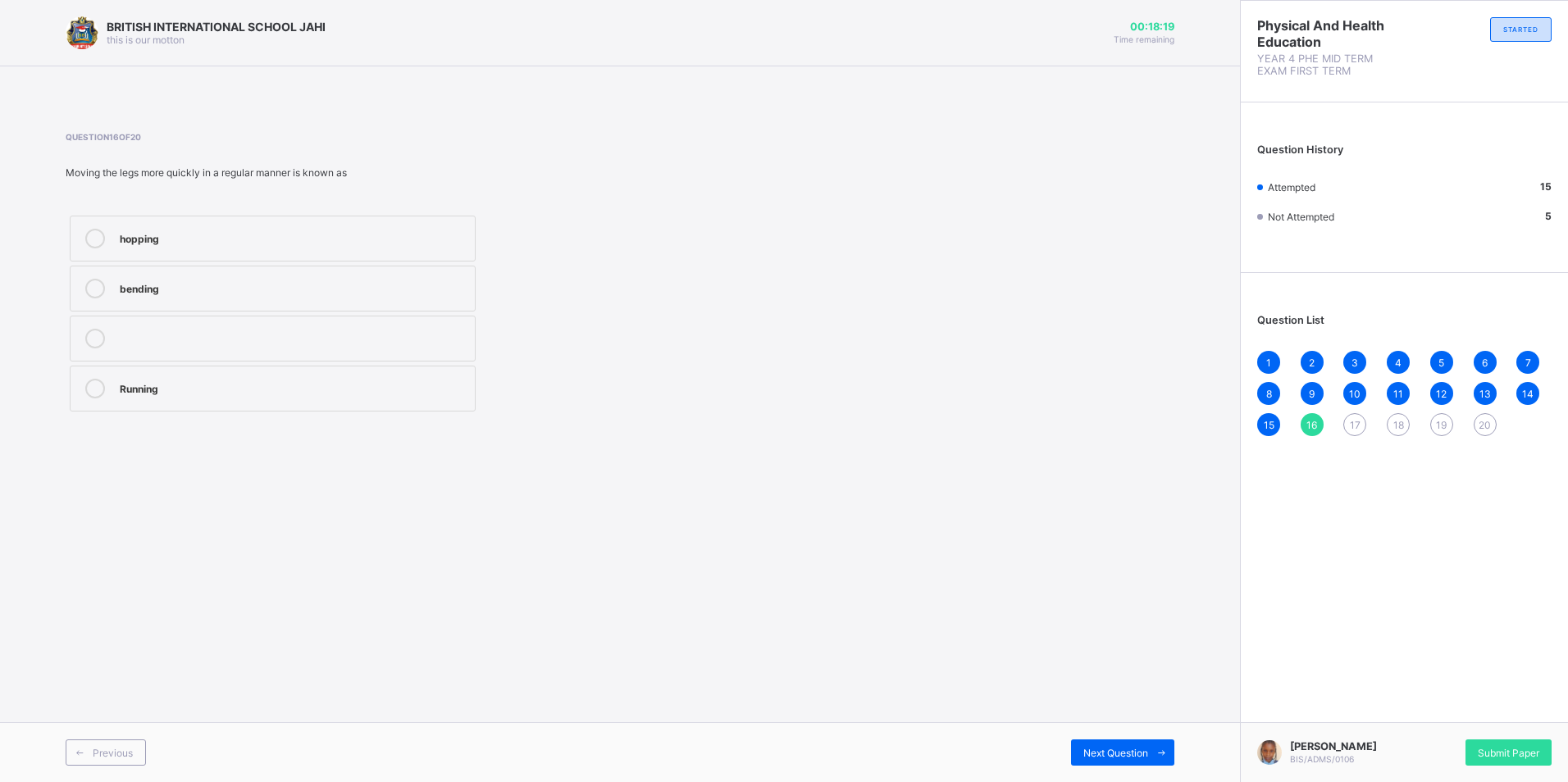
drag, startPoint x: 259, startPoint y: 399, endPoint x: 274, endPoint y: 406, distance: 16.6
click at [274, 406] on label "Running" at bounding box center [273, 388] width 406 height 46
click at [1153, 759] on span at bounding box center [1161, 752] width 27 height 27
drag, startPoint x: 306, startPoint y: 330, endPoint x: 318, endPoint y: 338, distance: 14.4
click at [318, 338] on div "running" at bounding box center [292, 337] width 347 height 17
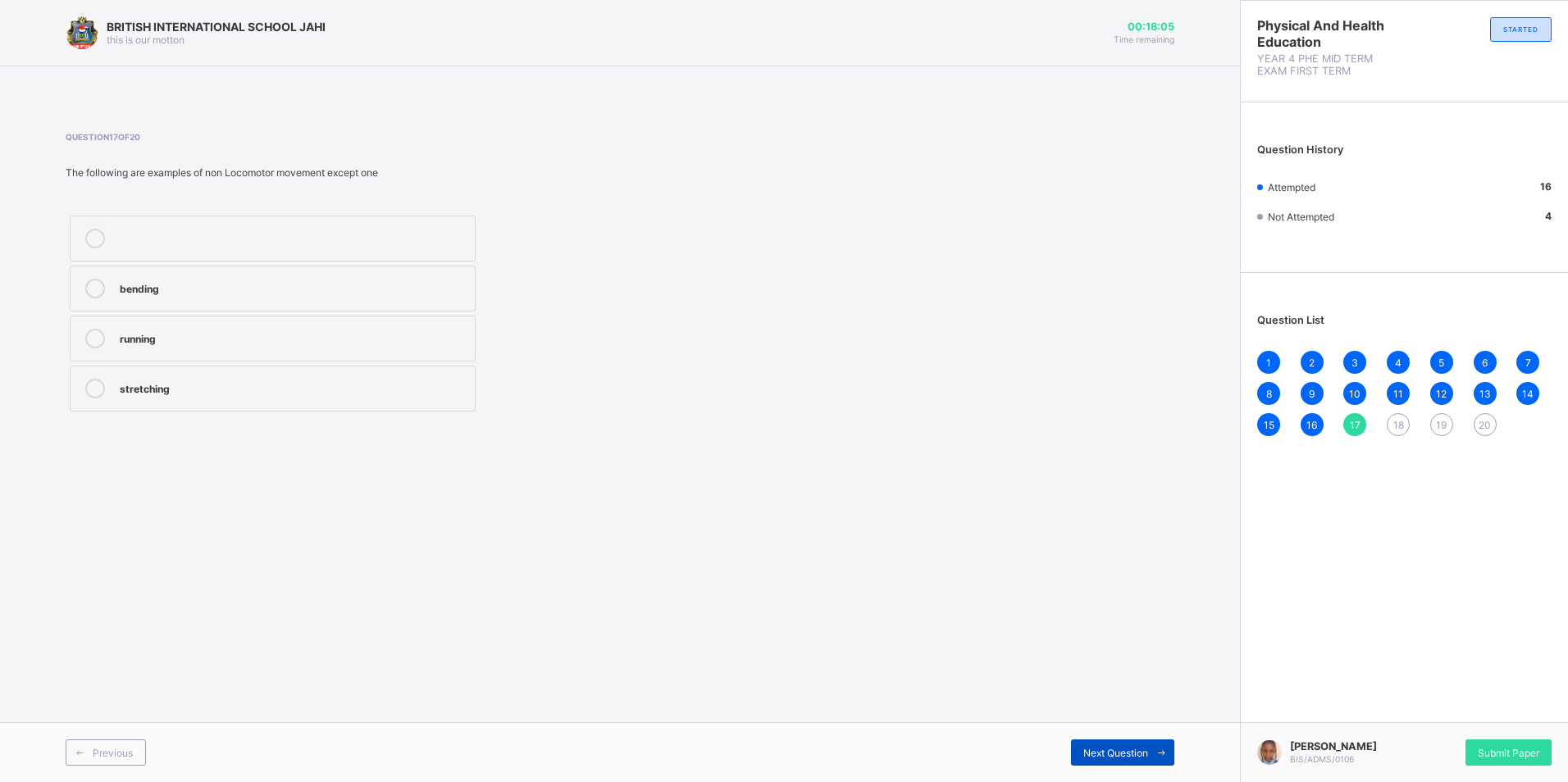
click at [1149, 742] on span at bounding box center [1161, 752] width 27 height 27
click at [261, 383] on div "Stretching" at bounding box center [292, 387] width 347 height 17
click at [1154, 752] on span at bounding box center [1161, 752] width 27 height 27
drag, startPoint x: 1114, startPoint y: 727, endPoint x: 1117, endPoint y: 738, distance: 11.4
click at [1117, 738] on div "Previous Next Question" at bounding box center [620, 752] width 1240 height 60
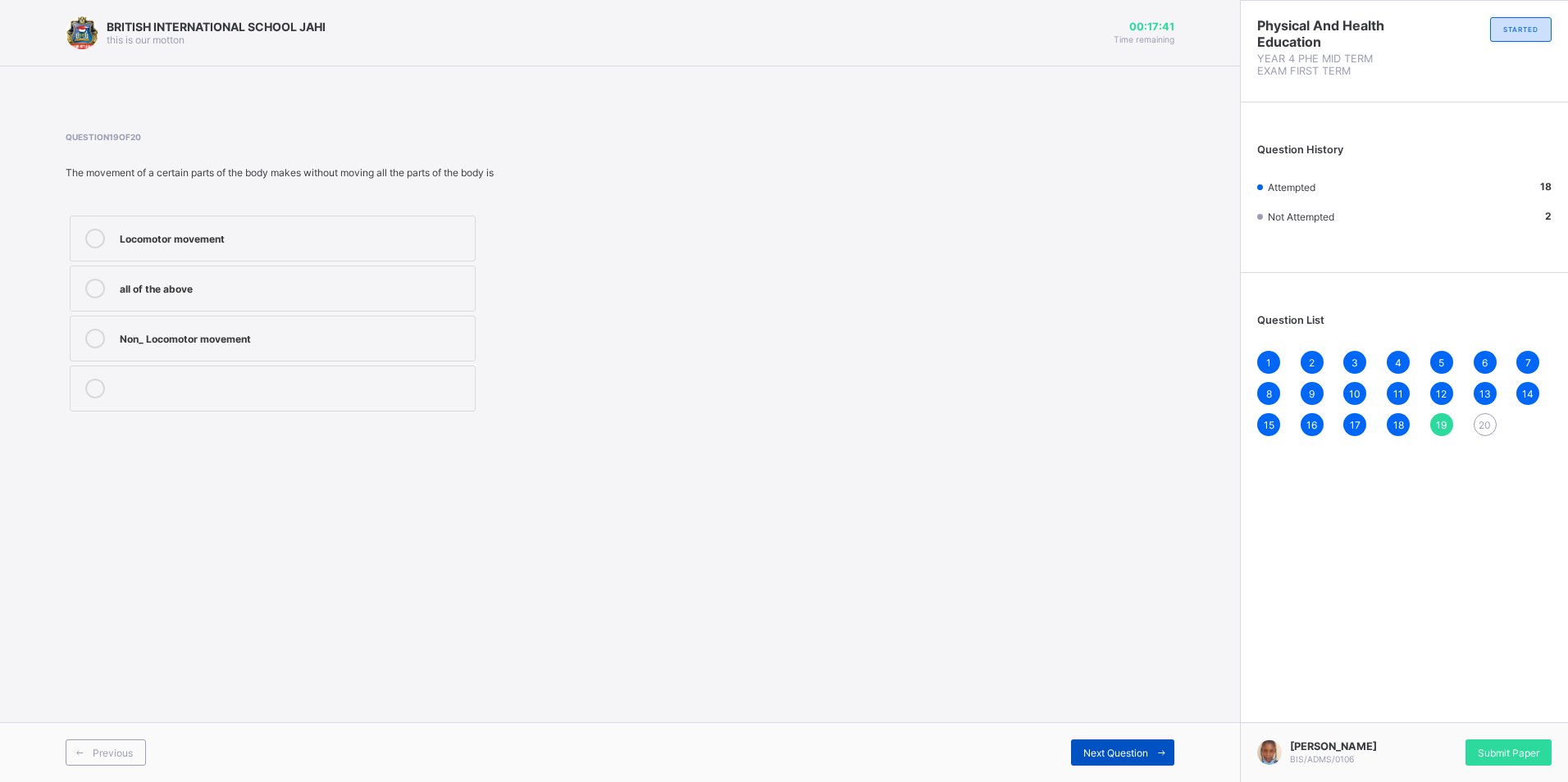
click at [1153, 745] on span at bounding box center [1161, 752] width 27 height 27
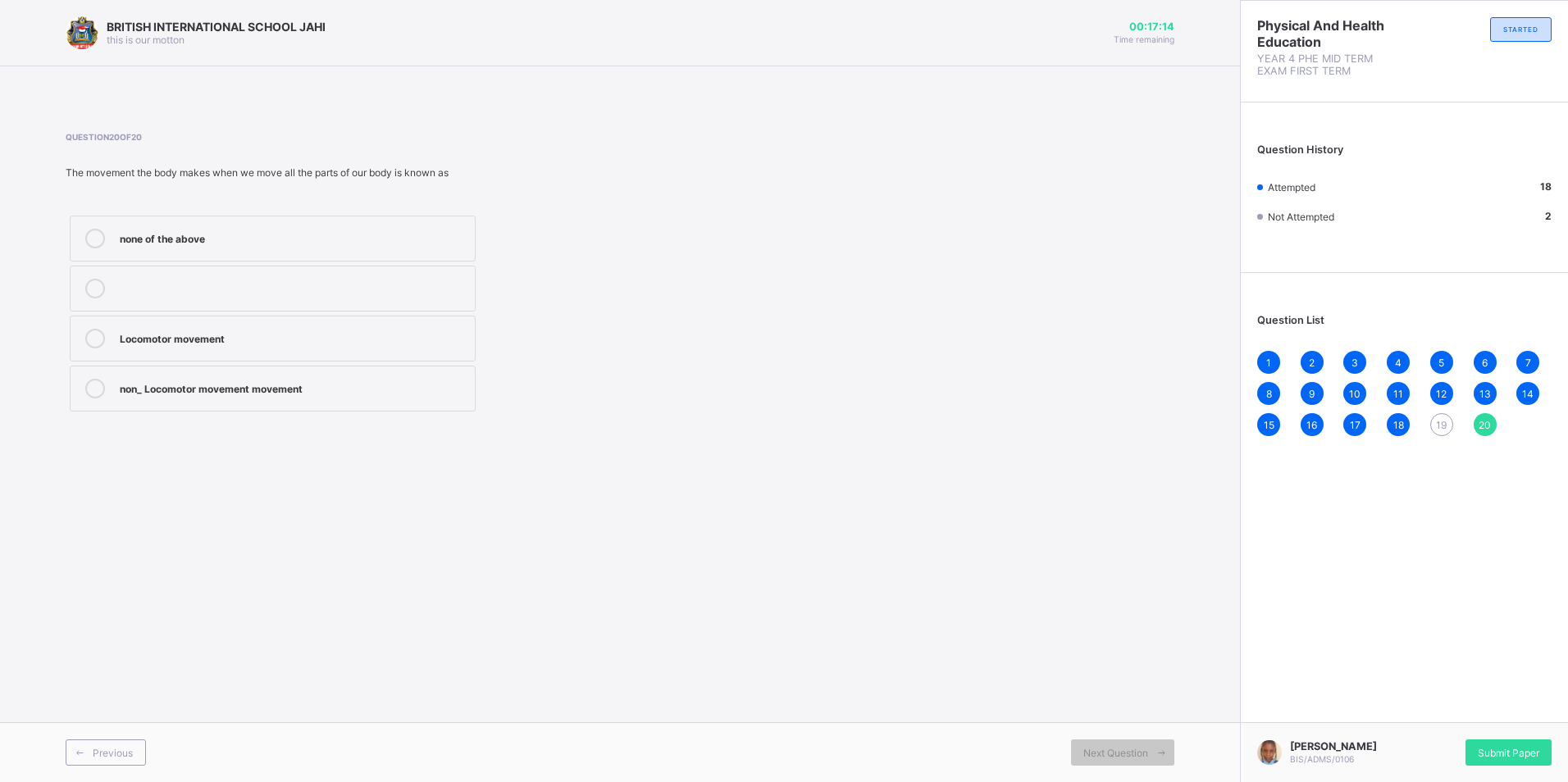
click at [348, 334] on div "Locomotor movement" at bounding box center [292, 337] width 347 height 17
drag, startPoint x: 941, startPoint y: 191, endPoint x: 940, endPoint y: 210, distance: 19.0
click at [936, 200] on div "Question 20 of 20 The movement the body makes when we move all the parts of our…" at bounding box center [619, 274] width 1109 height 283
click at [1523, 747] on span "Submit Paper" at bounding box center [1509, 753] width 61 height 12
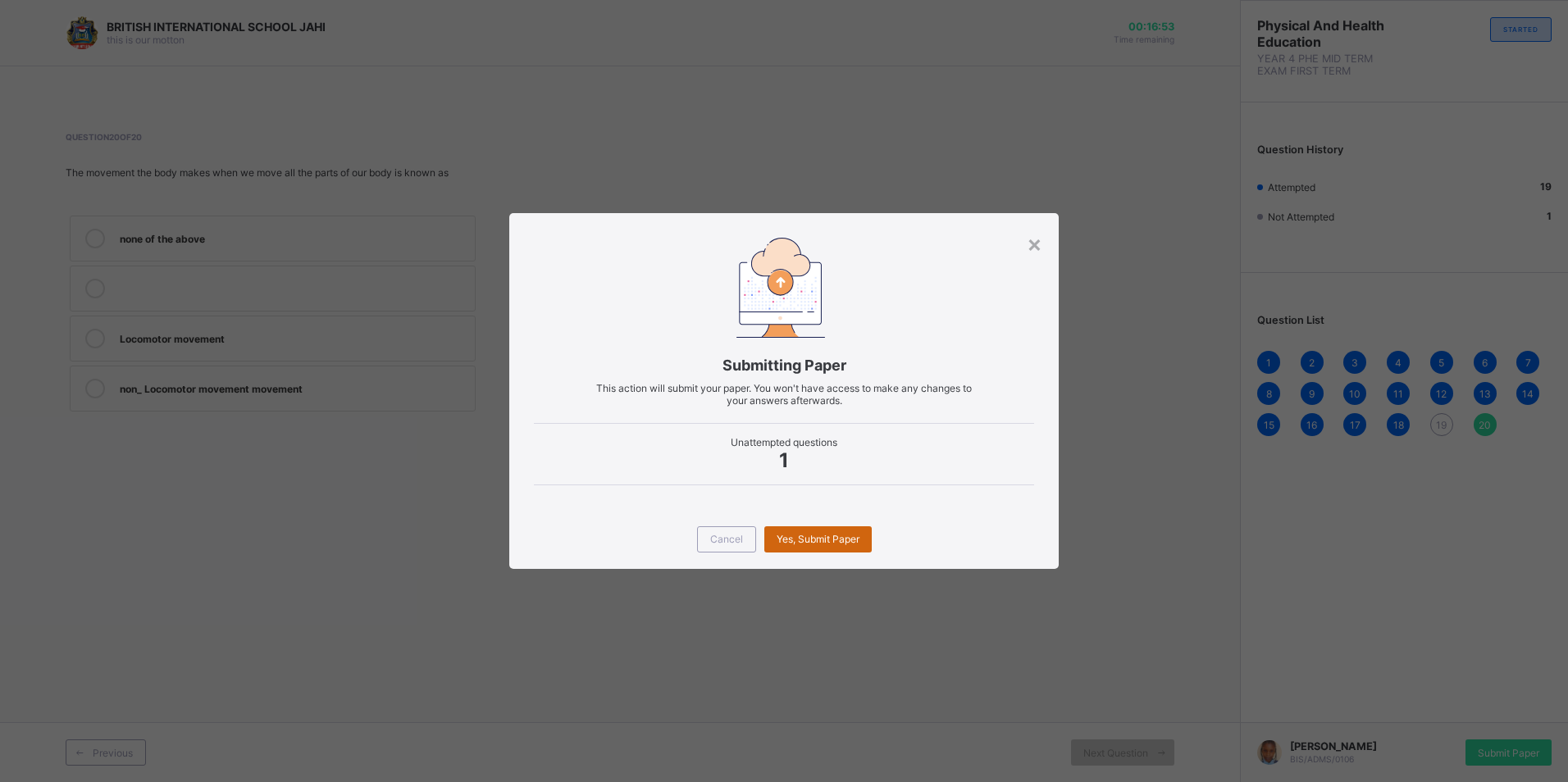
click at [819, 531] on div "Yes, Submit Paper" at bounding box center [818, 539] width 108 height 27
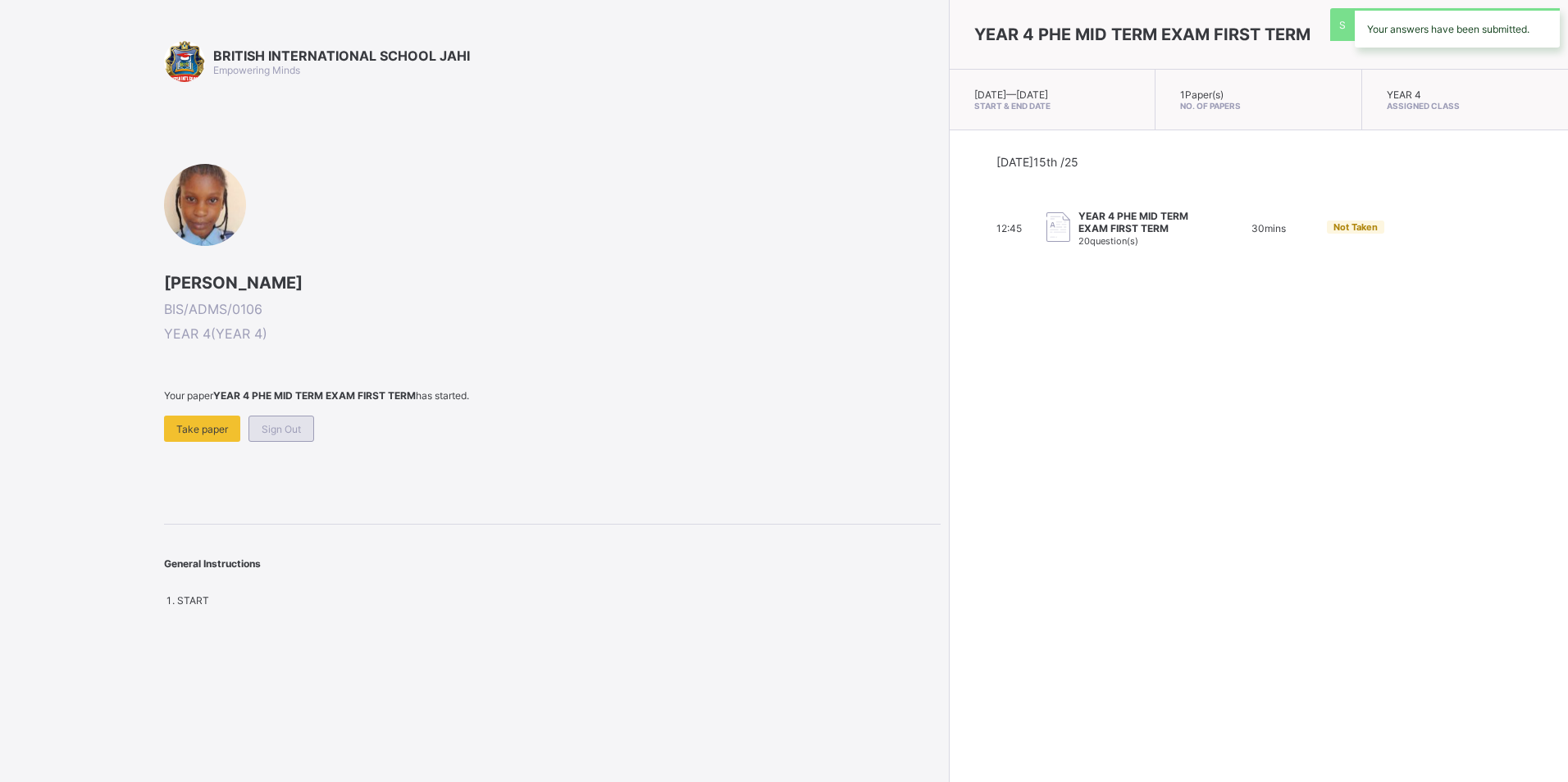
click at [276, 424] on span "Sign Out" at bounding box center [281, 430] width 39 height 12
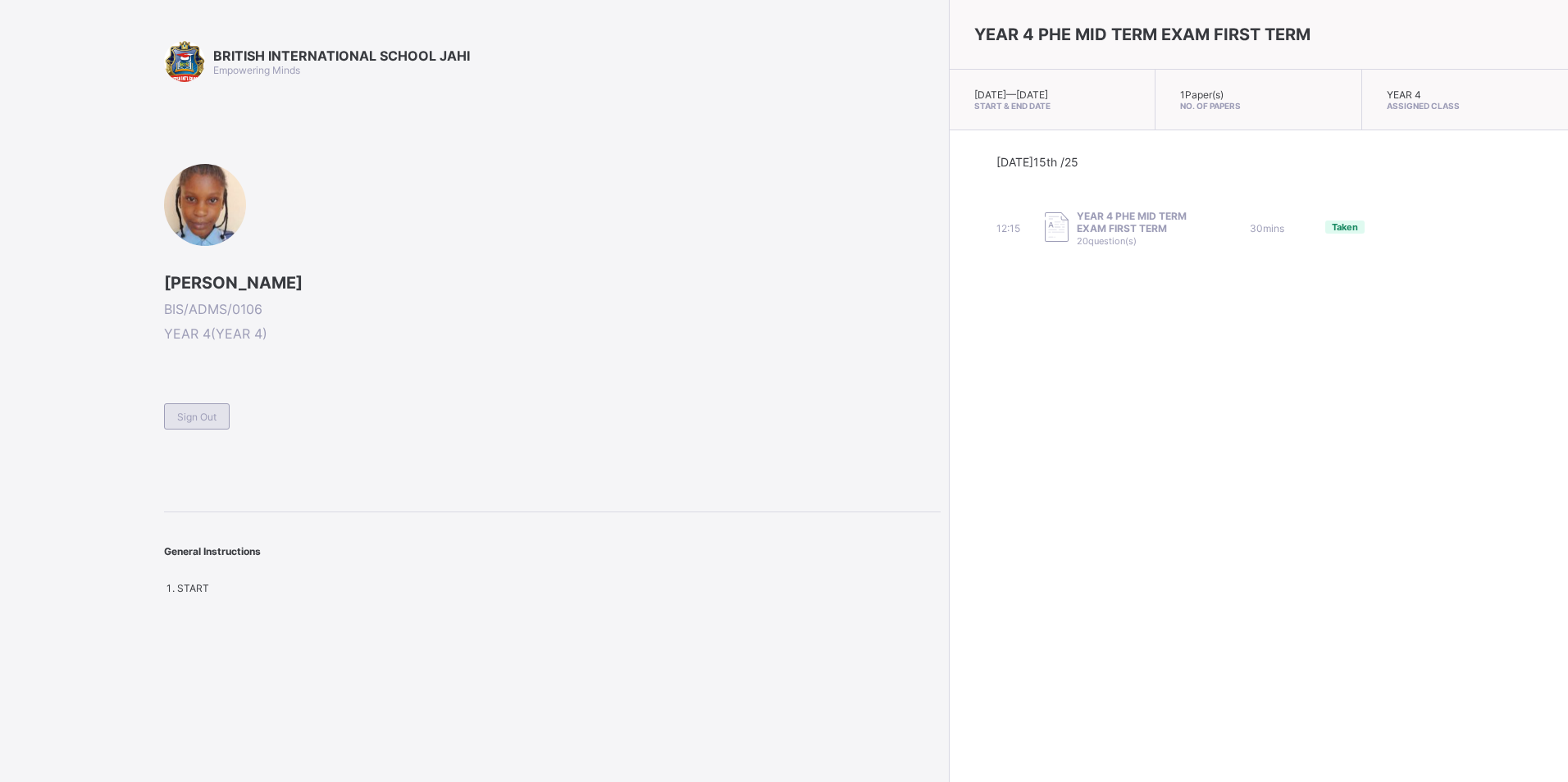
click at [214, 422] on span "Sign Out" at bounding box center [196, 417] width 39 height 12
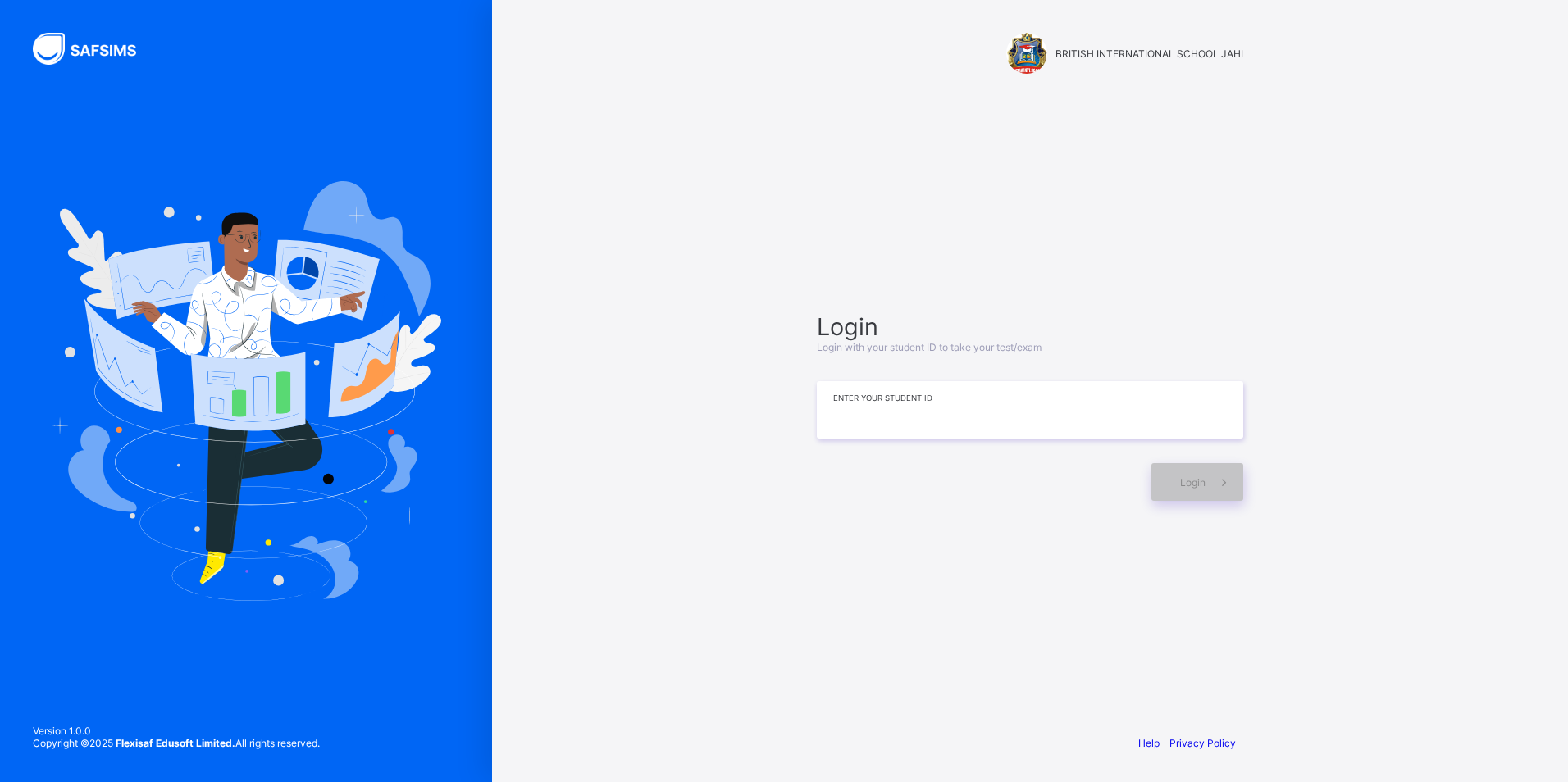
click at [822, 422] on input at bounding box center [1030, 410] width 427 height 57
click at [1187, 477] on span "Login" at bounding box center [1193, 483] width 26 height 12
click at [1231, 482] on icon at bounding box center [1223, 483] width 17 height 16
click at [1184, 472] on div "Login" at bounding box center [1197, 482] width 92 height 38
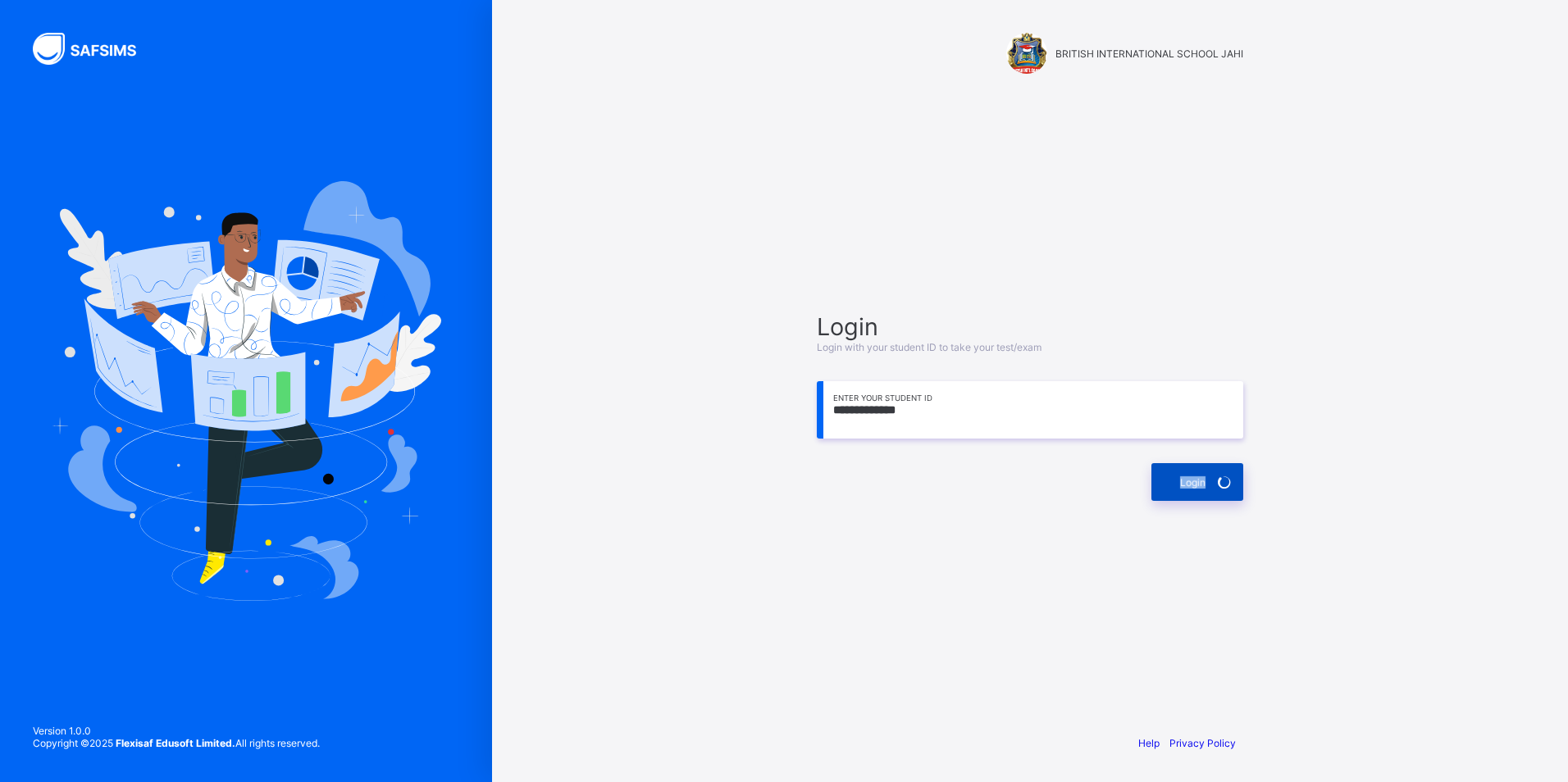
click at [1184, 472] on div "Login" at bounding box center [1197, 482] width 92 height 38
click at [1184, 474] on div "Login" at bounding box center [1197, 482] width 92 height 38
click at [1187, 474] on div "Login" at bounding box center [1197, 482] width 92 height 38
click at [1208, 470] on span at bounding box center [1224, 482] width 38 height 38
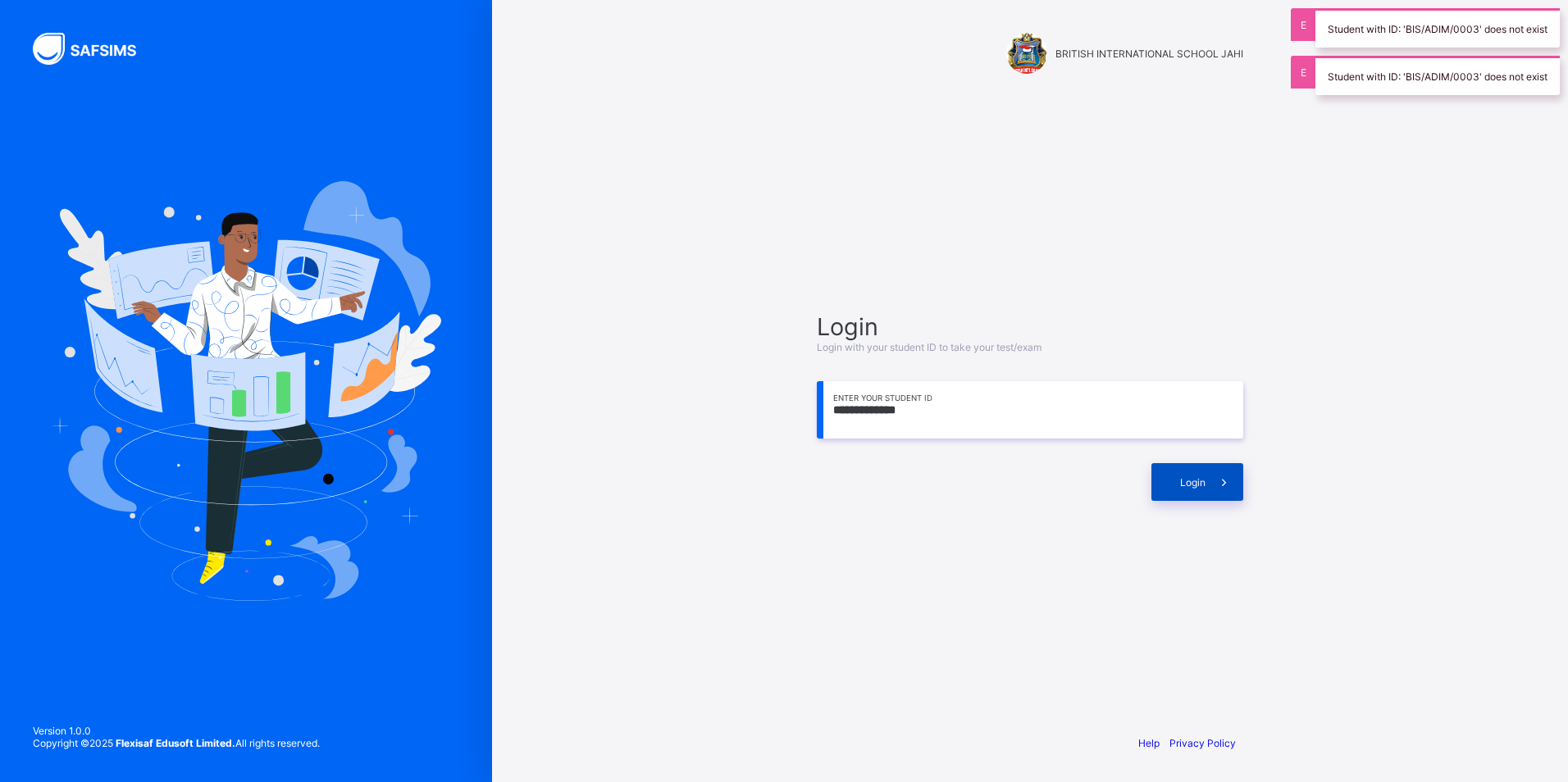
click at [1210, 477] on span at bounding box center [1224, 482] width 38 height 38
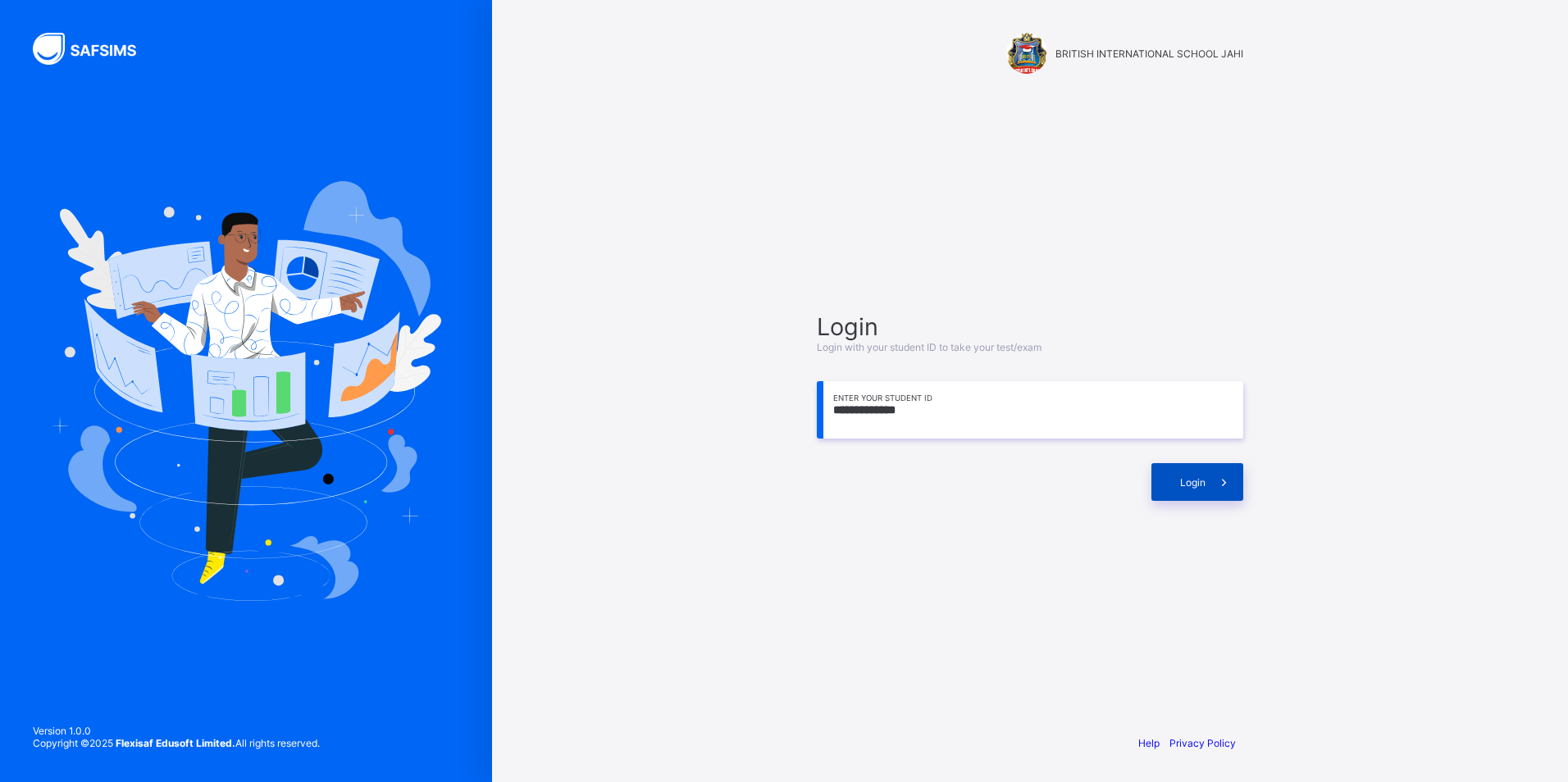
click at [1197, 486] on span "Login" at bounding box center [1193, 483] width 26 height 12
click at [883, 406] on input "**********" at bounding box center [1030, 410] width 427 height 57
type input "**********"
click at [1199, 472] on div "Login" at bounding box center [1197, 482] width 92 height 38
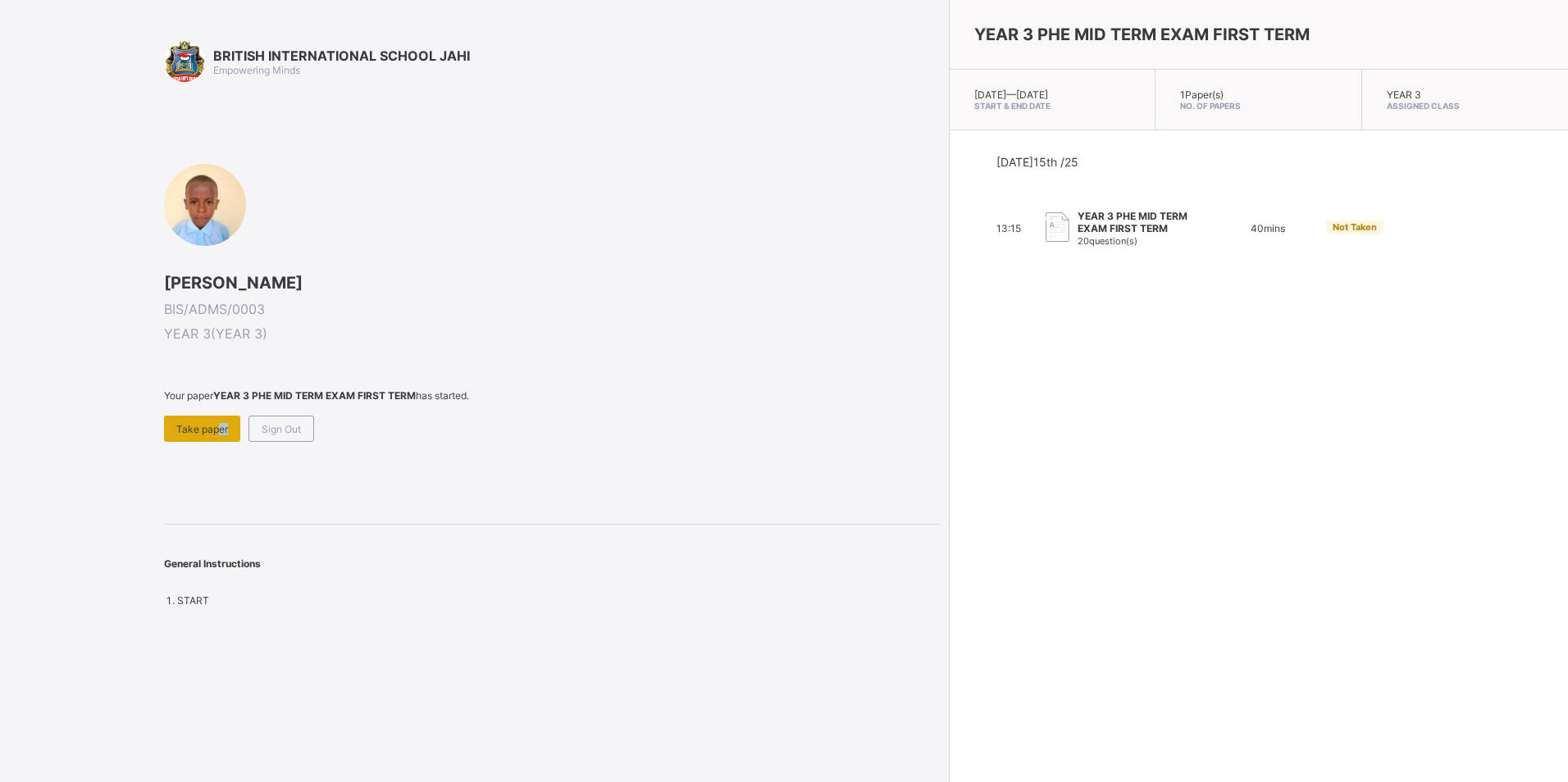
click at [225, 424] on span "Take paper" at bounding box center [202, 430] width 51 height 12
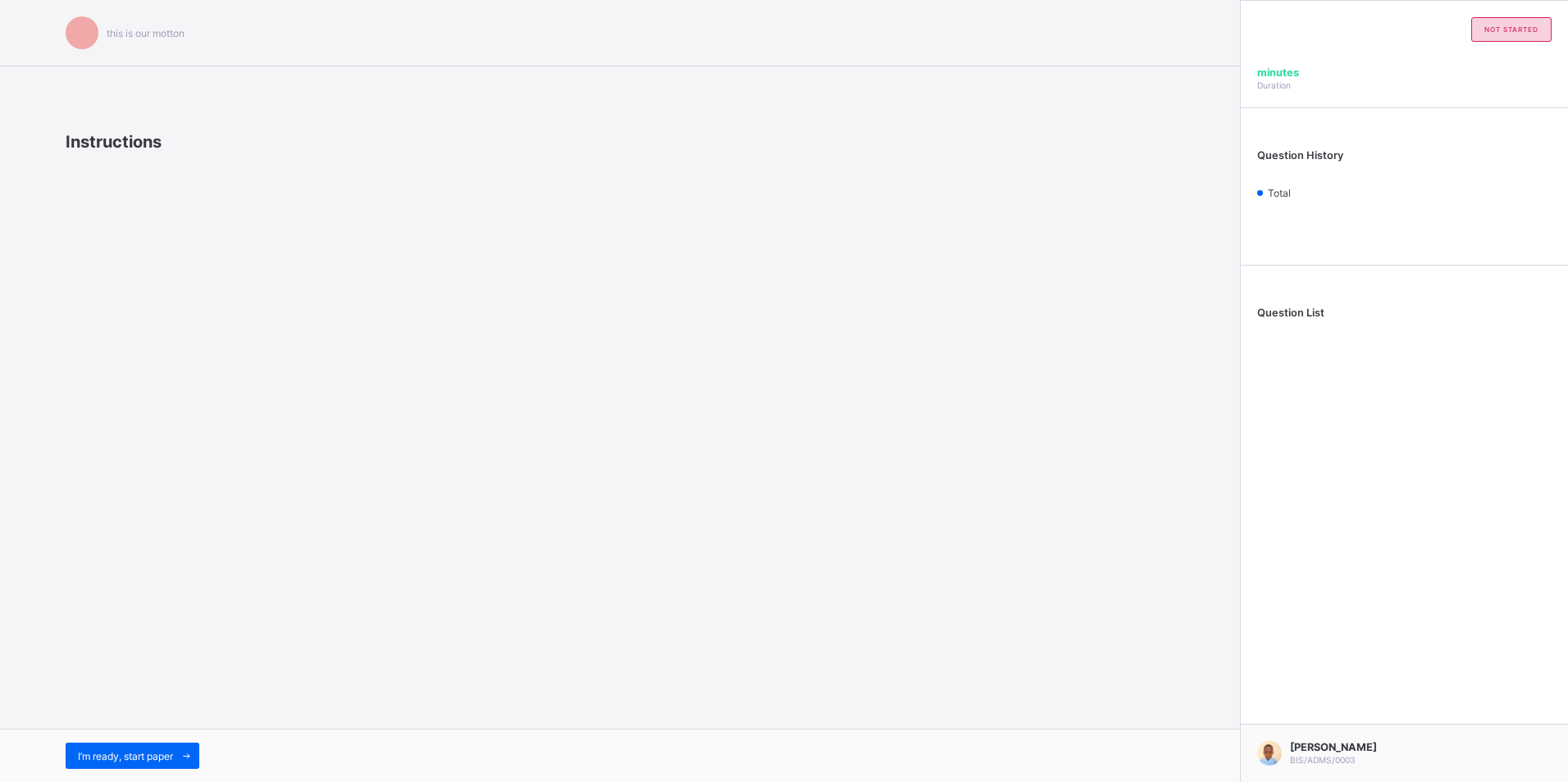
drag, startPoint x: 218, startPoint y: 738, endPoint x: 177, endPoint y: 735, distance: 41.1
click at [177, 735] on div "I’m ready, start paper" at bounding box center [620, 755] width 1240 height 53
click at [139, 759] on span "I’m ready, start paper" at bounding box center [125, 756] width 95 height 12
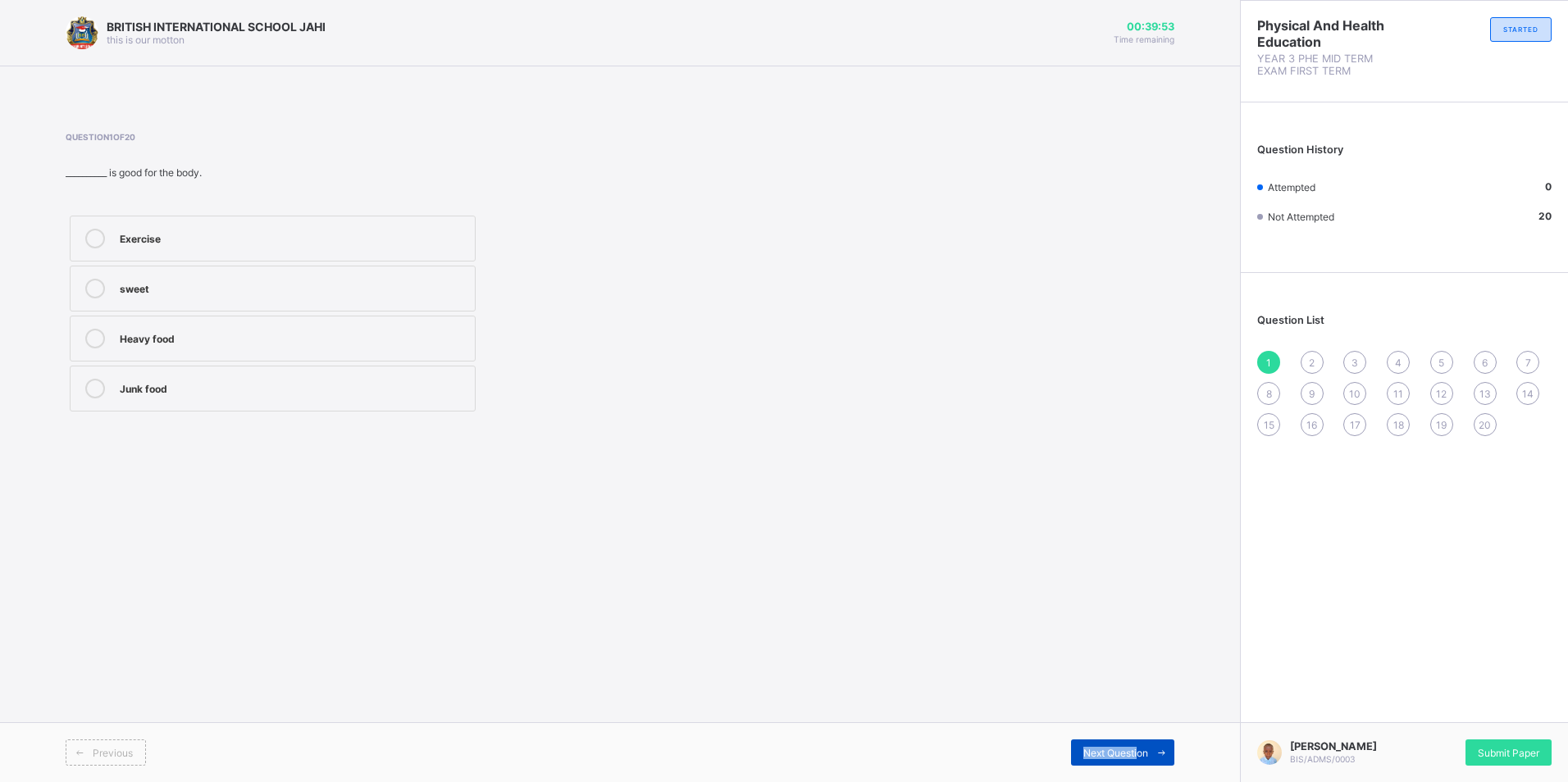
drag, startPoint x: 1135, startPoint y: 739, endPoint x: 1137, endPoint y: 751, distance: 12.2
click at [1137, 751] on div "Previous Next Question" at bounding box center [620, 752] width 1240 height 60
drag, startPoint x: 1137, startPoint y: 751, endPoint x: 1144, endPoint y: 763, distance: 13.9
click at [1144, 763] on div "Next Question" at bounding box center [1123, 752] width 104 height 27
click at [1266, 361] on span "1" at bounding box center [1268, 362] width 5 height 12
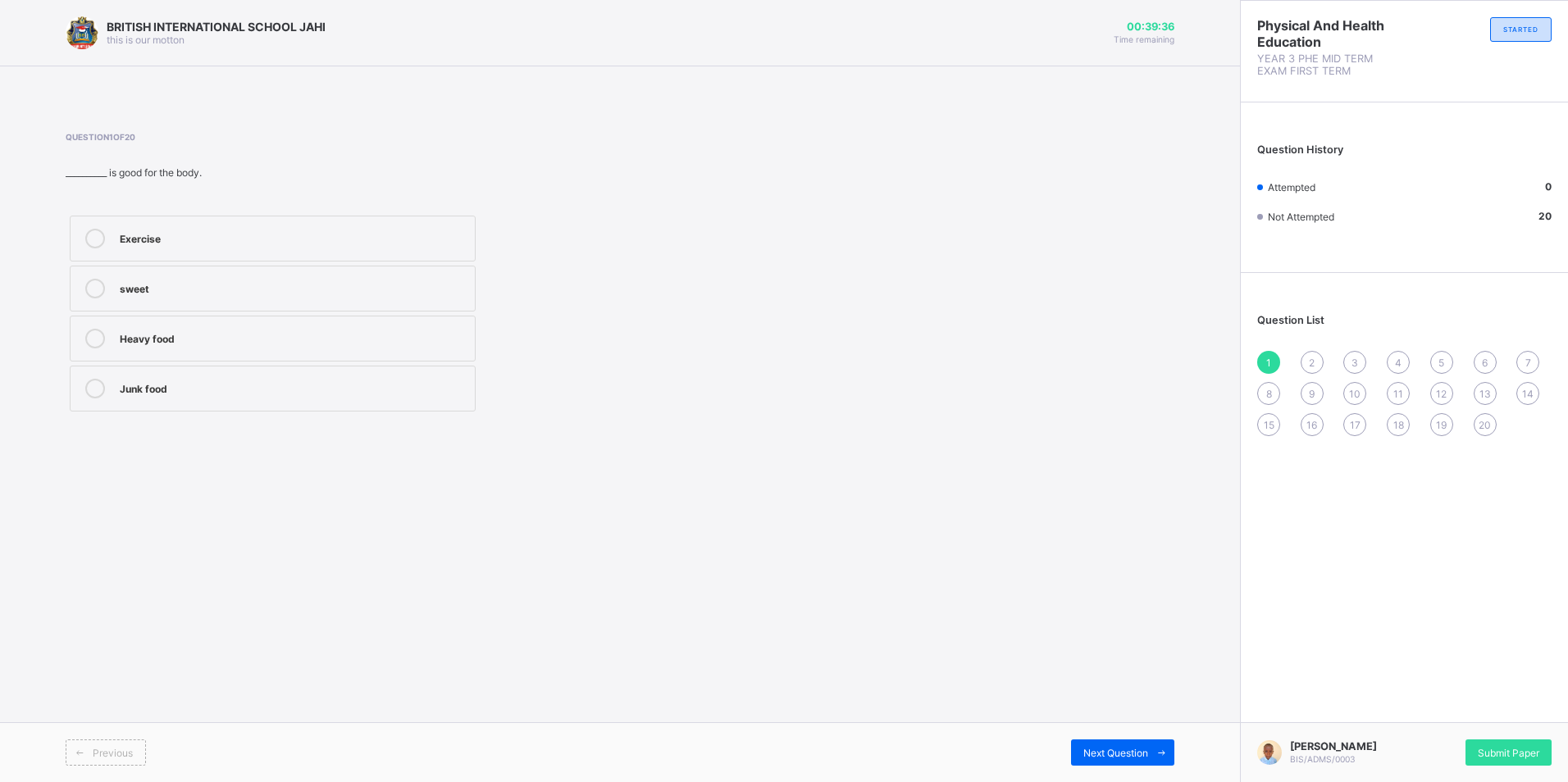
click at [207, 329] on div "Heavy food" at bounding box center [292, 337] width 347 height 17
click at [1135, 753] on span "Next Question" at bounding box center [1116, 753] width 65 height 12
click at [222, 276] on label "4" at bounding box center [273, 288] width 406 height 46
click at [1141, 757] on span "Next Question" at bounding box center [1116, 753] width 65 height 12
click at [305, 230] on div "True" at bounding box center [292, 237] width 347 height 17
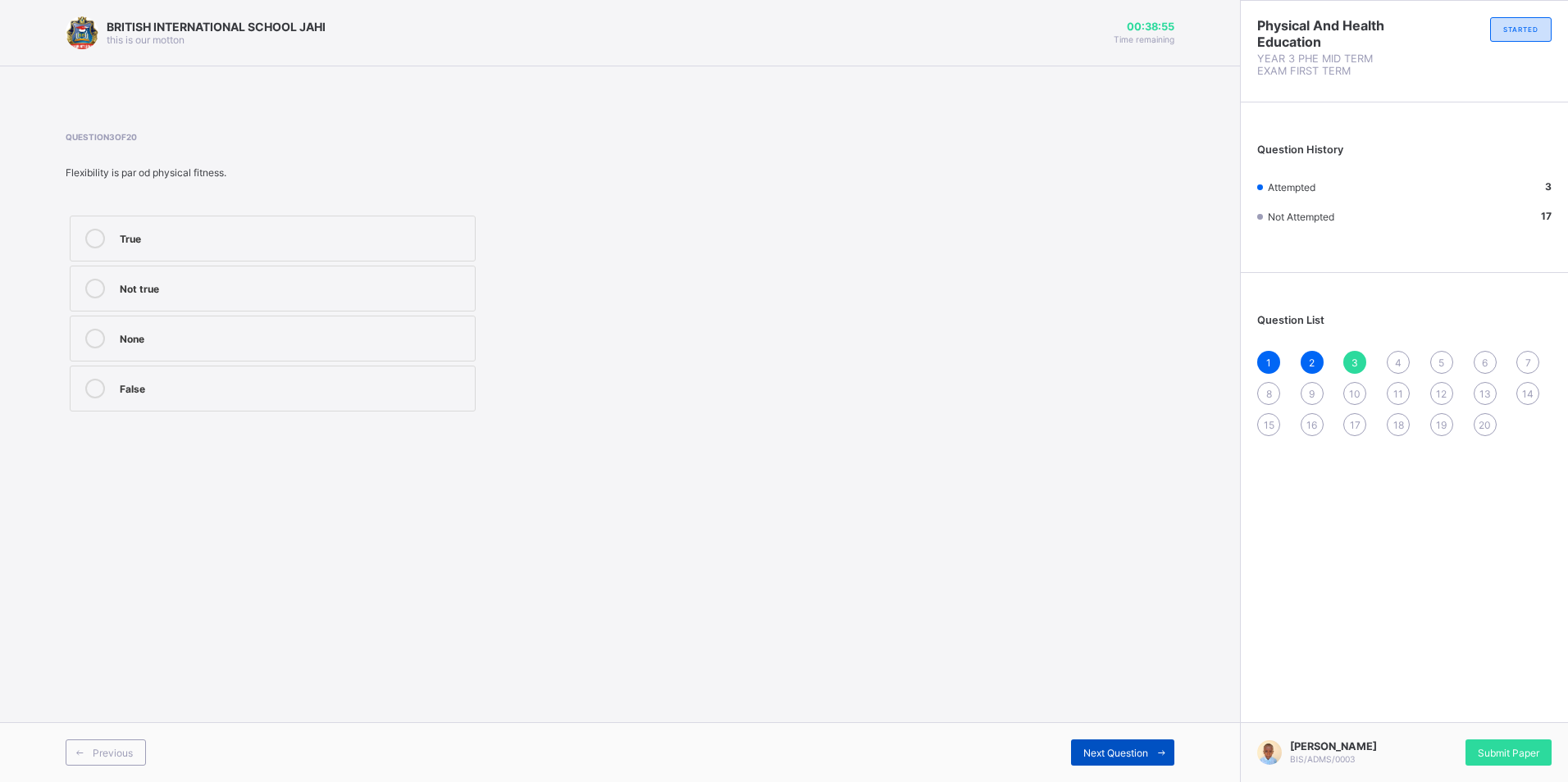
click at [1130, 744] on div "Next Question" at bounding box center [1123, 752] width 104 height 27
click at [134, 339] on div "Physical fitness" at bounding box center [292, 337] width 347 height 17
click at [283, 375] on label "Height" at bounding box center [273, 388] width 406 height 46
drag, startPoint x: 409, startPoint y: 393, endPoint x: 449, endPoint y: 362, distance: 50.6
click at [449, 362] on div "Money Attitude Physical fitness Height" at bounding box center [272, 313] width 414 height 204
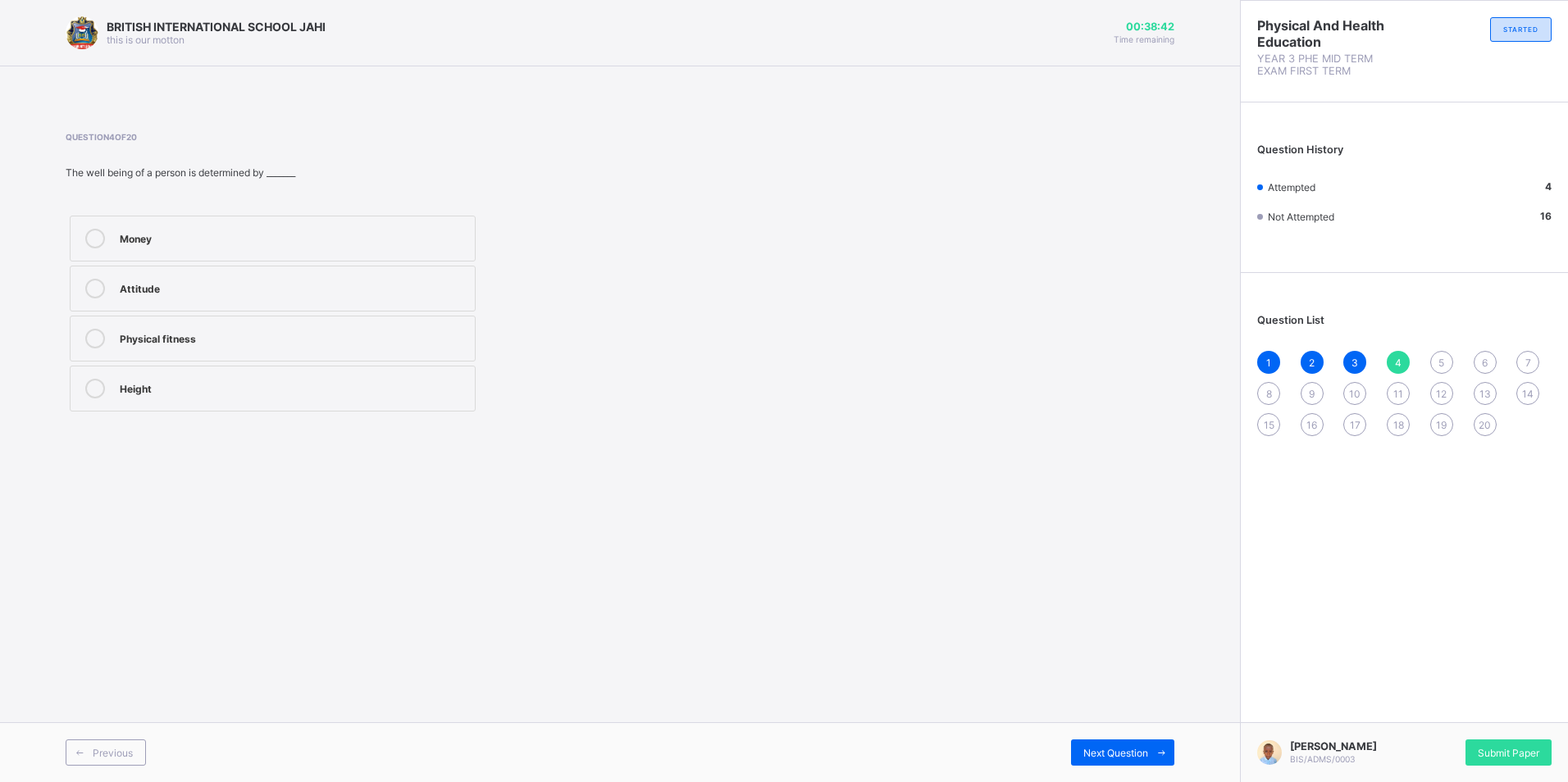
click at [470, 349] on label "Physical fitness" at bounding box center [273, 339] width 406 height 46
click at [452, 351] on label "Physical fitness" at bounding box center [273, 339] width 406 height 46
drag, startPoint x: 452, startPoint y: 351, endPoint x: 449, endPoint y: 364, distance: 13.3
click at [452, 354] on label "Physical fitness" at bounding box center [273, 339] width 406 height 46
click at [451, 363] on div "Money Attitude Physical fitness Height" at bounding box center [272, 313] width 414 height 204
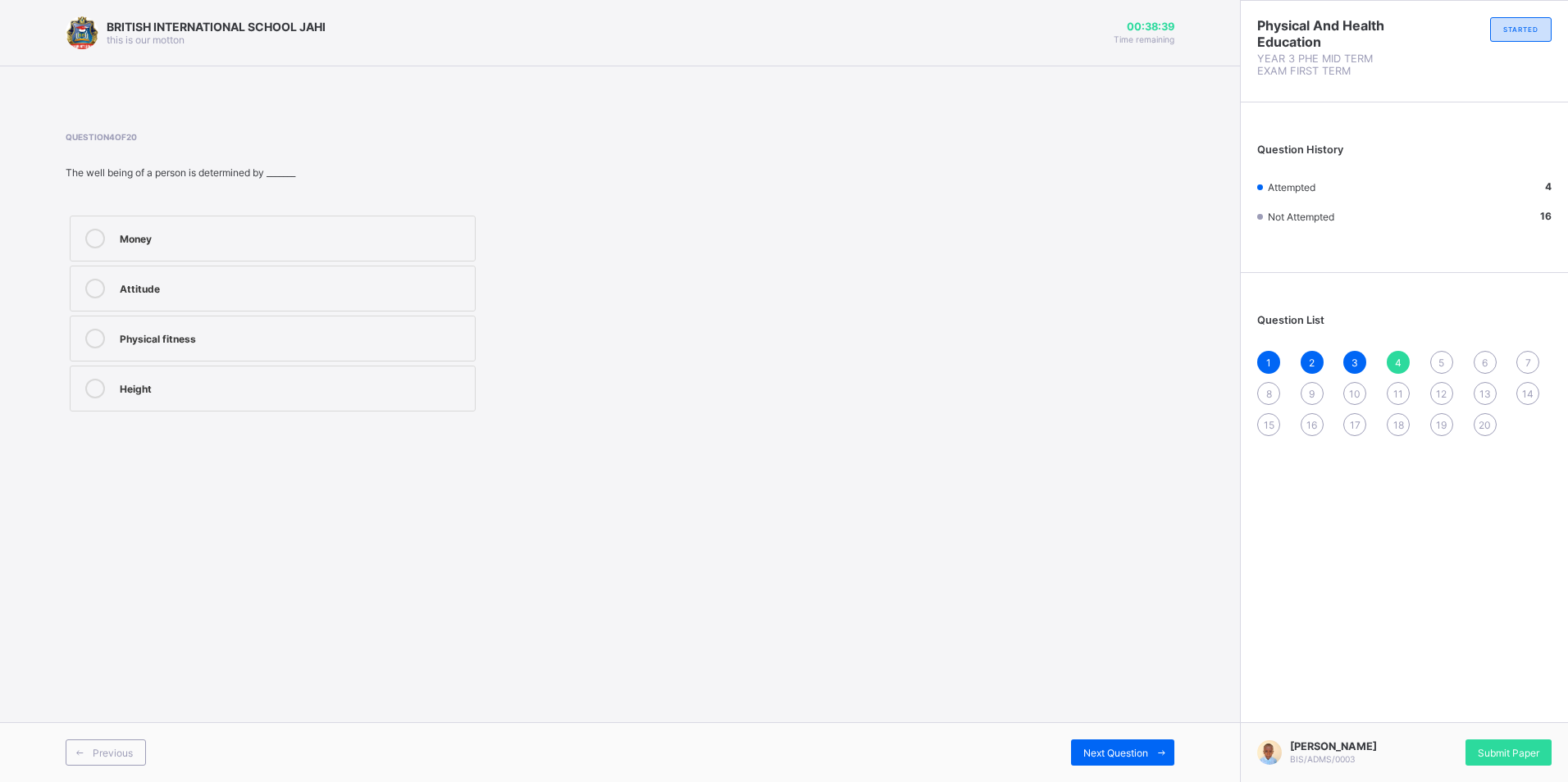
click at [451, 363] on div "Money Attitude Physical fitness Height" at bounding box center [272, 313] width 414 height 204
click at [451, 367] on div "Money Attitude Physical fitness Height" at bounding box center [272, 313] width 414 height 204
click at [450, 365] on label "Height" at bounding box center [273, 388] width 406 height 46
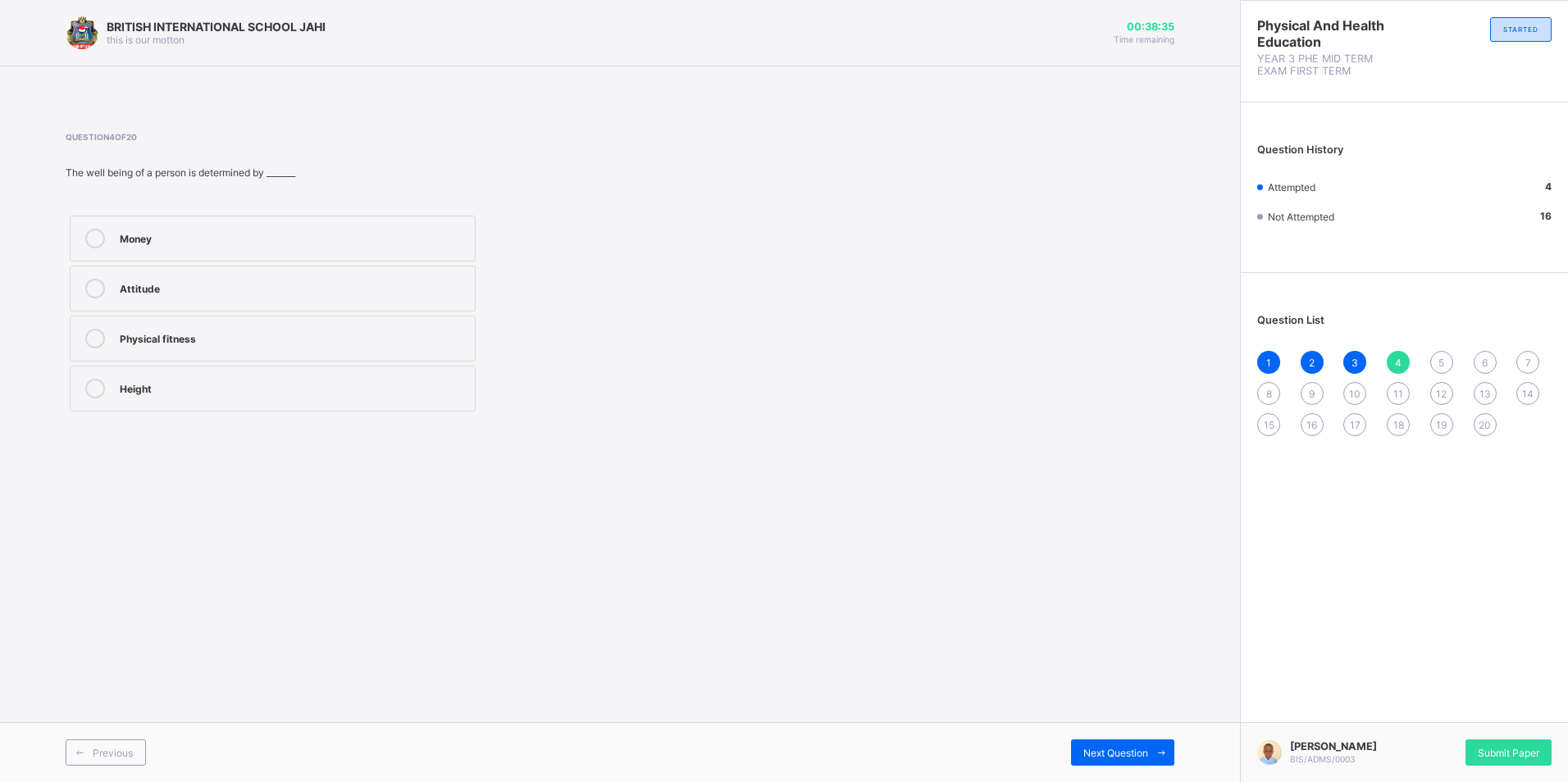
click at [452, 352] on label "Physical fitness" at bounding box center [273, 339] width 406 height 46
click at [449, 360] on label "Physical fitness" at bounding box center [273, 339] width 406 height 46
click at [447, 362] on div "Money Attitude Physical fitness Height" at bounding box center [272, 313] width 414 height 204
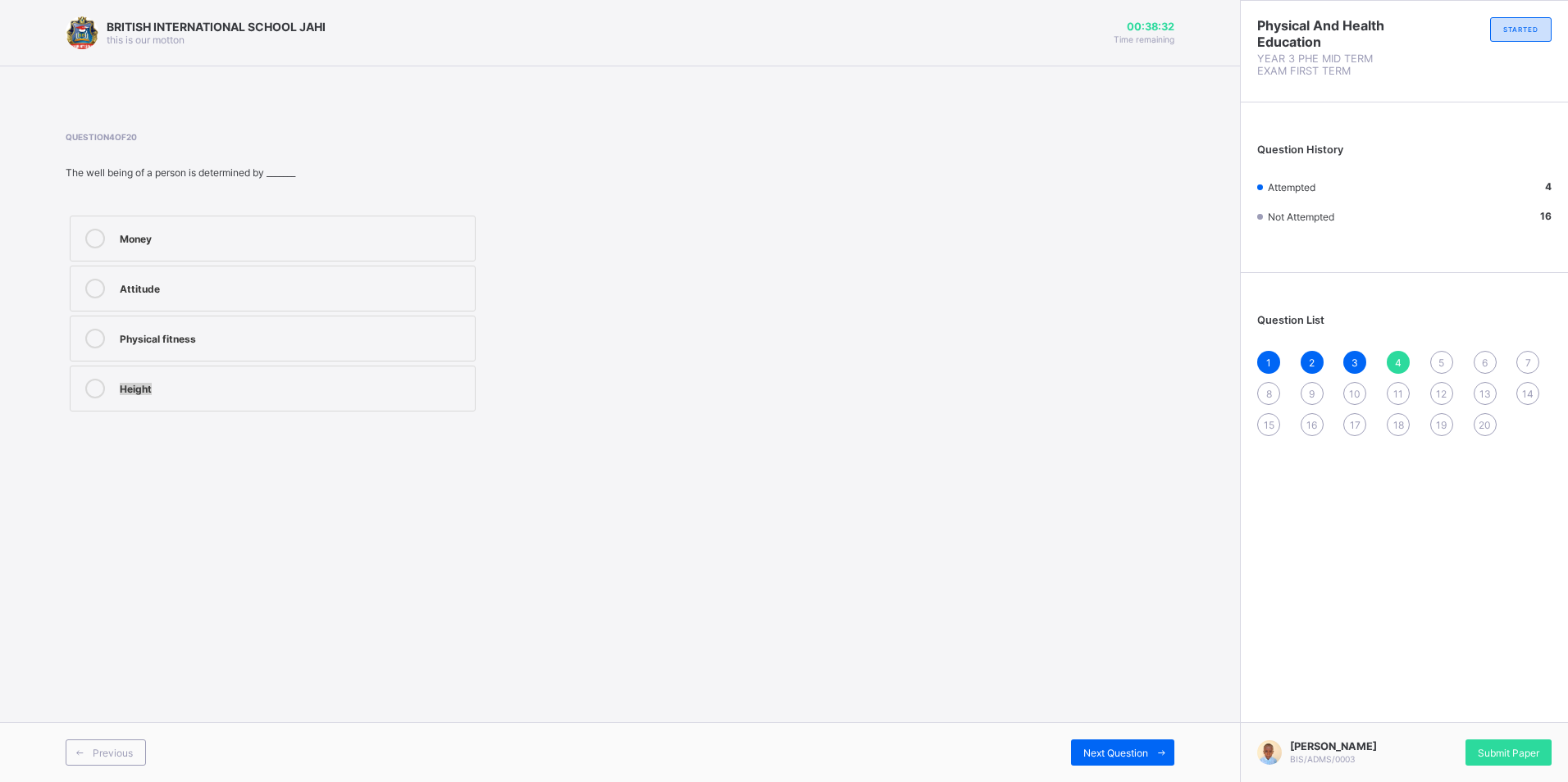
click at [447, 362] on div "Money Attitude Physical fitness Height" at bounding box center [272, 313] width 414 height 204
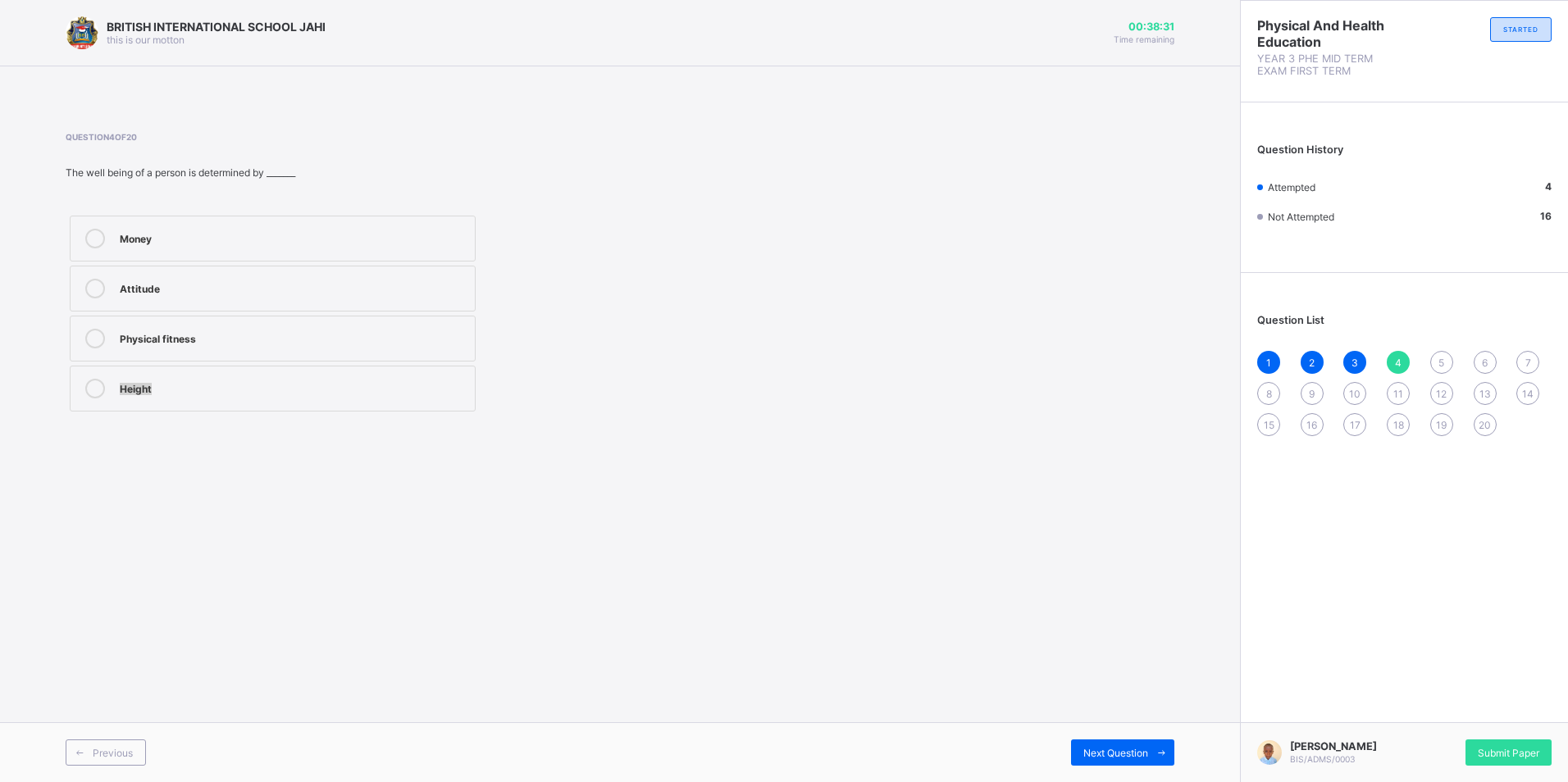
click at [448, 364] on div "Money Attitude Physical fitness Height" at bounding box center [272, 313] width 414 height 204
drag, startPoint x: 448, startPoint y: 364, endPoint x: 447, endPoint y: 373, distance: 9.1
click at [447, 373] on div "Money Attitude Physical fitness Height" at bounding box center [272, 313] width 414 height 204
click at [452, 383] on div "Height" at bounding box center [292, 387] width 347 height 17
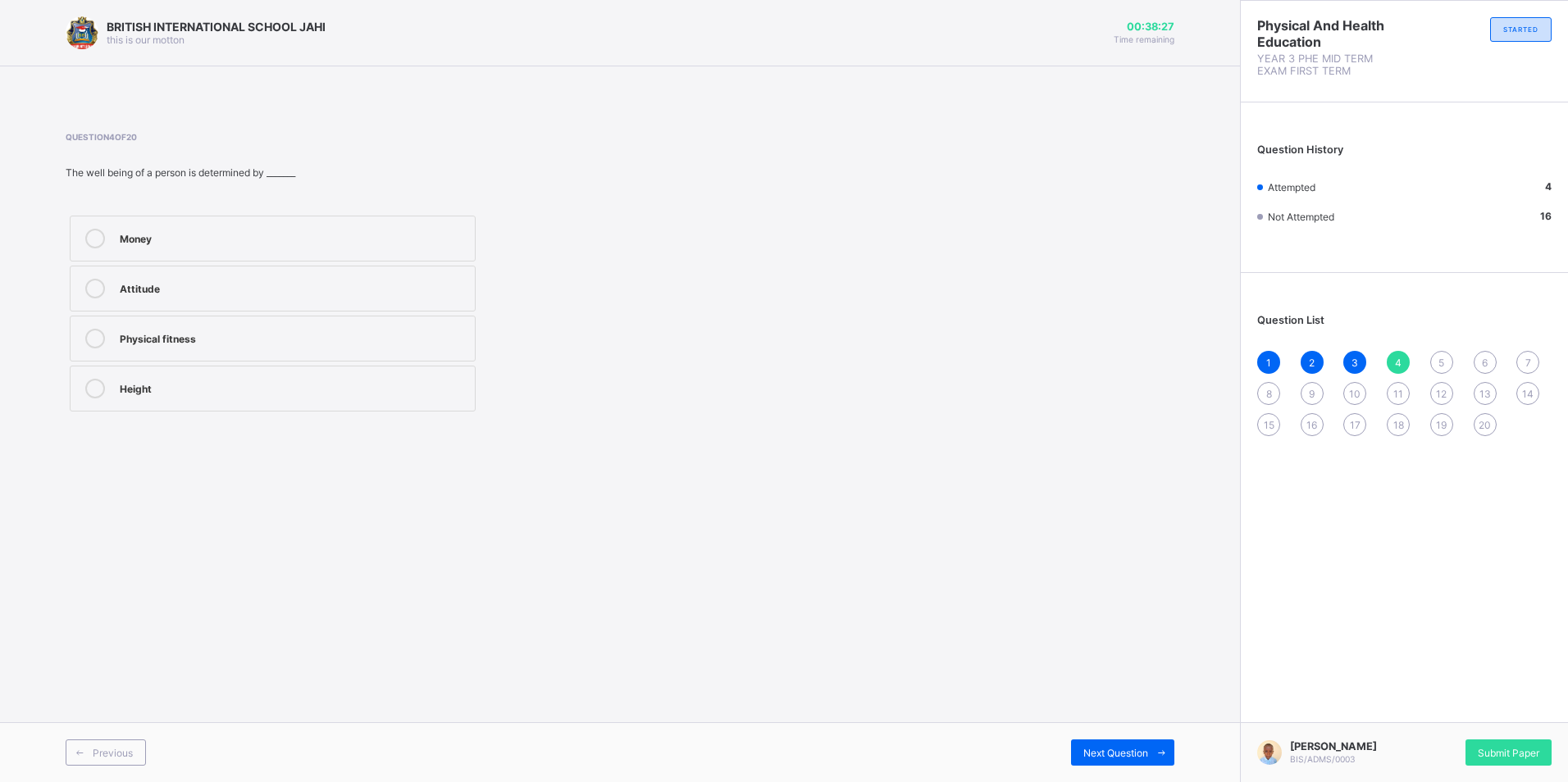
click at [270, 254] on label "Money" at bounding box center [273, 238] width 406 height 46
click at [268, 273] on div "Money Attitude Physical fitness Height" at bounding box center [272, 313] width 414 height 204
click at [274, 277] on label "Attitude" at bounding box center [273, 288] width 406 height 46
click at [1101, 719] on div "BRITISH INTERNATIONAL SCHOOL JAHI this is our [PERSON_NAME] 00:38:24 Time remai…" at bounding box center [620, 391] width 1240 height 782
click at [1115, 743] on div "Next Question" at bounding box center [1123, 752] width 104 height 27
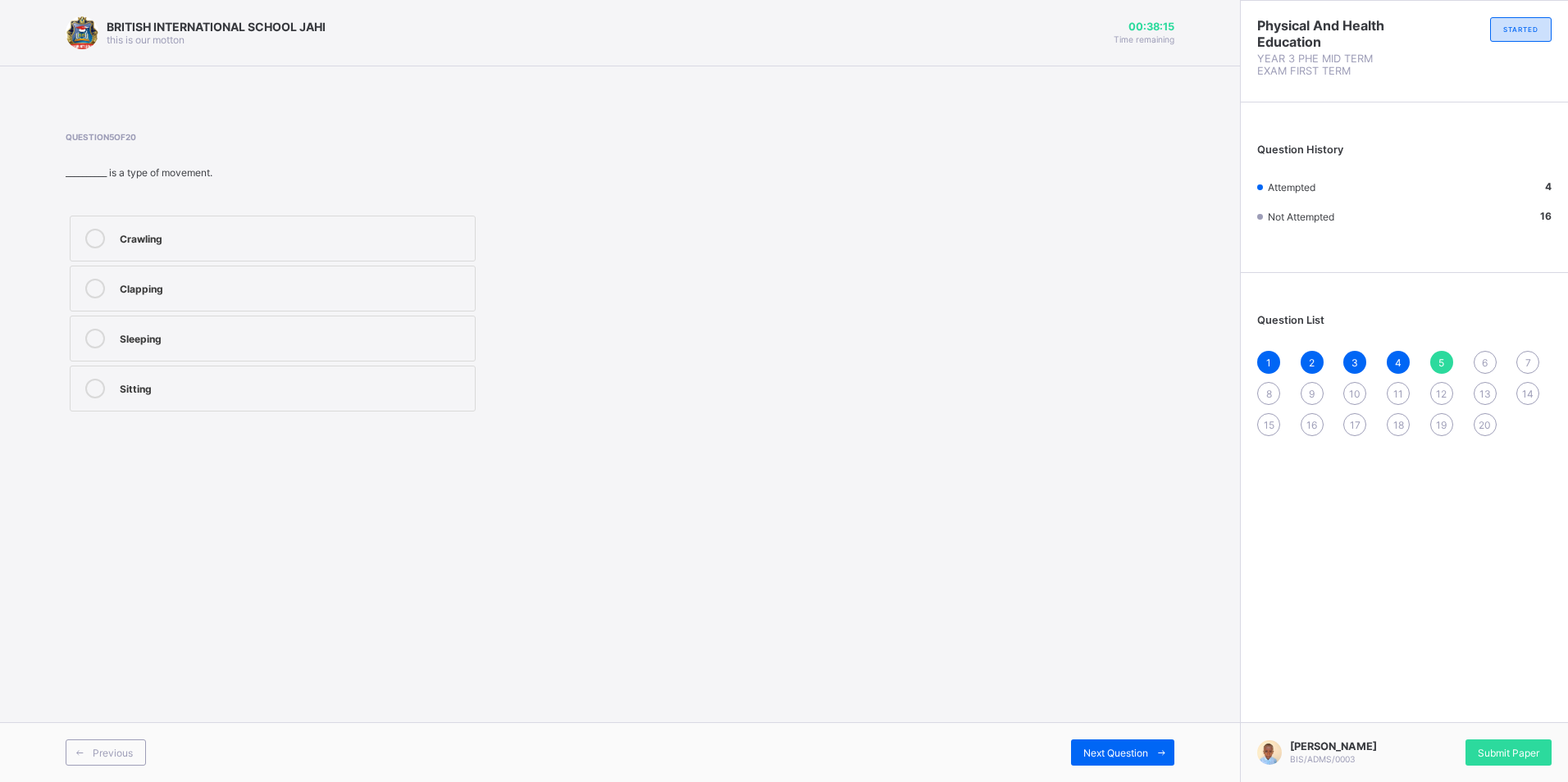
click at [221, 205] on div "Question 5 of 20 __________ is a type of movement. Crawling Clapping Sleeping S…" at bounding box center [410, 274] width 690 height 283
click at [220, 221] on label "Crawling" at bounding box center [273, 238] width 406 height 46
click at [1108, 747] on span "Next Question" at bounding box center [1116, 753] width 65 height 12
click at [242, 293] on div "Crawling" at bounding box center [292, 286] width 347 height 17
click at [1137, 752] on span "Next Question" at bounding box center [1116, 753] width 65 height 12
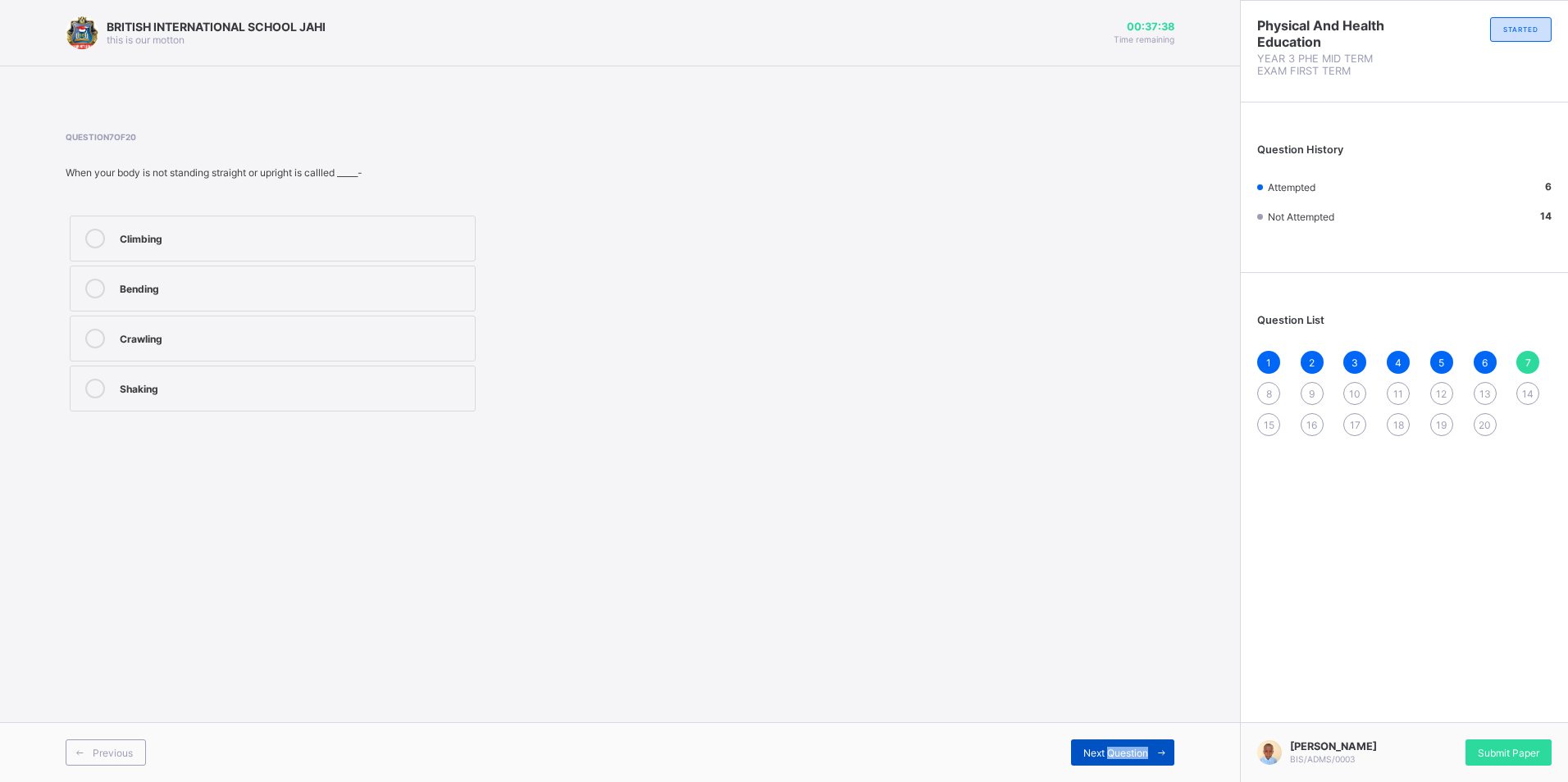
click at [1137, 752] on span "Next Question" at bounding box center [1116, 753] width 65 height 12
click at [1532, 349] on div "Question List 1 2 3 4 5 6 7 8 9 10 11 12 13 14 15 16 17 18 19 20" at bounding box center [1404, 367] width 327 height 172
click at [1526, 356] on span "7" at bounding box center [1529, 362] width 6 height 12
click at [183, 392] on div "Shaking" at bounding box center [292, 387] width 347 height 17
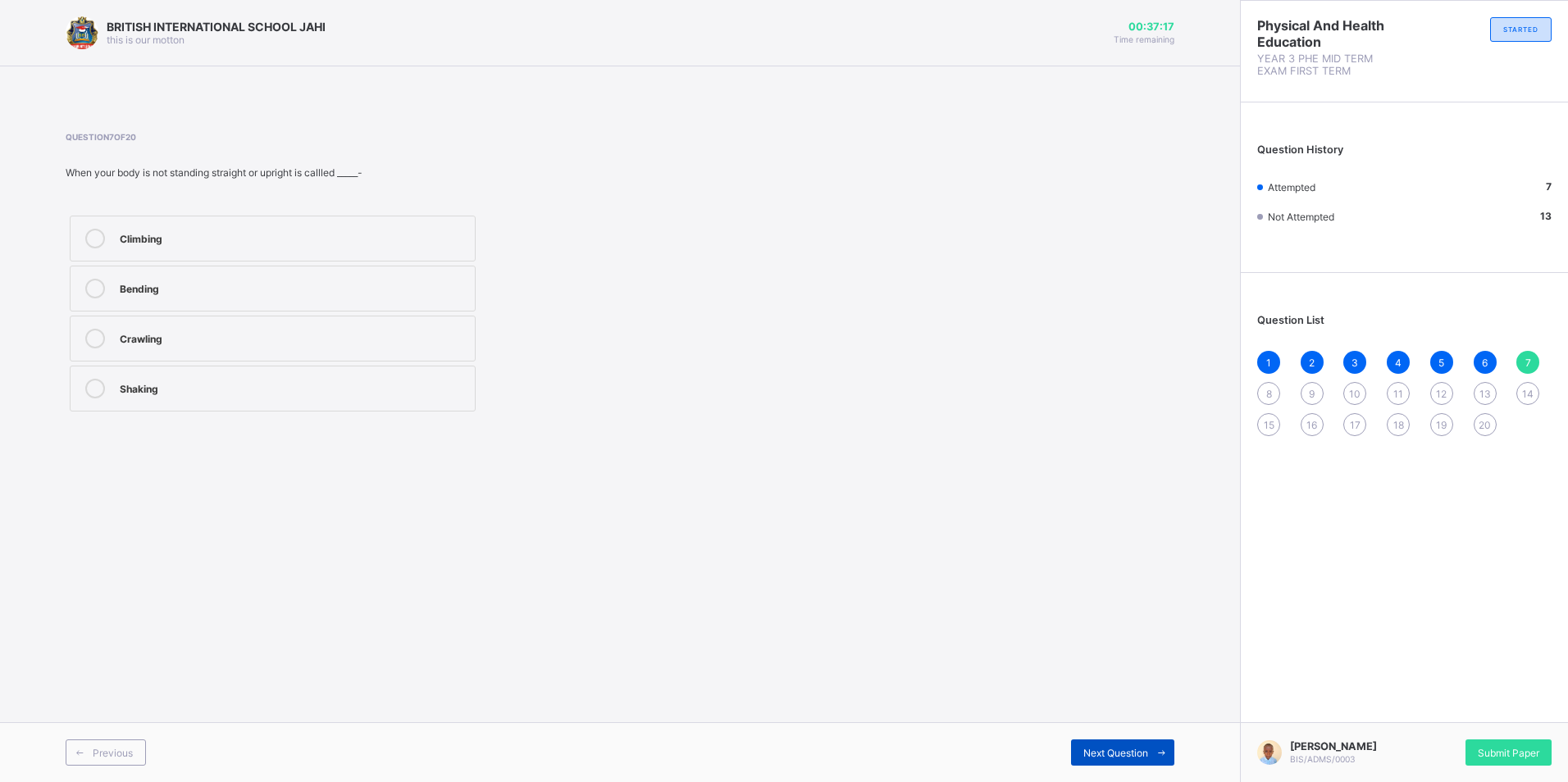
click at [1126, 753] on span "Next Question" at bounding box center [1116, 753] width 65 height 12
click at [169, 231] on div "Physical fitness" at bounding box center [292, 237] width 347 height 17
drag, startPoint x: 342, startPoint y: 260, endPoint x: 387, endPoint y: 235, distance: 51.5
click at [344, 259] on label "Physical fitness" at bounding box center [273, 238] width 406 height 46
click at [1103, 697] on div "BRITISH INTERNATIONAL SCHOOL JAHI this is our [PERSON_NAME] 00:36:59 Time remai…" at bounding box center [620, 391] width 1240 height 782
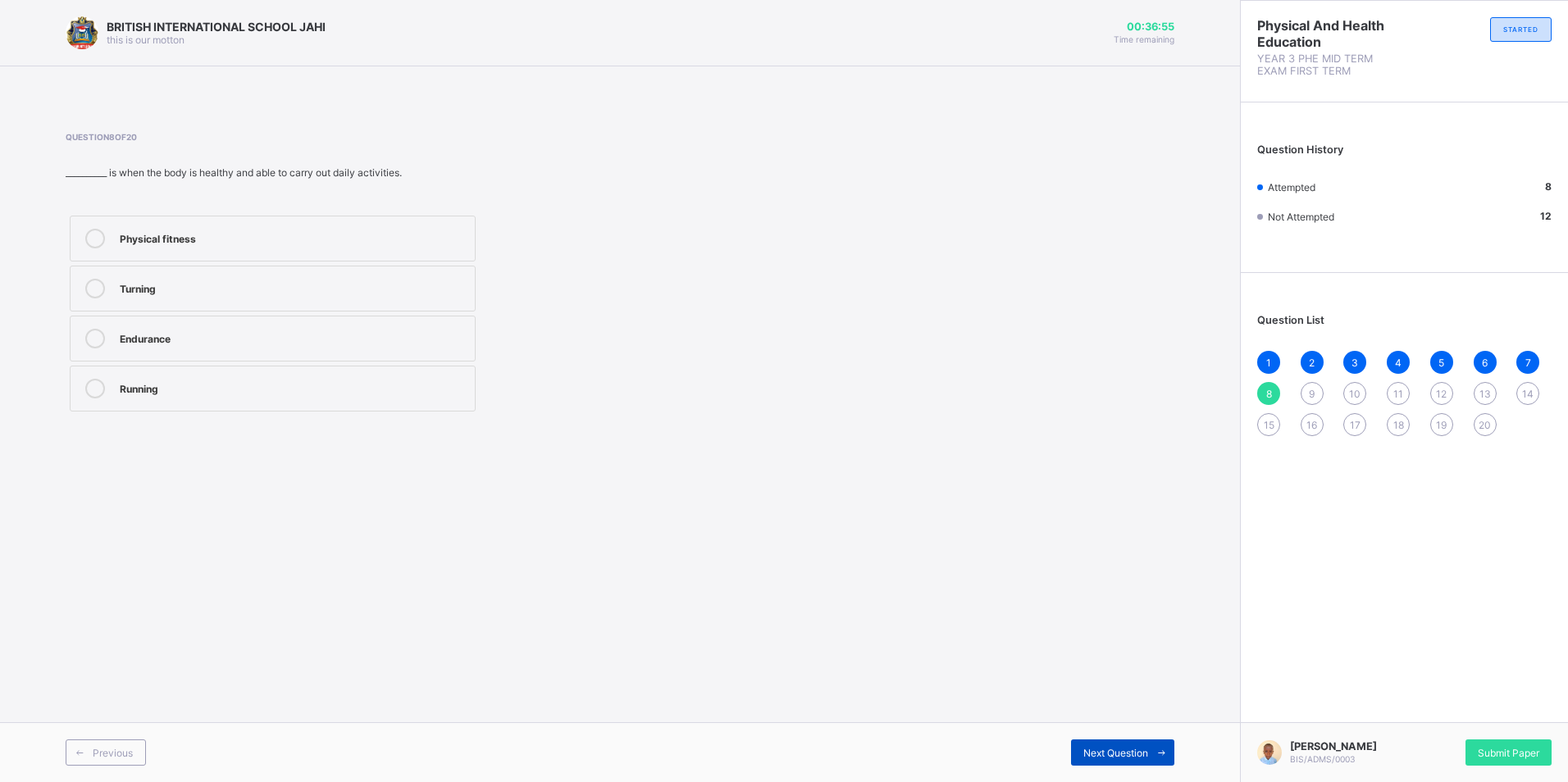
click at [1110, 743] on div "Next Question" at bounding box center [1123, 752] width 104 height 27
click at [235, 238] on div "Agility" at bounding box center [292, 237] width 347 height 17
click at [241, 283] on div "Flexibility" at bounding box center [292, 286] width 347 height 17
click at [1093, 743] on div "Next Question" at bounding box center [1123, 752] width 104 height 27
click at [244, 238] on div "Speed" at bounding box center [292, 237] width 347 height 17
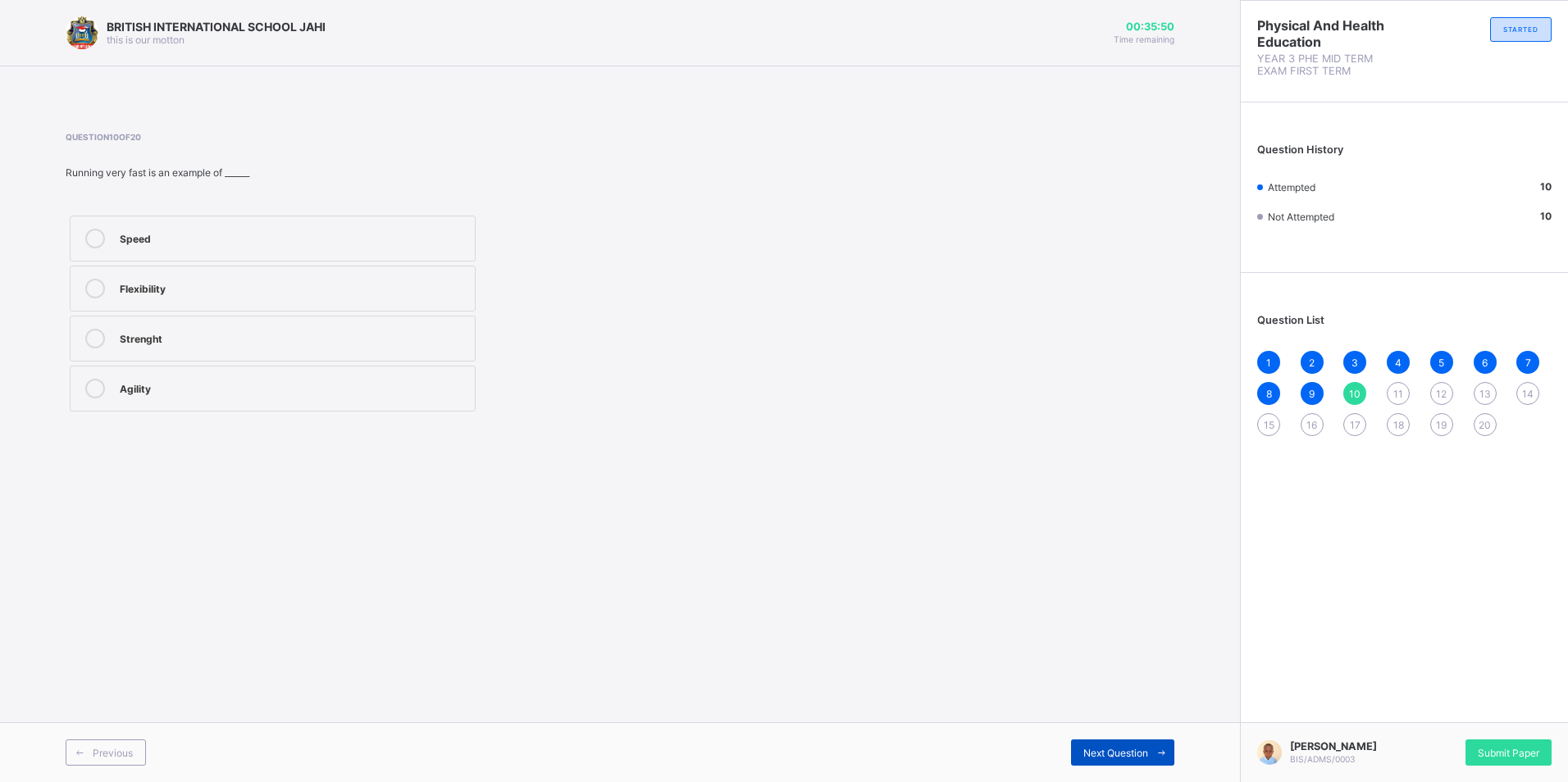
click at [1158, 744] on span at bounding box center [1161, 752] width 27 height 27
click at [200, 283] on div "Roar" at bounding box center [292, 286] width 347 height 17
drag, startPoint x: 1096, startPoint y: 751, endPoint x: 1207, endPoint y: 752, distance: 111.0
click at [1207, 752] on div "Previous Next Question" at bounding box center [620, 752] width 1240 height 60
click at [1169, 763] on span at bounding box center [1161, 752] width 27 height 27
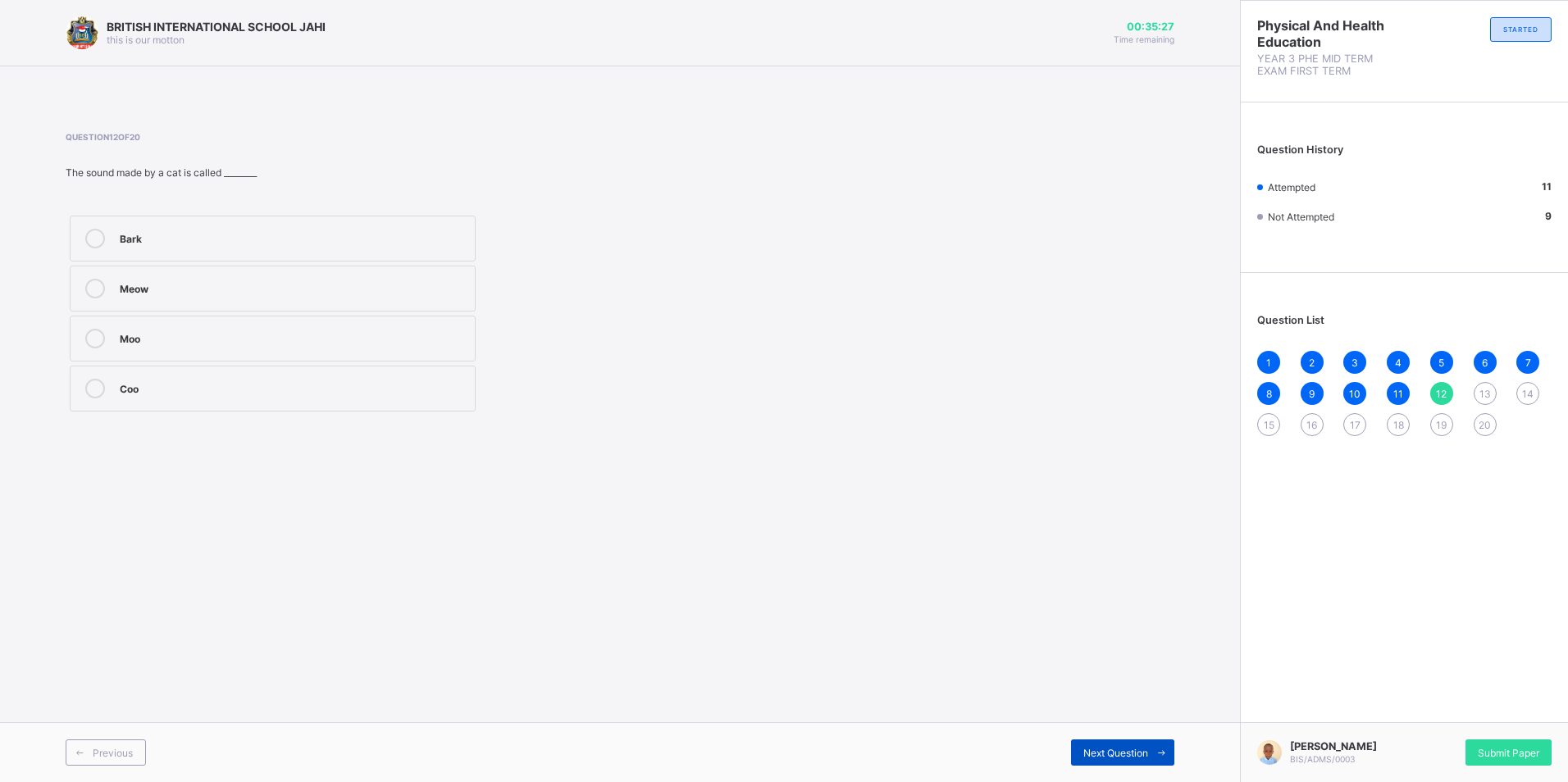
click at [1150, 761] on span at bounding box center [1161, 752] width 27 height 27
click at [1448, 387] on div "12" at bounding box center [1441, 393] width 23 height 23
click at [220, 274] on label "Meow" at bounding box center [273, 288] width 406 height 46
click at [1098, 747] on span "Next Question" at bounding box center [1116, 753] width 65 height 12
drag, startPoint x: 167, startPoint y: 385, endPoint x: 564, endPoint y: 601, distance: 452.0
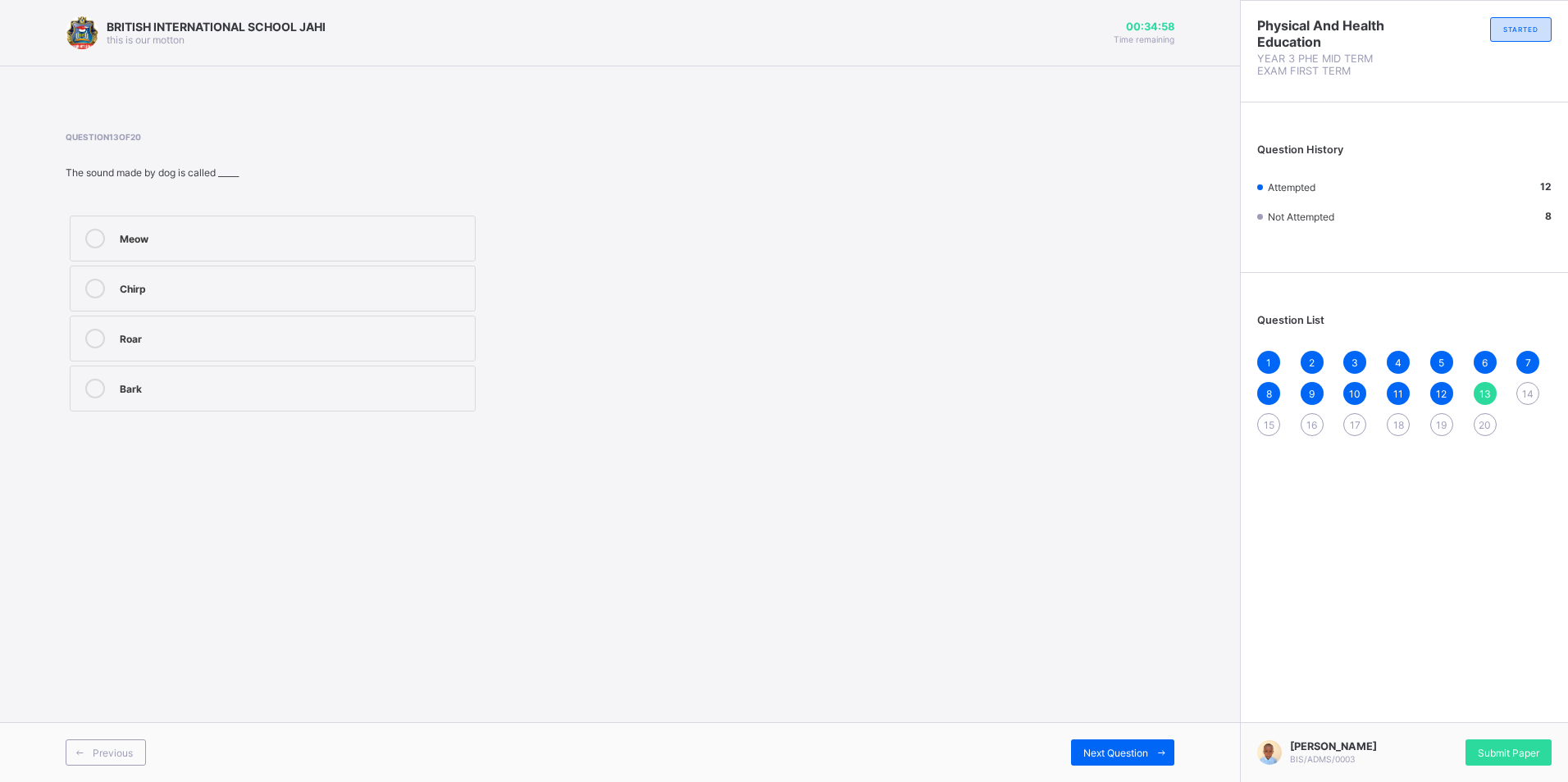
click at [178, 391] on div "Bark" at bounding box center [292, 387] width 347 height 17
click at [1130, 740] on div "Next Question" at bounding box center [1123, 752] width 104 height 27
click at [179, 250] on label "Walking" at bounding box center [273, 238] width 406 height 46
click at [1105, 743] on div "Next Question" at bounding box center [1123, 752] width 104 height 27
click at [1515, 385] on div "1 2 3 4 5 6 7 8 9 10 11 12 13 14 15 16 17 18 19 20" at bounding box center [1404, 393] width 294 height 85
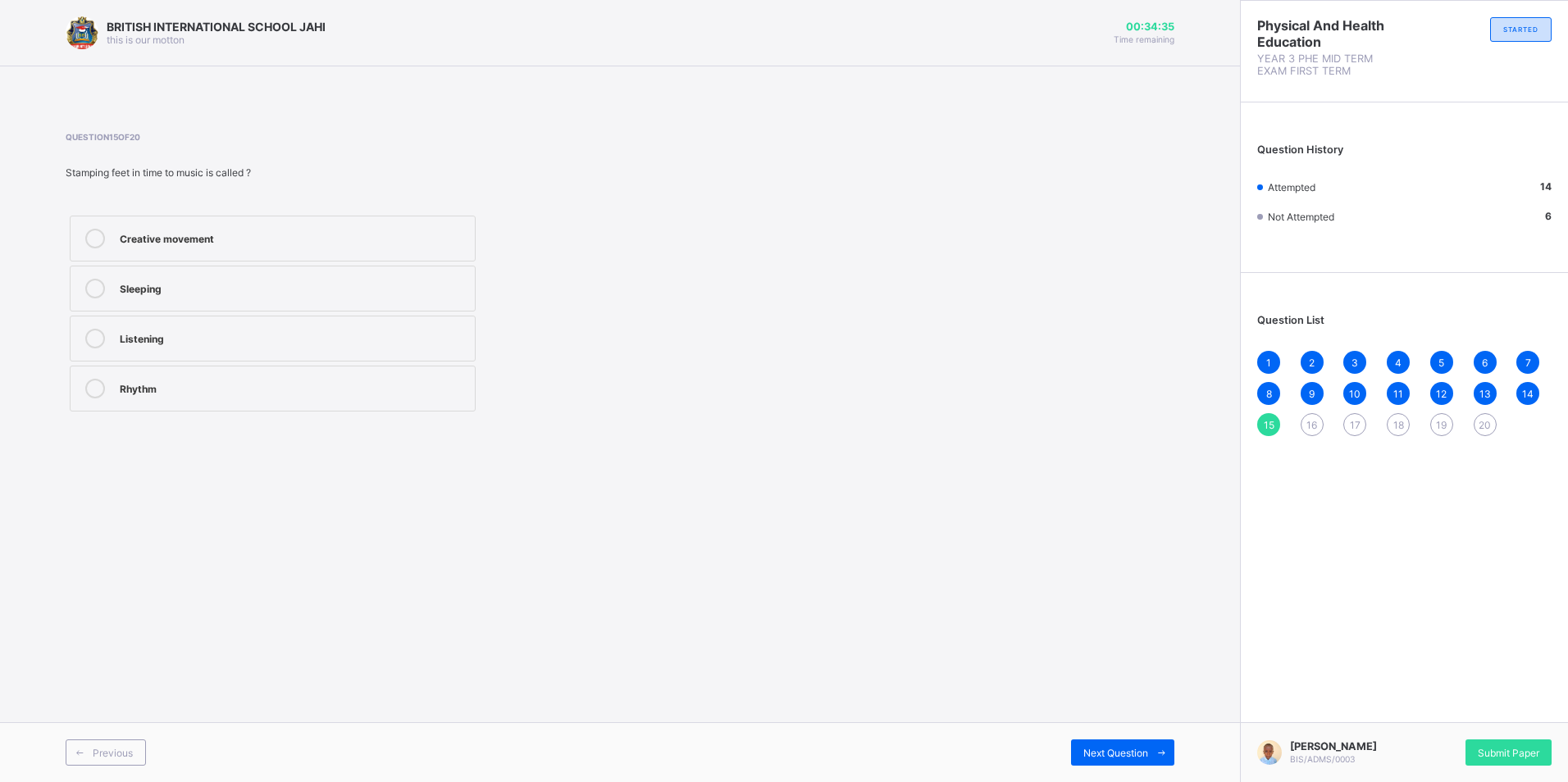
drag, startPoint x: 1538, startPoint y: 391, endPoint x: 1522, endPoint y: 397, distance: 17.1
click at [1532, 393] on div "14" at bounding box center [1528, 393] width 23 height 23
click at [132, 334] on div "Flying" at bounding box center [292, 337] width 347 height 17
click at [245, 335] on div "Flying" at bounding box center [292, 337] width 347 height 17
click at [1087, 744] on div "Next Question" at bounding box center [1123, 752] width 104 height 27
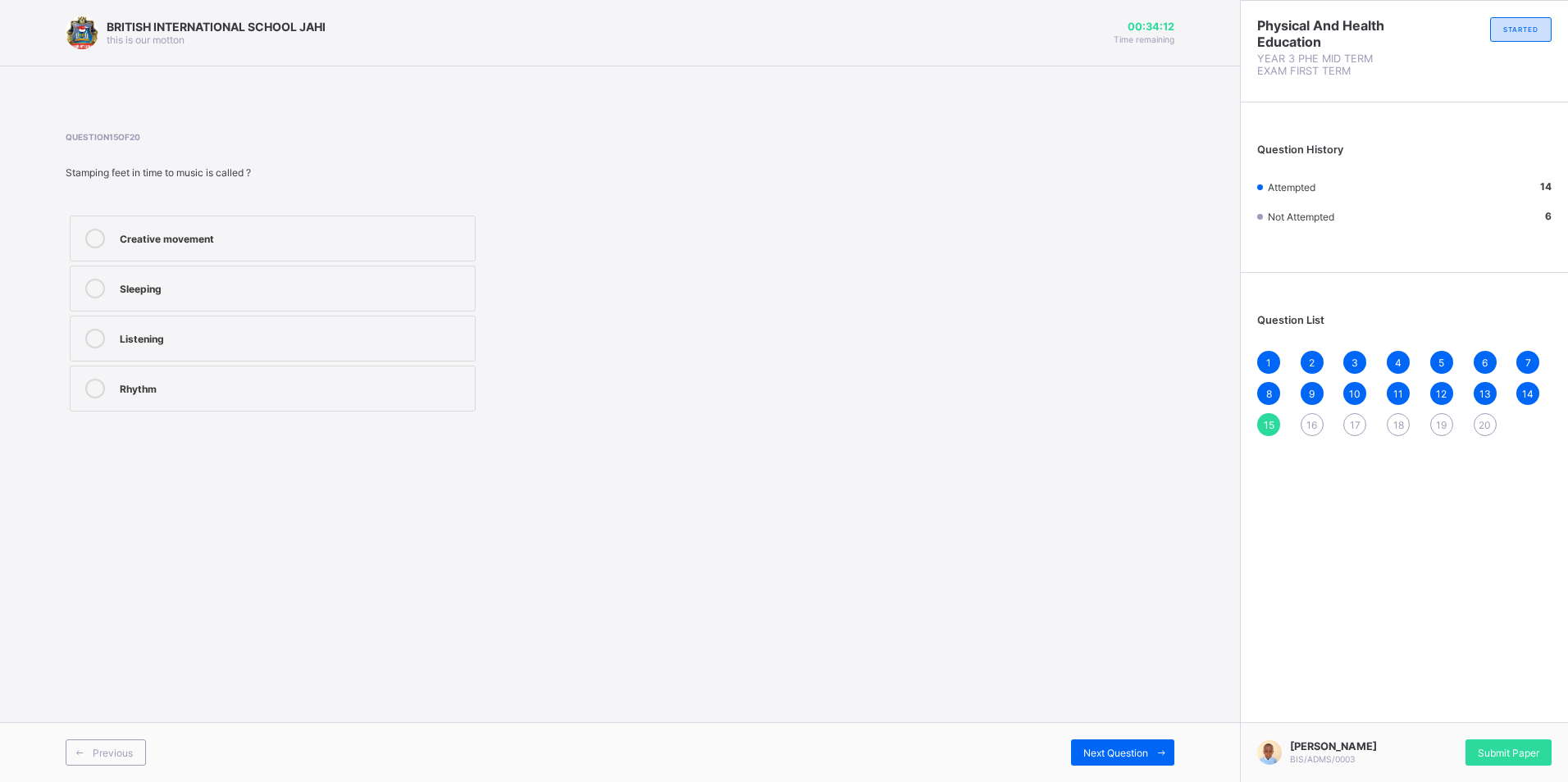
click at [202, 238] on div "Creative movement" at bounding box center [292, 237] width 347 height 17
click at [1090, 743] on div "Next Question" at bounding box center [1123, 752] width 104 height 27
click at [244, 233] on div "Skipping fast" at bounding box center [292, 237] width 347 height 17
drag, startPoint x: 244, startPoint y: 246, endPoint x: 219, endPoint y: 312, distance: 70.6
click at [219, 312] on div "Skipping fast Running fast Walking slowly Jumping quikly" at bounding box center [272, 313] width 414 height 204
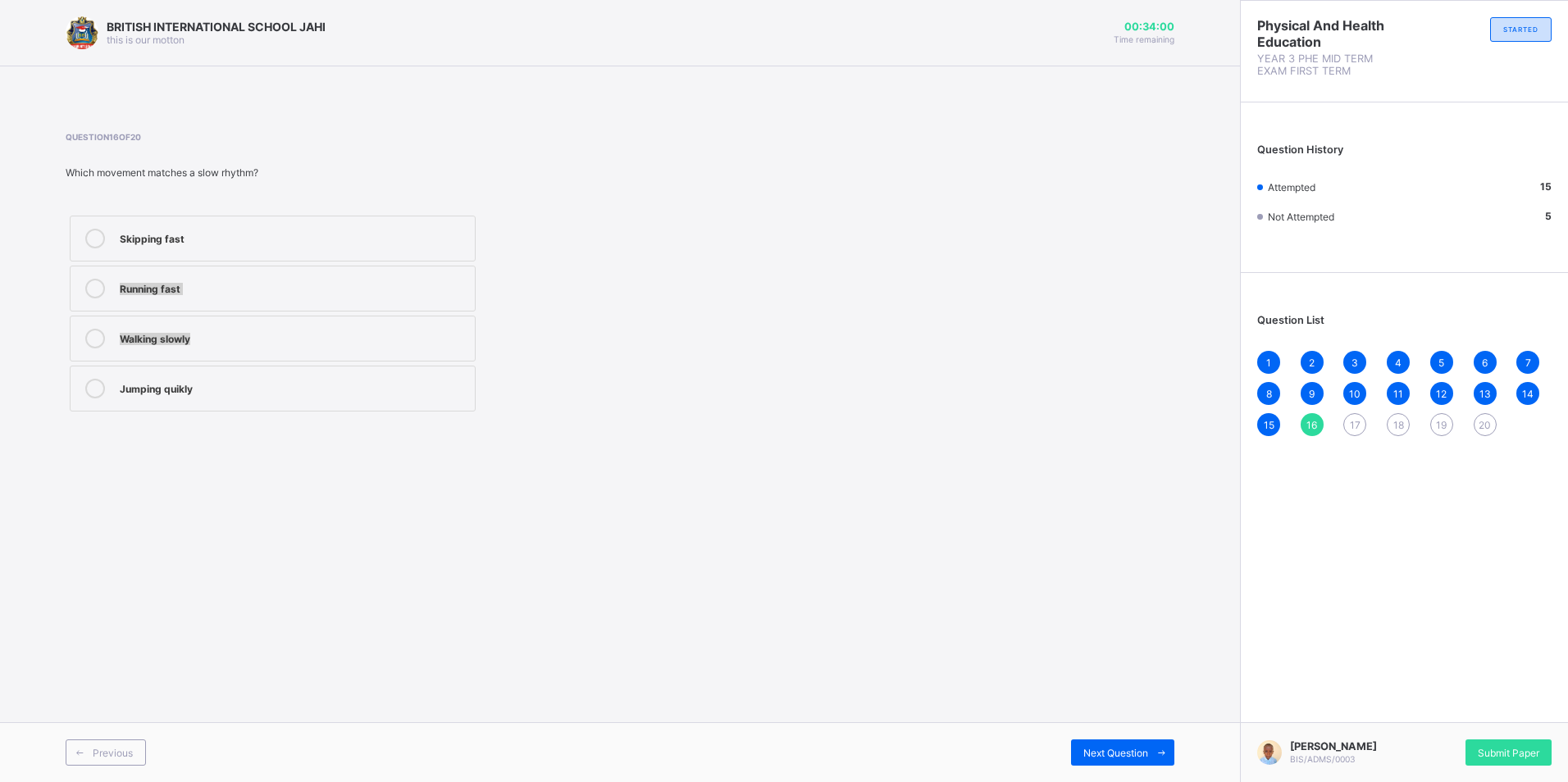
drag, startPoint x: 219, startPoint y: 312, endPoint x: 213, endPoint y: 282, distance: 30.6
click at [213, 282] on div "Running fast" at bounding box center [292, 286] width 347 height 17
click at [217, 333] on div "Walking slowly" at bounding box center [292, 337] width 347 height 17
click at [1098, 757] on span "Next Question" at bounding box center [1116, 753] width 65 height 12
click at [257, 246] on div "Writing" at bounding box center [292, 239] width 347 height 20
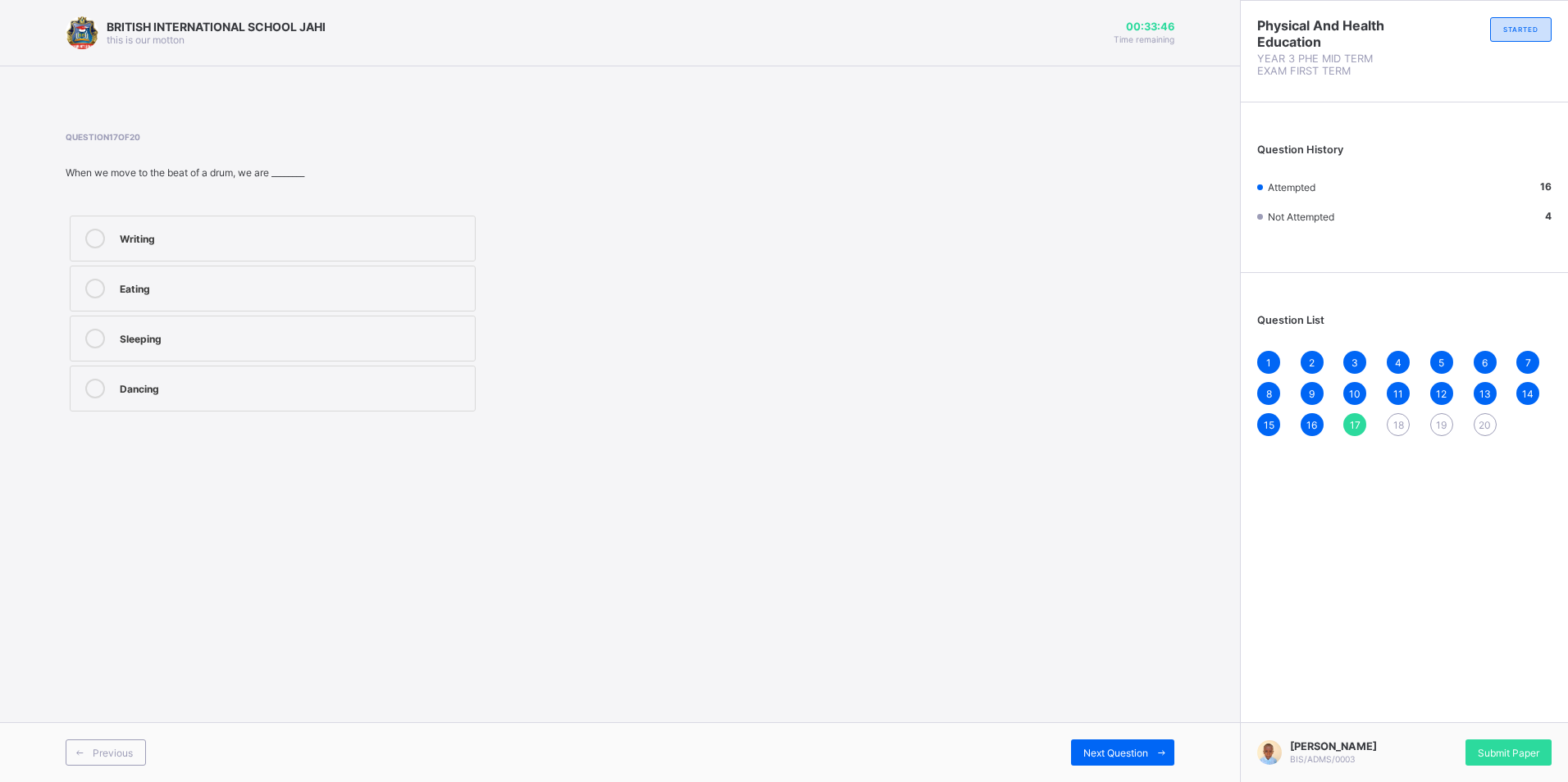
click at [261, 306] on label "Eating" at bounding box center [273, 288] width 406 height 46
click at [272, 327] on label "Sleeping" at bounding box center [273, 339] width 406 height 46
drag, startPoint x: 274, startPoint y: 351, endPoint x: 277, endPoint y: 373, distance: 22.2
click at [277, 373] on div "Writing Eating Sleeping Dancing" at bounding box center [272, 313] width 414 height 204
click at [279, 380] on div "Dancing" at bounding box center [292, 387] width 347 height 17
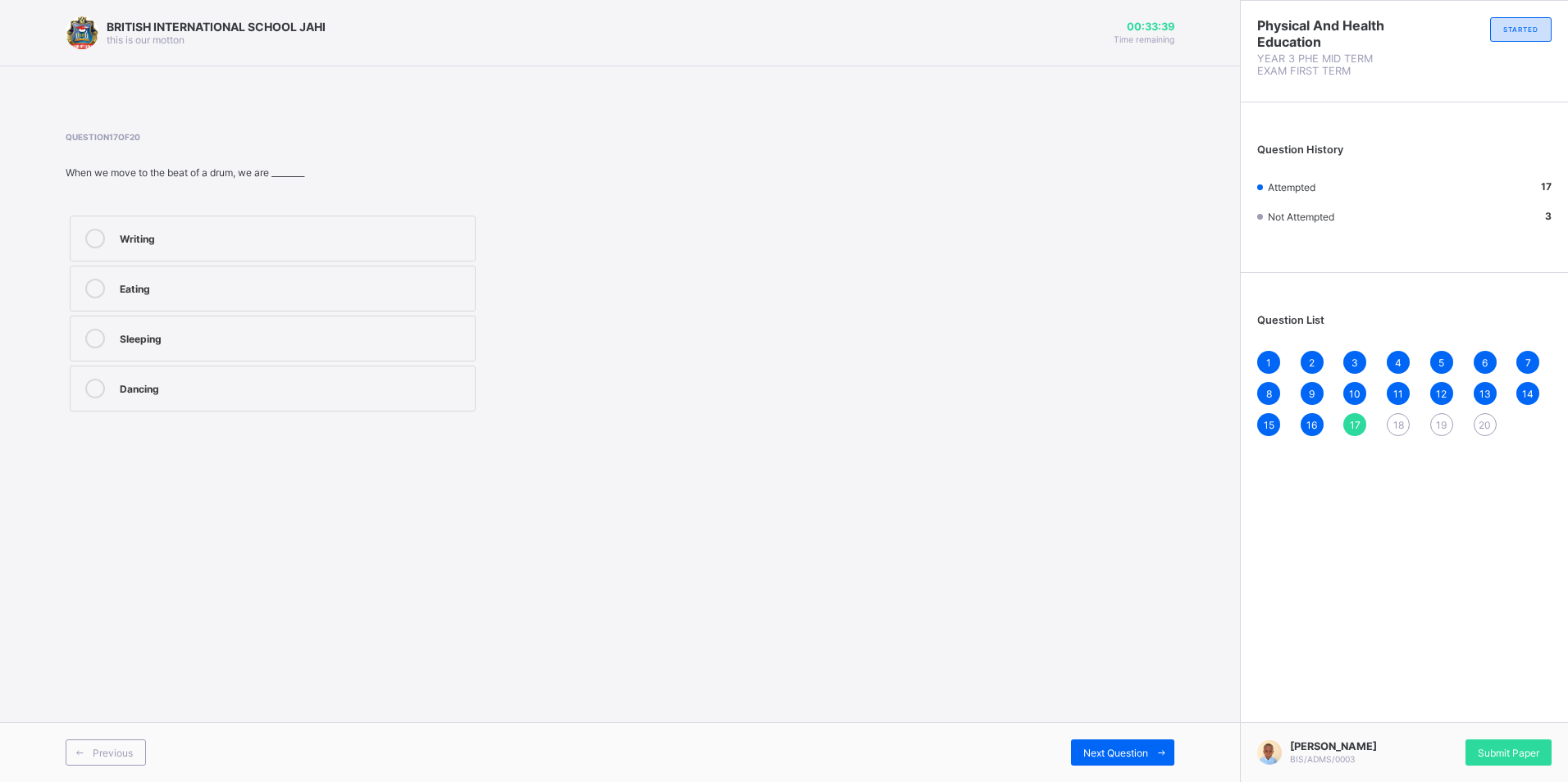
drag, startPoint x: 1112, startPoint y: 752, endPoint x: 1112, endPoint y: 725, distance: 27.0
click at [1112, 747] on span "Next Question" at bounding box center [1116, 753] width 65 height 12
click at [1394, 423] on span "18" at bounding box center [1398, 425] width 11 height 12
click at [1363, 431] on div "17" at bounding box center [1354, 425] width 23 height 23
click at [161, 397] on div "Dancing" at bounding box center [292, 389] width 347 height 20
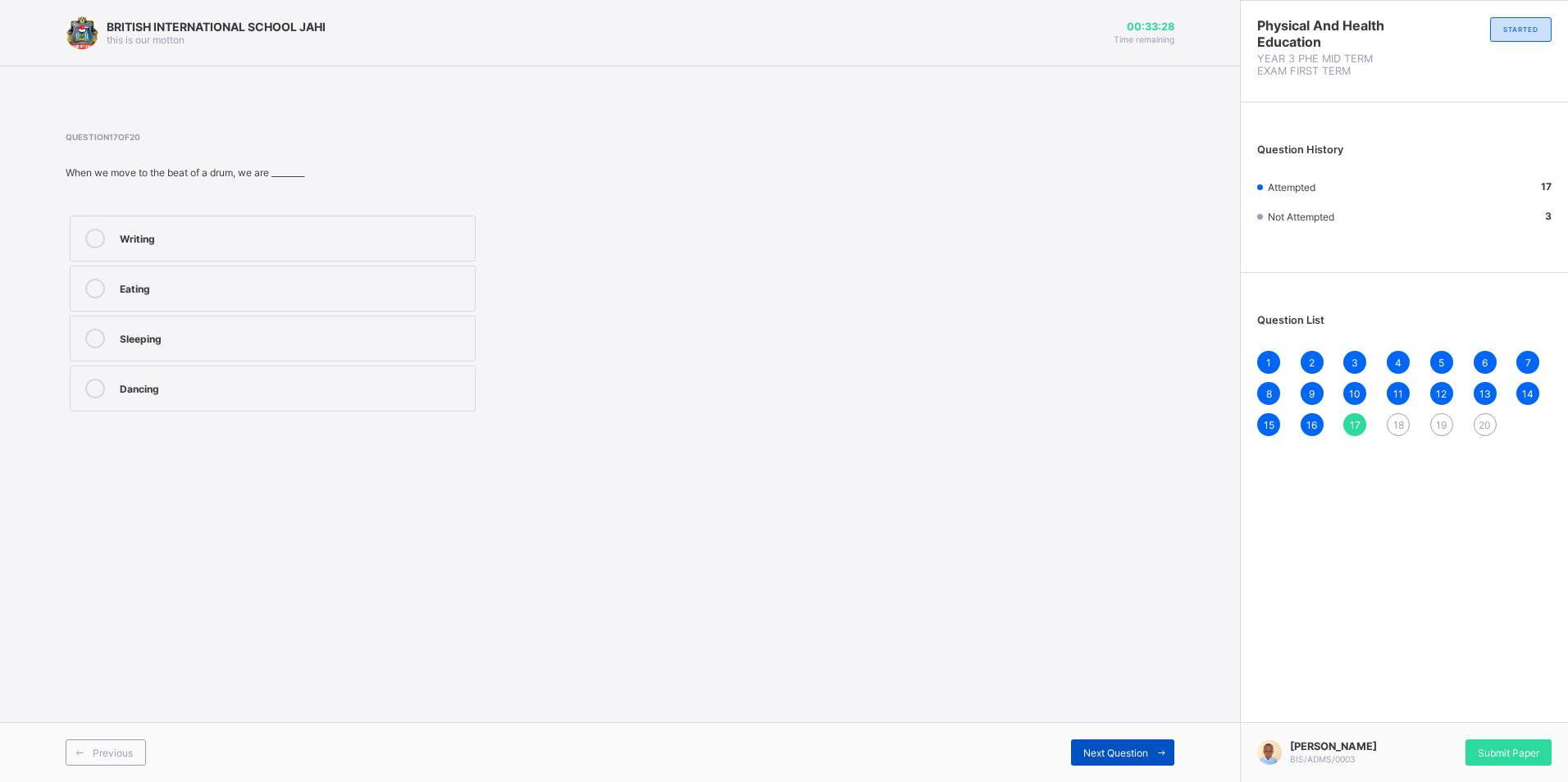
click at [1164, 755] on icon at bounding box center [1161, 752] width 12 height 11
click at [157, 259] on label "Sleeping" at bounding box center [273, 238] width 406 height 46
click at [1123, 748] on span "Next Question" at bounding box center [1116, 753] width 65 height 12
click at [191, 246] on div "Stillness" at bounding box center [292, 239] width 347 height 20
click at [180, 300] on label "Silence" at bounding box center [273, 288] width 406 height 46
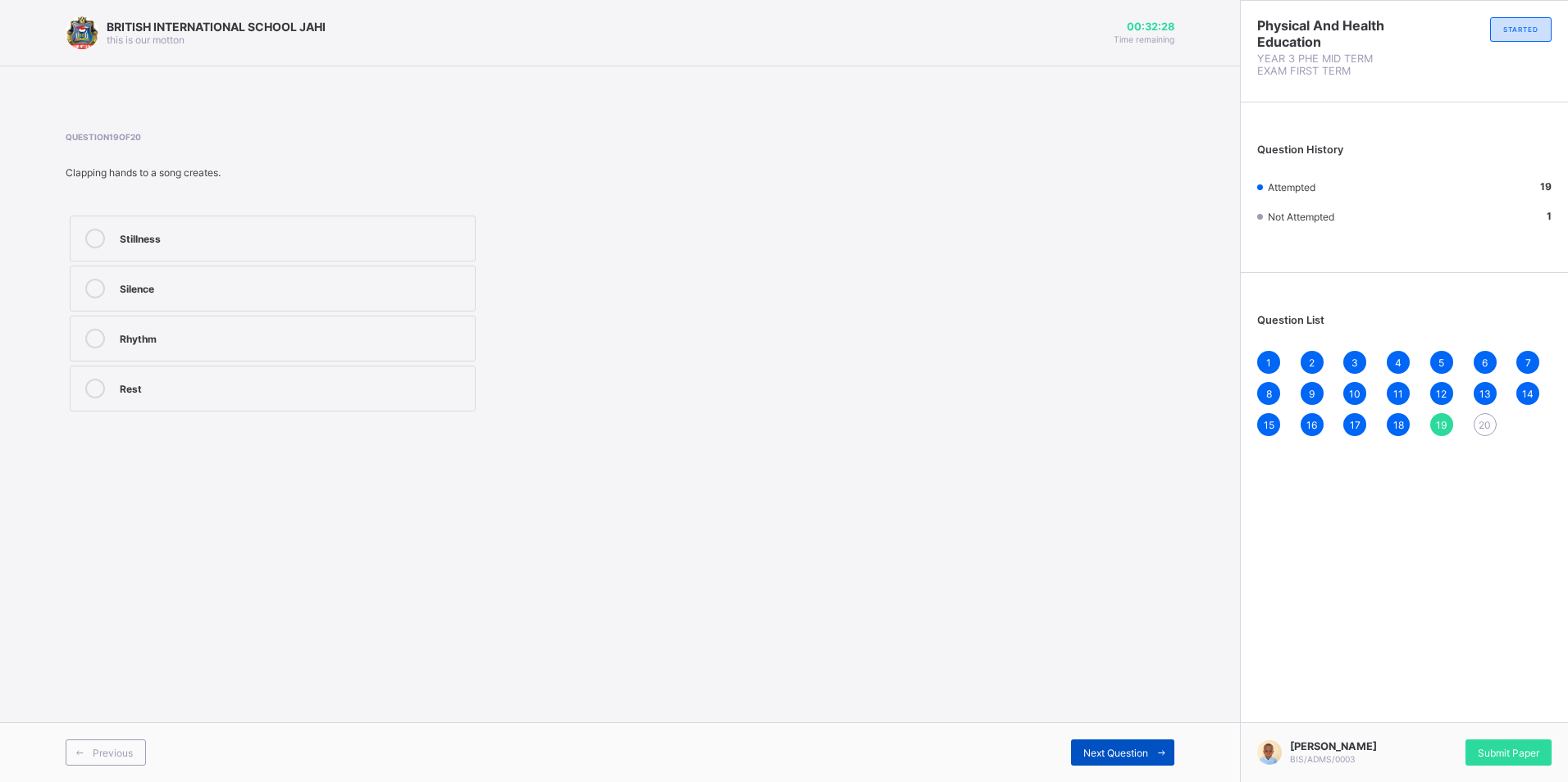
click at [1089, 753] on span "Next Question" at bounding box center [1116, 753] width 65 height 12
click at [266, 241] on div "Eyes" at bounding box center [292, 237] width 347 height 17
drag, startPoint x: 1470, startPoint y: 423, endPoint x: 1497, endPoint y: 409, distance: 30.4
click at [1492, 413] on div "1 2 3 4 5 6 7 8 9 10 11 12 13 14 15 16 17 18 19 20" at bounding box center [1404, 393] width 294 height 85
click at [1501, 410] on div "1 2 3 4 5 6 7 8 9 10 11 12 13 14 15 16 17 18 19 20" at bounding box center [1404, 393] width 294 height 85
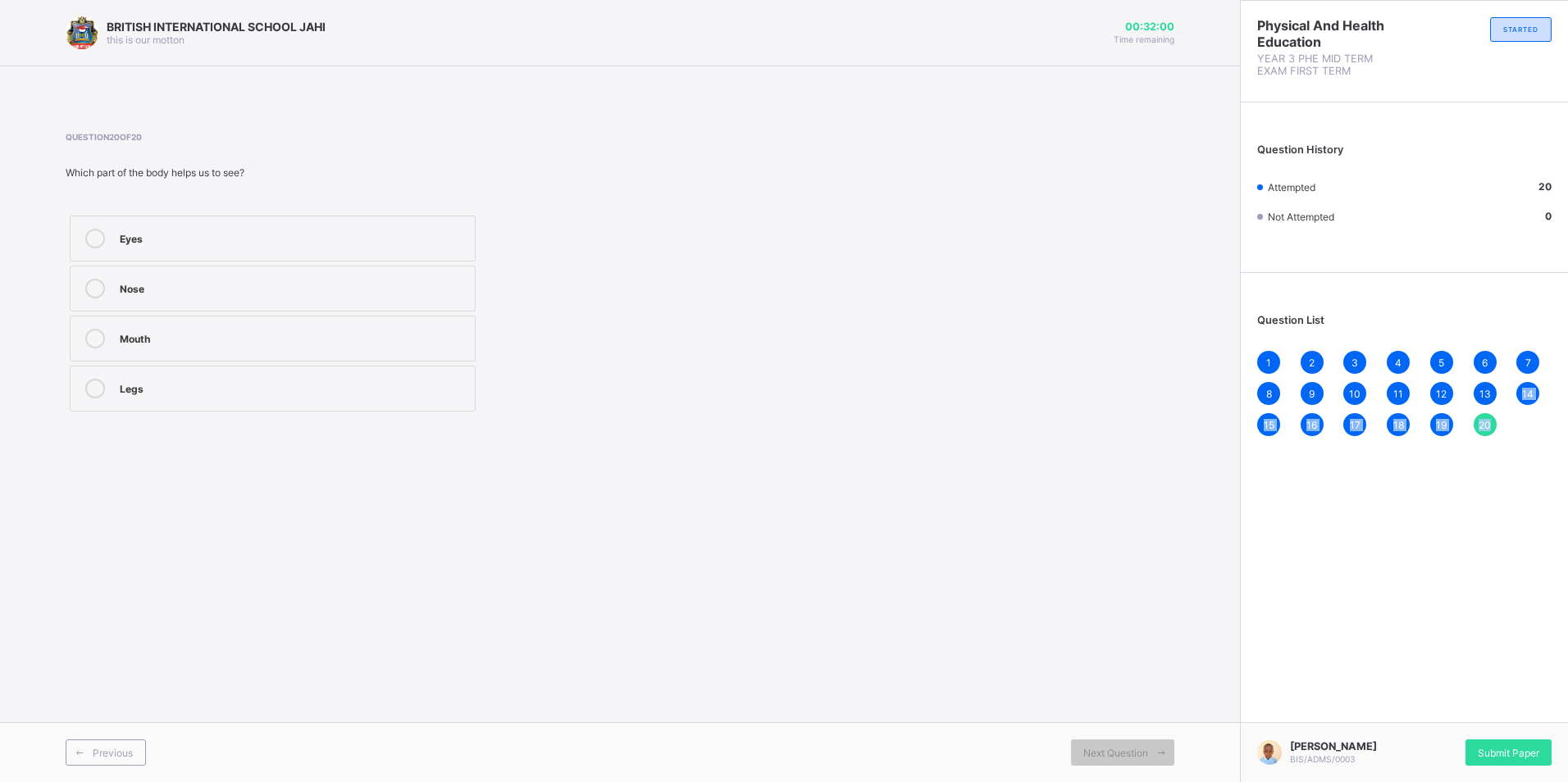
click at [1346, 681] on div "Physical And Health Education YEAR 3 PHE MID TERM EXAM FIRST TERM STARTED Quest…" at bounding box center [1404, 391] width 328 height 782
click at [1487, 740] on div "Submit Paper" at bounding box center [1508, 752] width 86 height 27
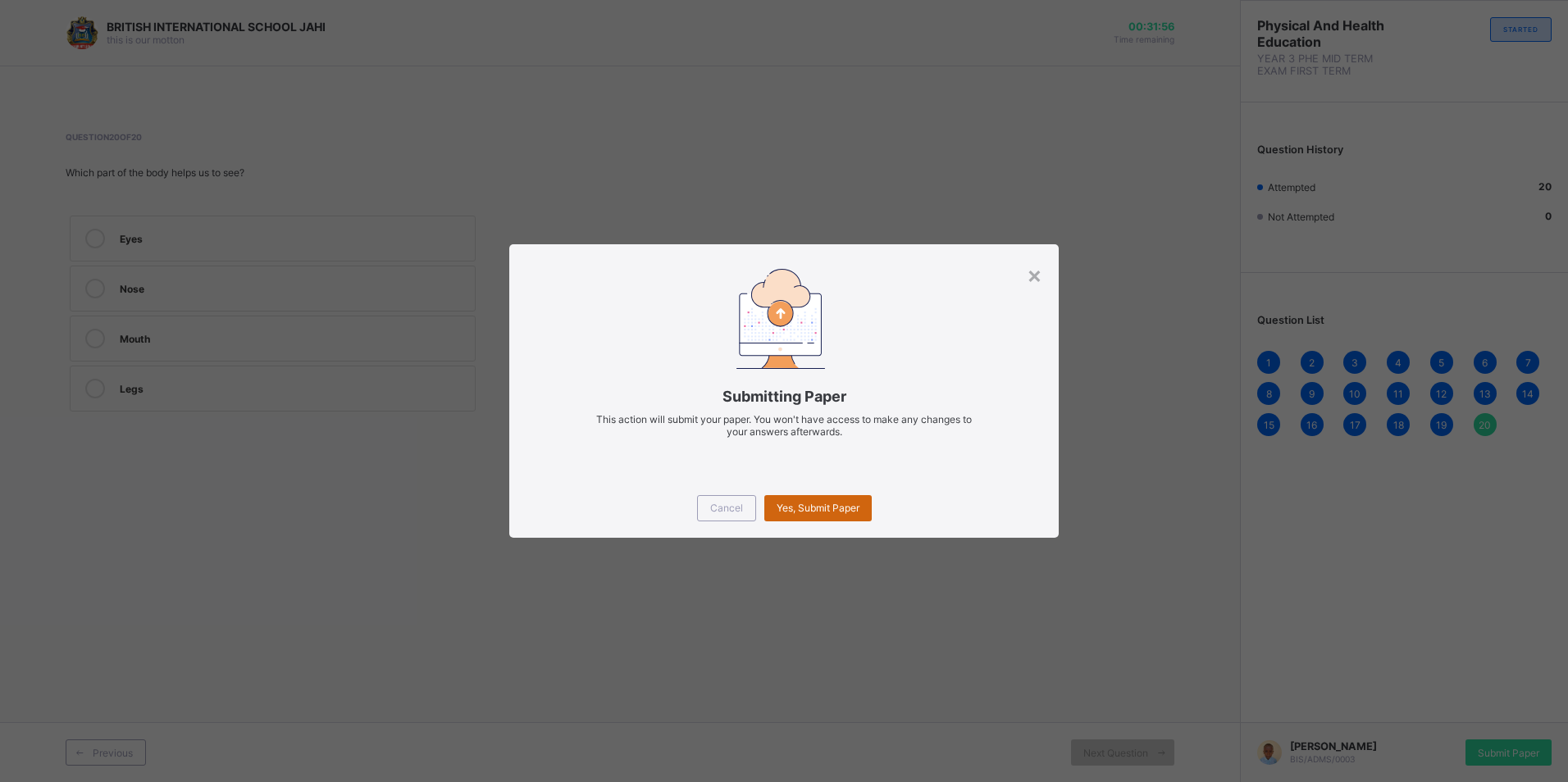
click at [805, 501] on div "Yes, Submit Paper" at bounding box center [818, 508] width 108 height 27
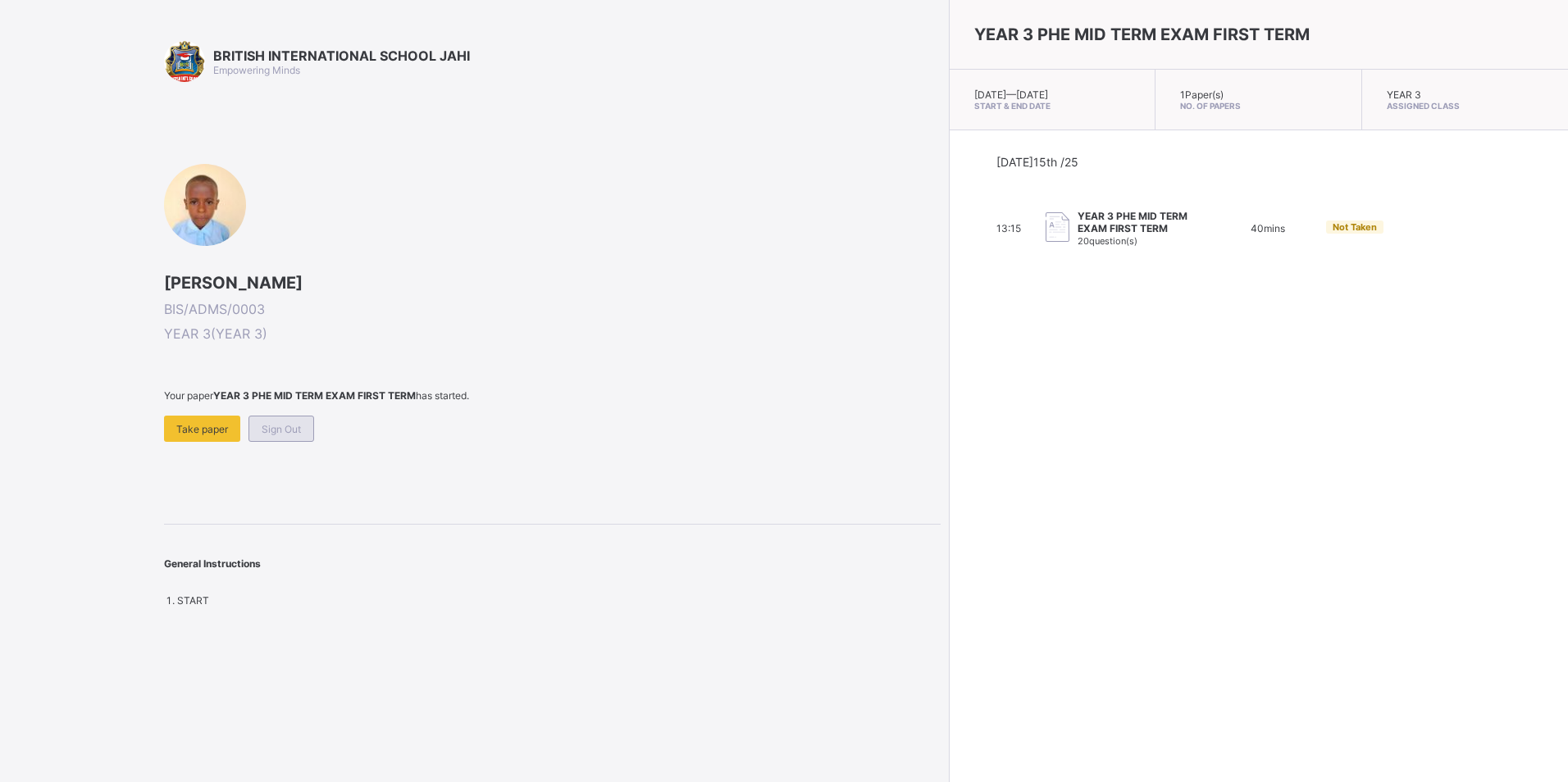
click at [263, 434] on span "Sign Out" at bounding box center [281, 430] width 39 height 12
